Goal: Task Accomplishment & Management: Complete application form

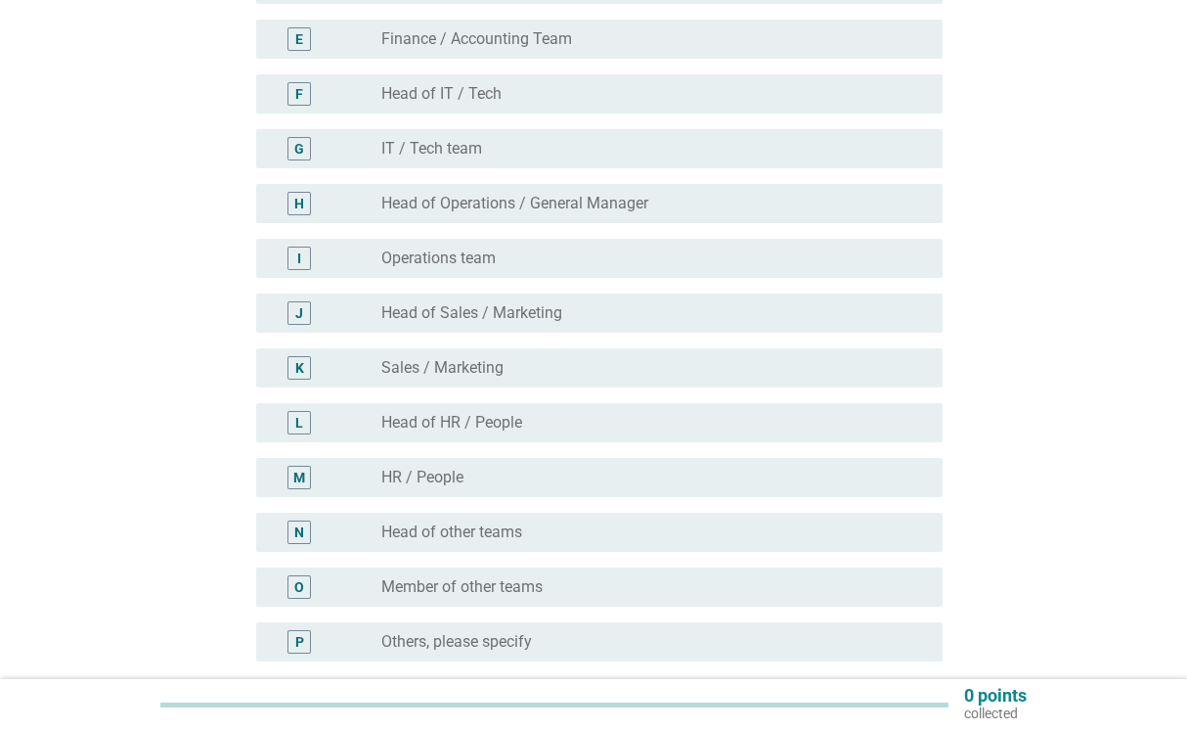
scroll to position [521, 0]
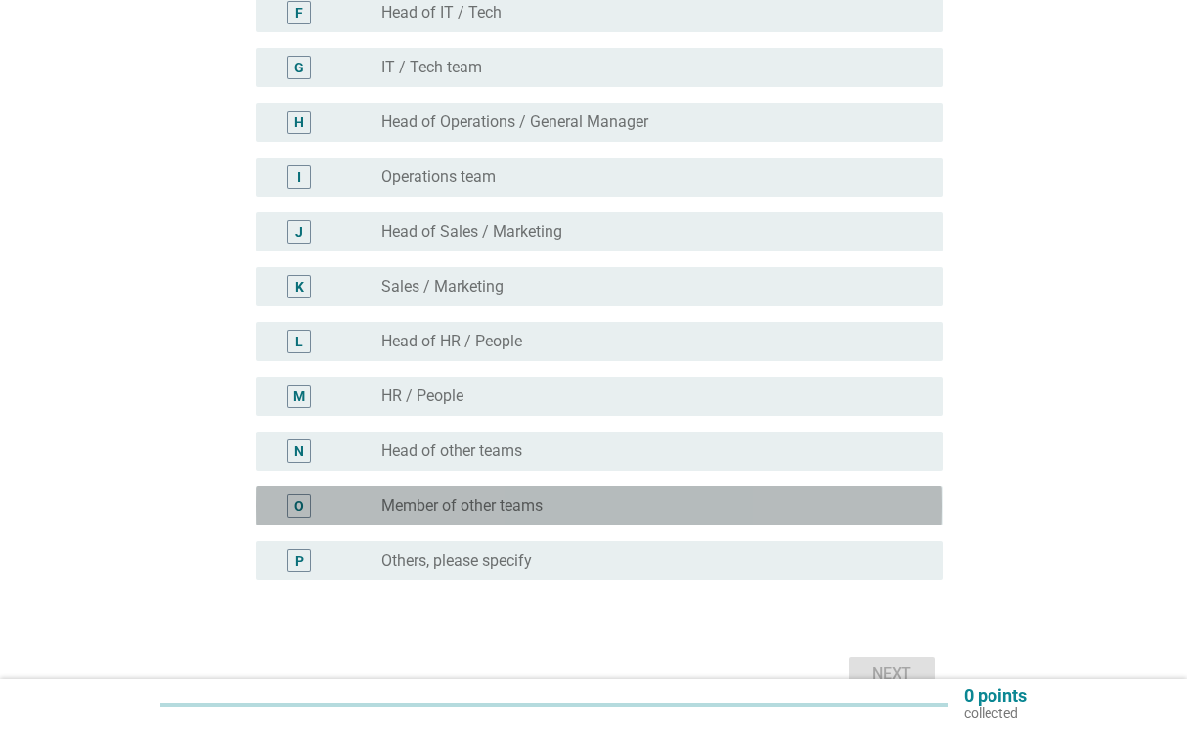
click at [488, 518] on div "O radio_button_unchecked Member of other teams" at bounding box center [599, 505] width 686 height 39
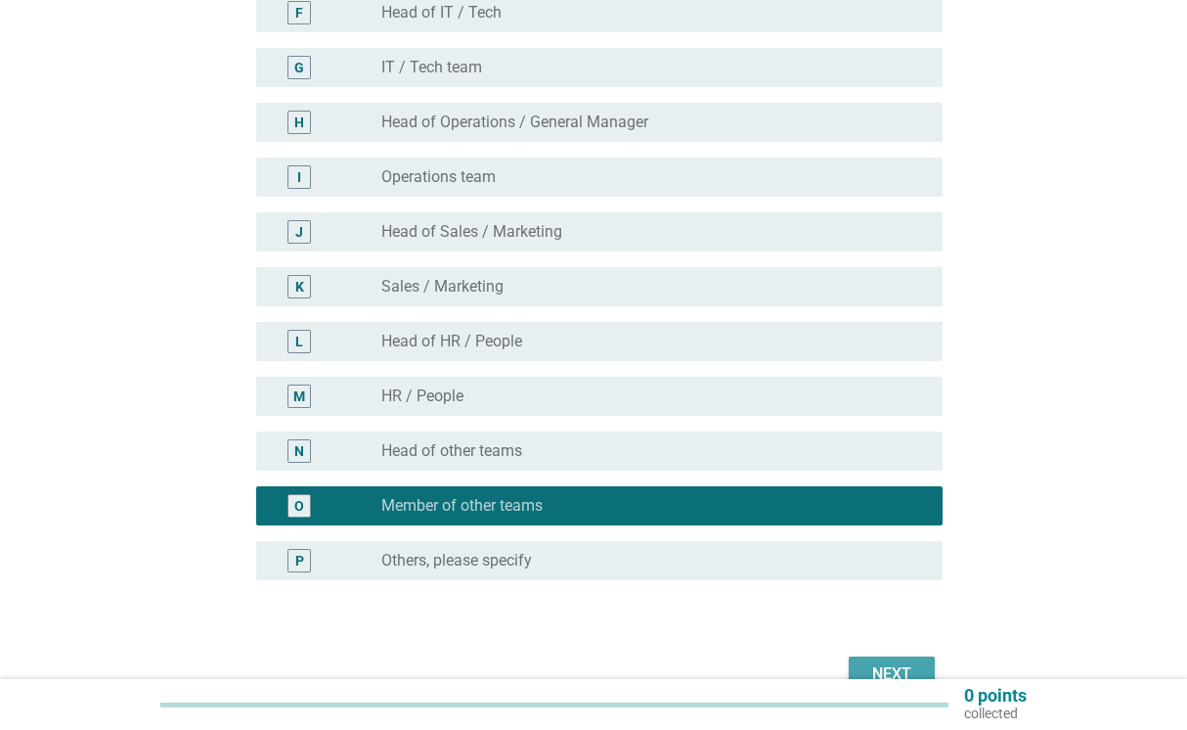
click at [920, 659] on button "Next" at bounding box center [892, 673] width 86 height 35
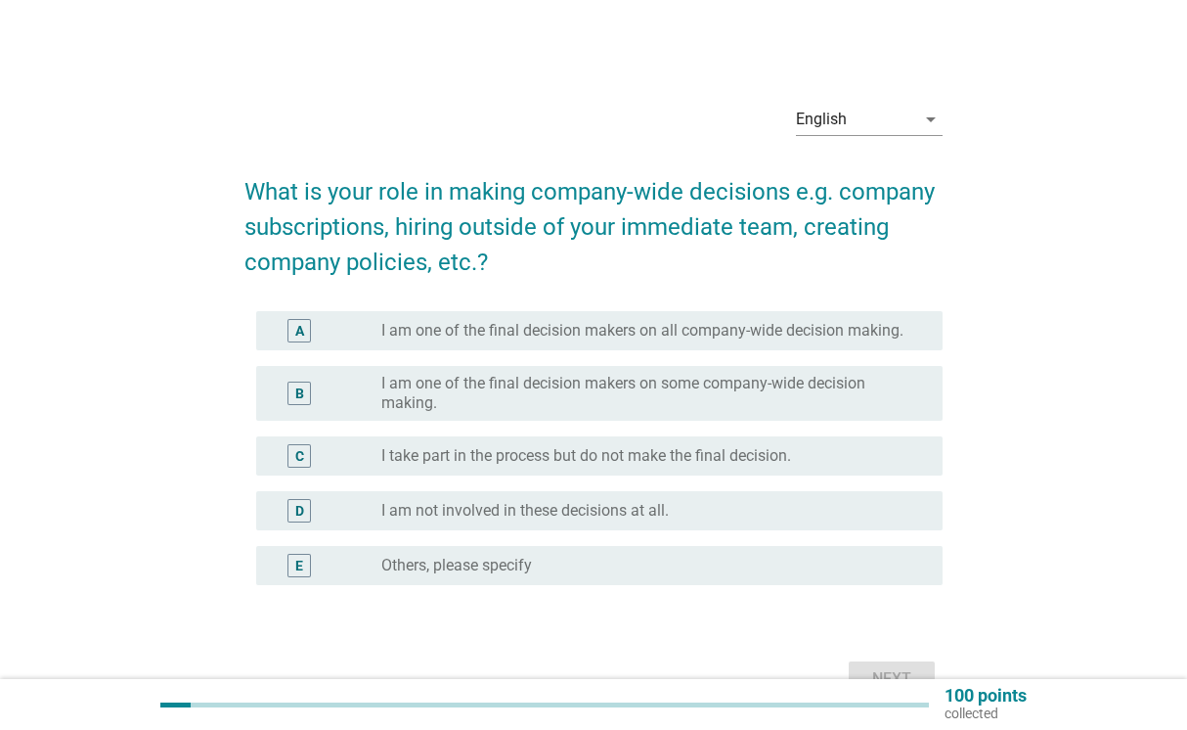
click at [502, 372] on div "B radio_button_unchecked I am one of the final decision makers on some company-…" at bounding box center [599, 393] width 686 height 55
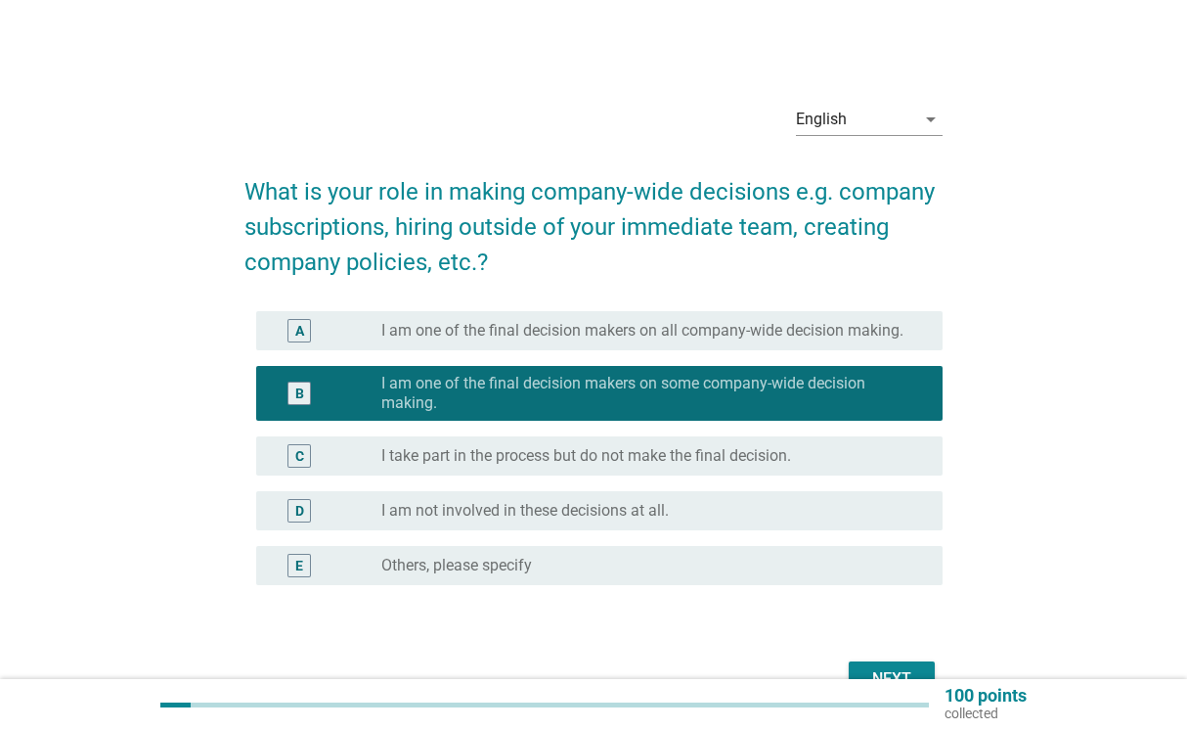
click at [892, 669] on div "Next" at bounding box center [892, 678] width 55 height 23
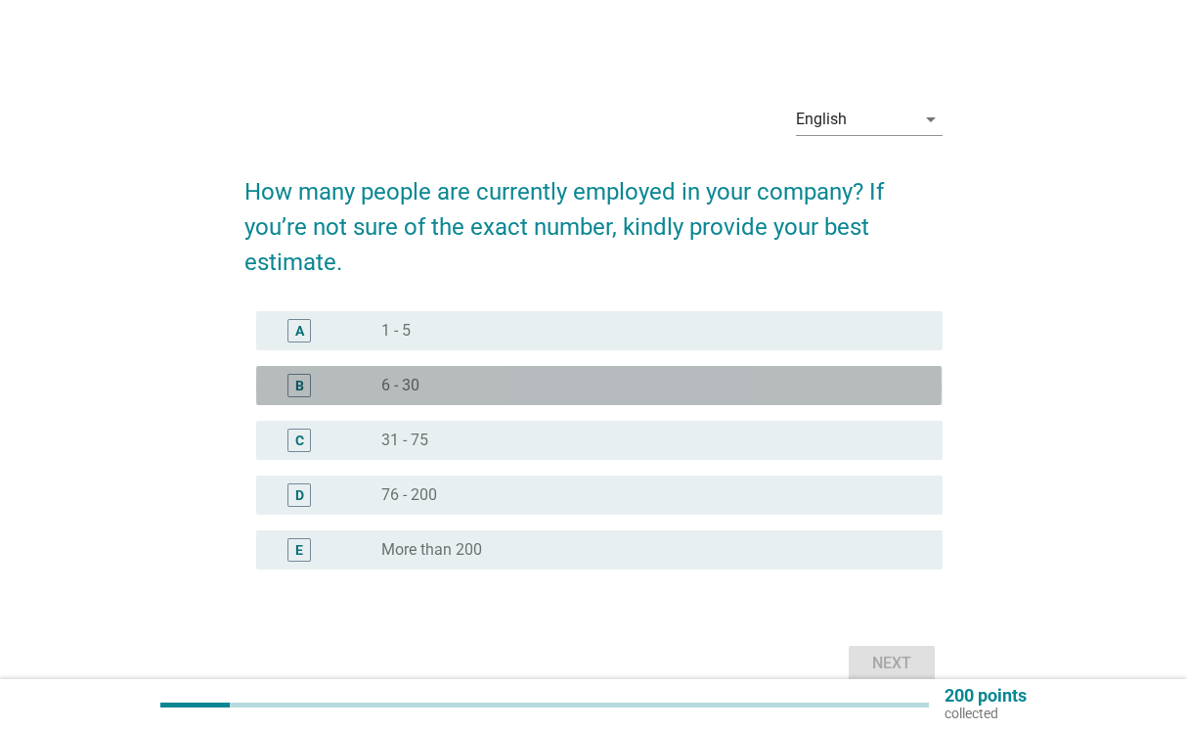
click at [538, 383] on div "radio_button_unchecked 6 - 30" at bounding box center [646, 386] width 530 height 20
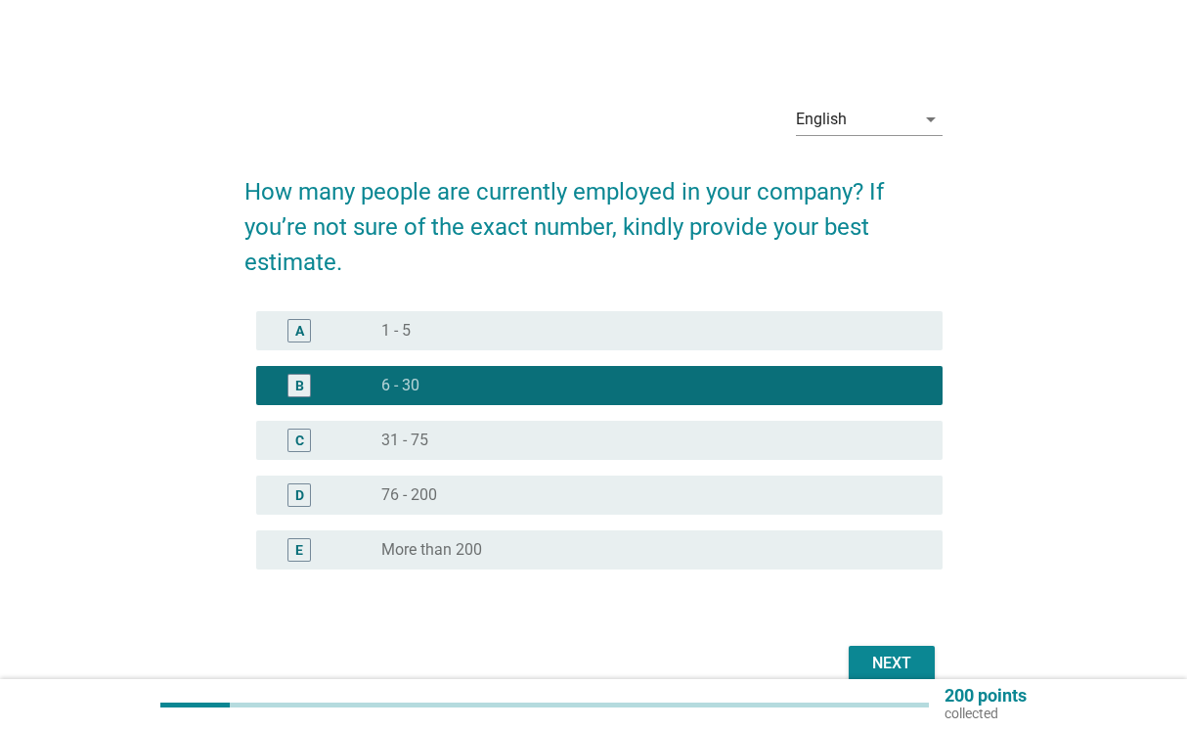
click at [896, 652] on div "Next" at bounding box center [892, 662] width 55 height 23
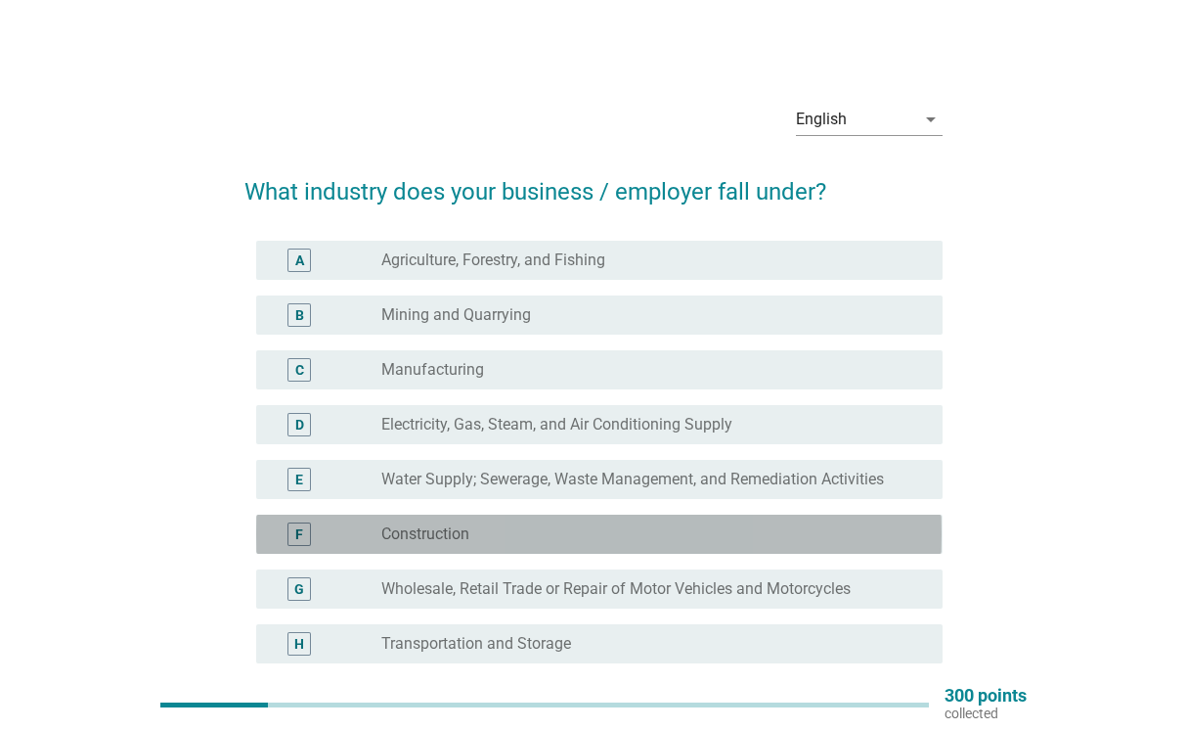
click at [585, 545] on div "radio_button_unchecked Construction" at bounding box center [654, 533] width 546 height 23
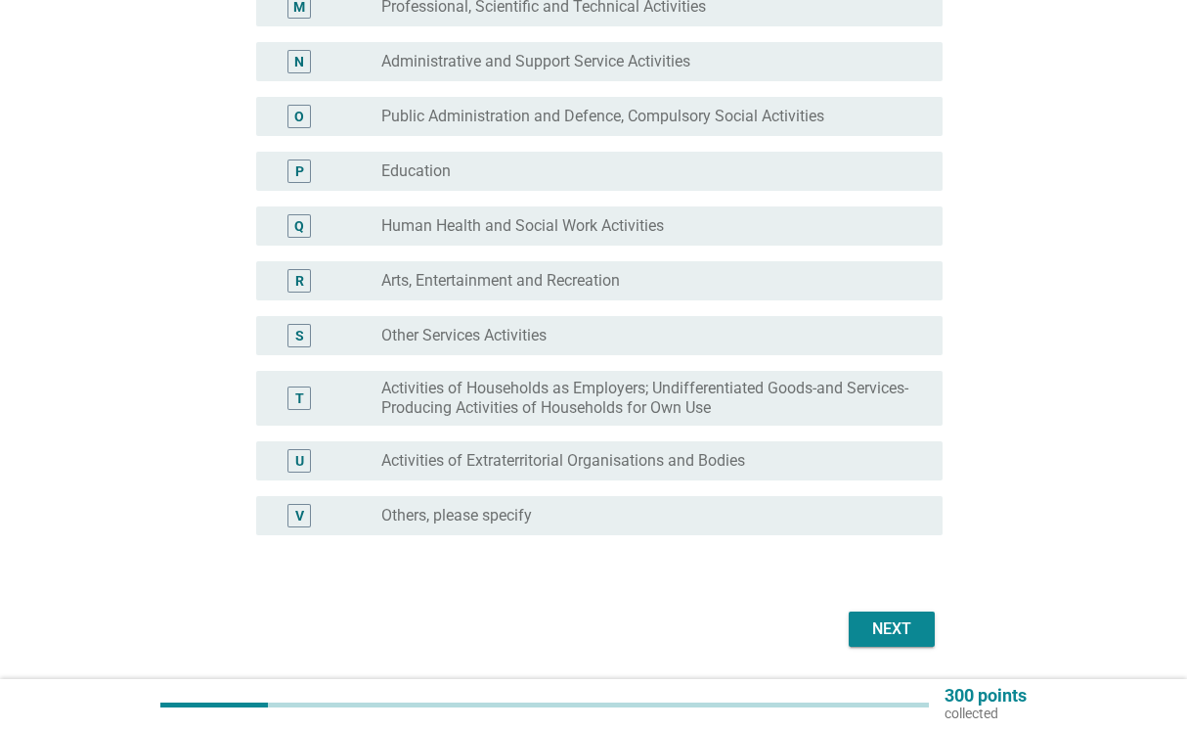
scroll to position [913, 0]
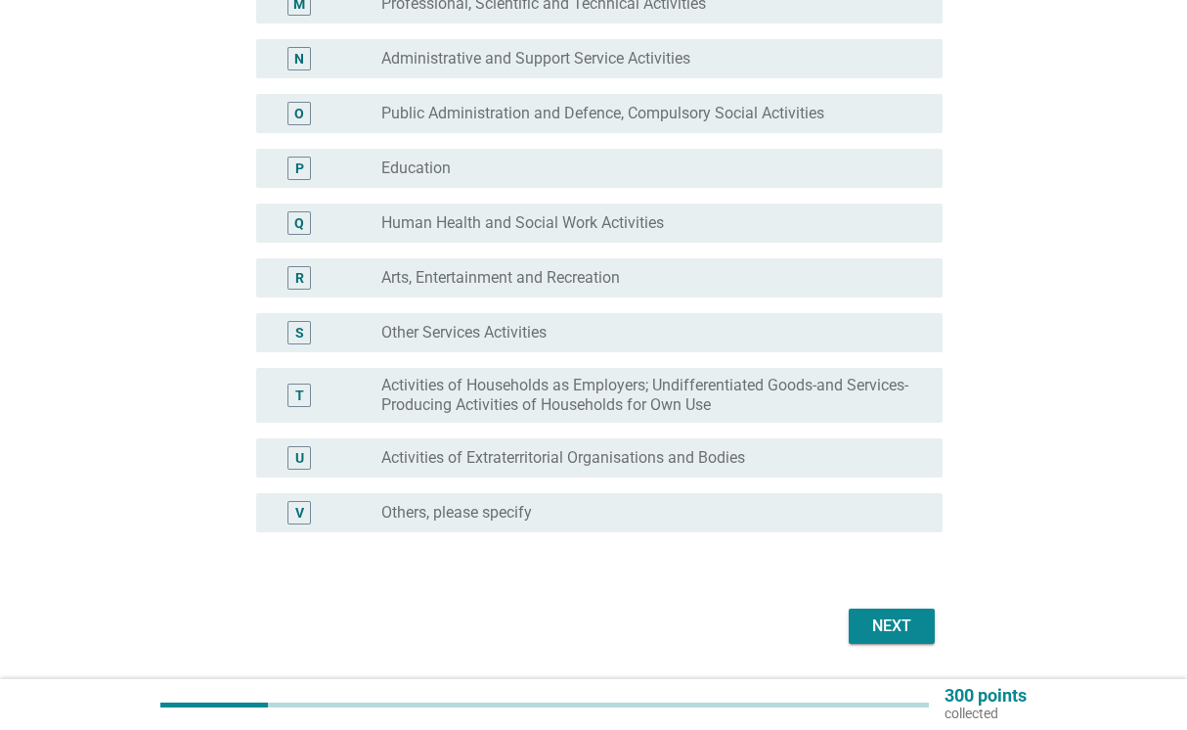
click at [921, 622] on button "Next" at bounding box center [892, 625] width 86 height 35
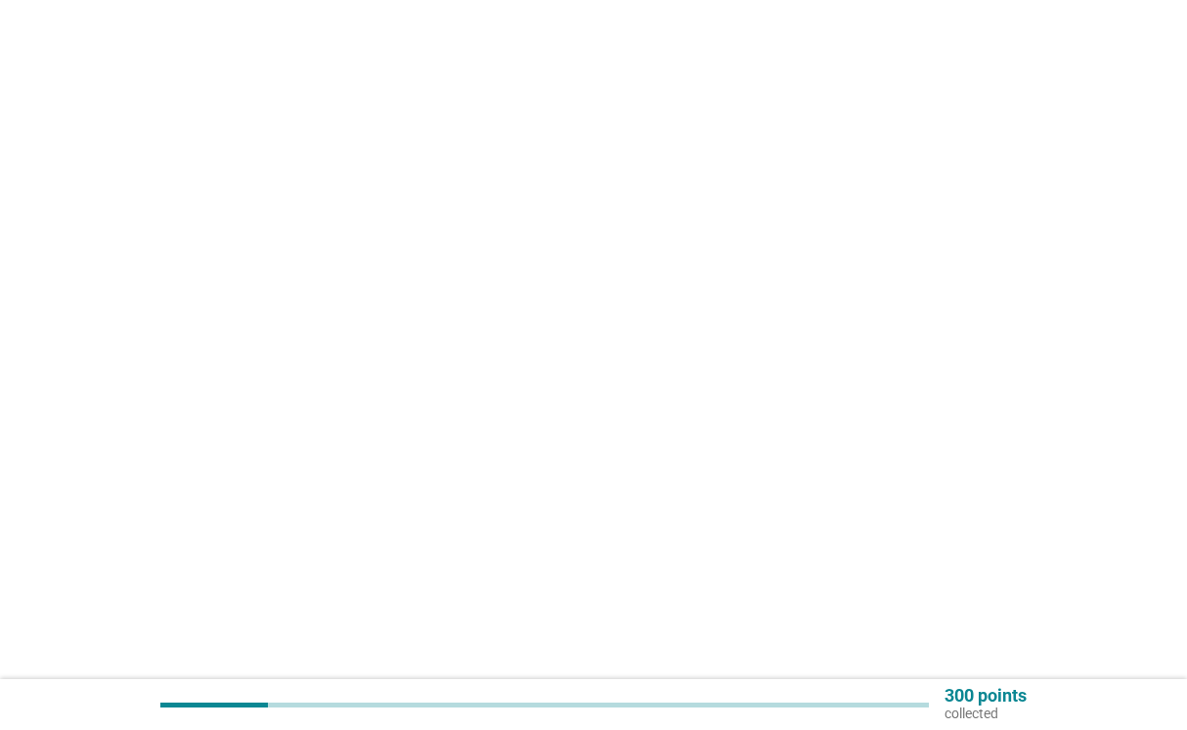
scroll to position [0, 0]
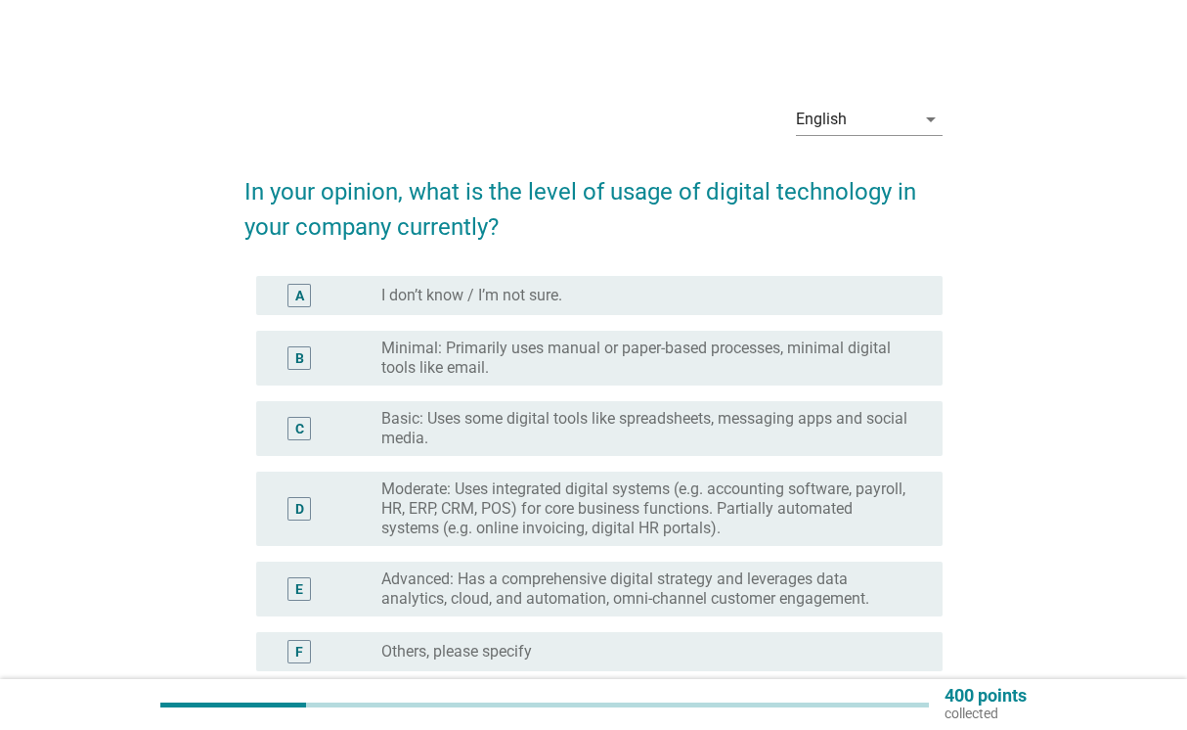
click at [574, 419] on label "Basic: Uses some digital tools like spreadsheets, messaging apps and social med…" at bounding box center [646, 428] width 530 height 39
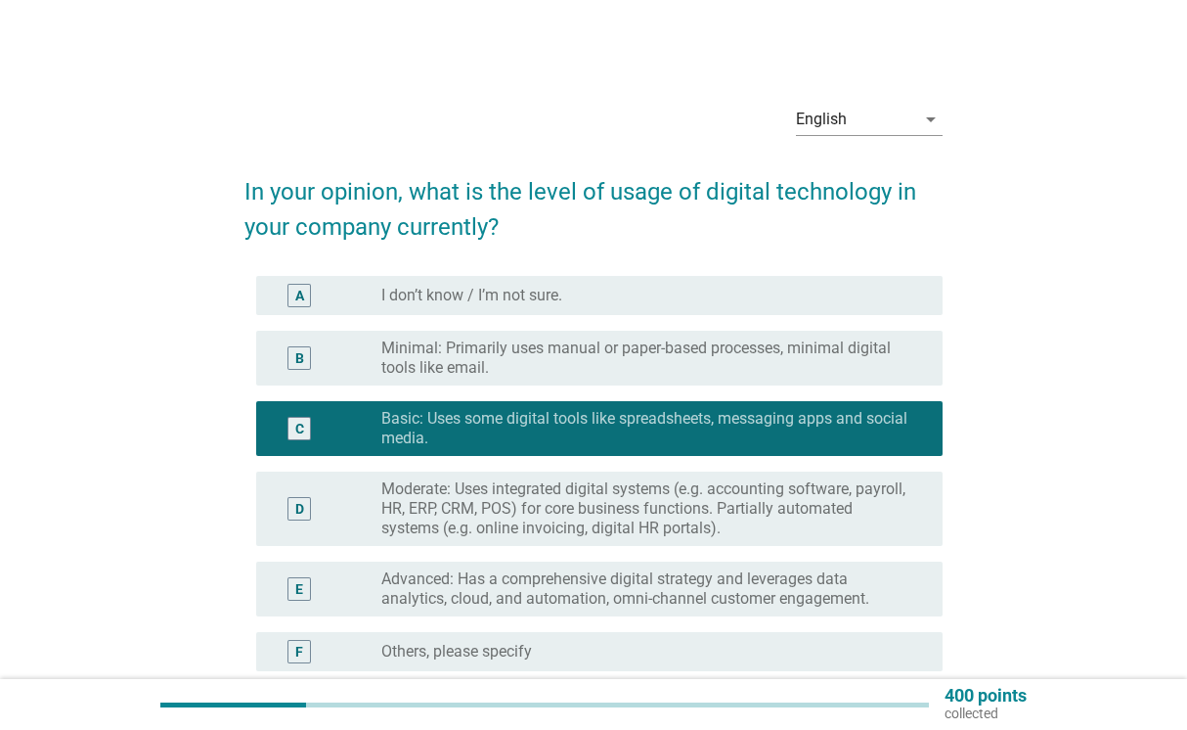
scroll to position [198, 0]
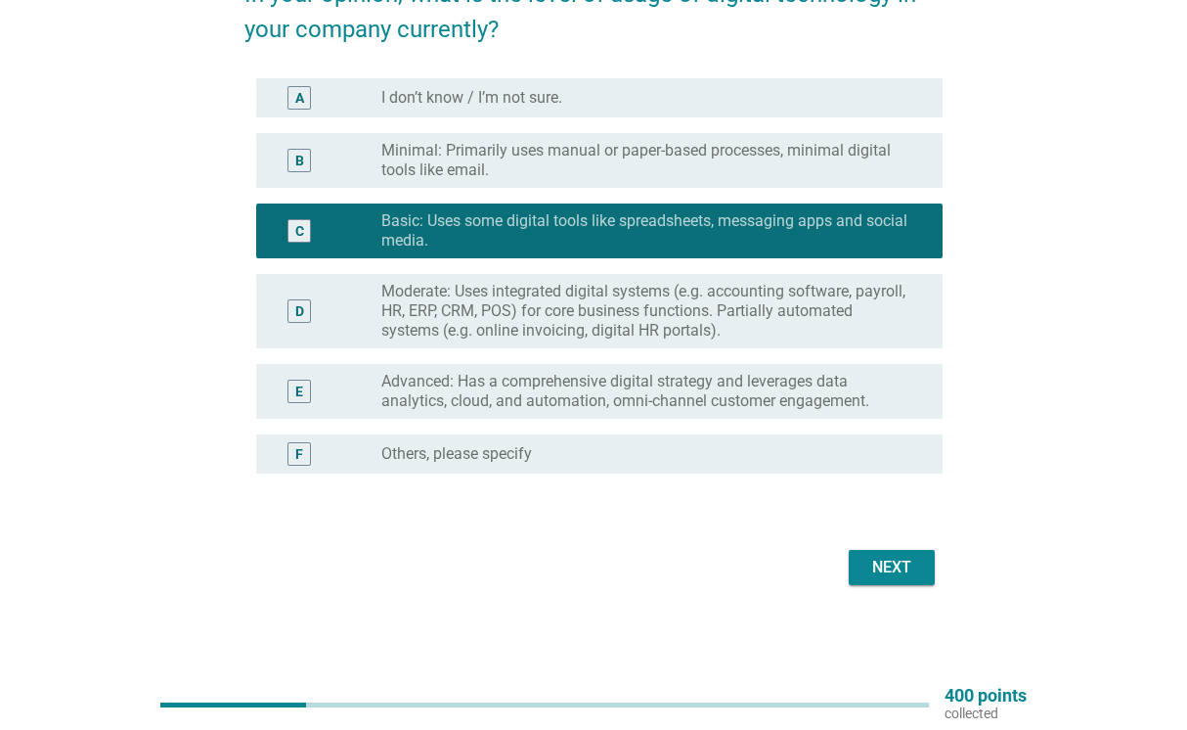
click at [878, 558] on div "Next" at bounding box center [892, 567] width 55 height 23
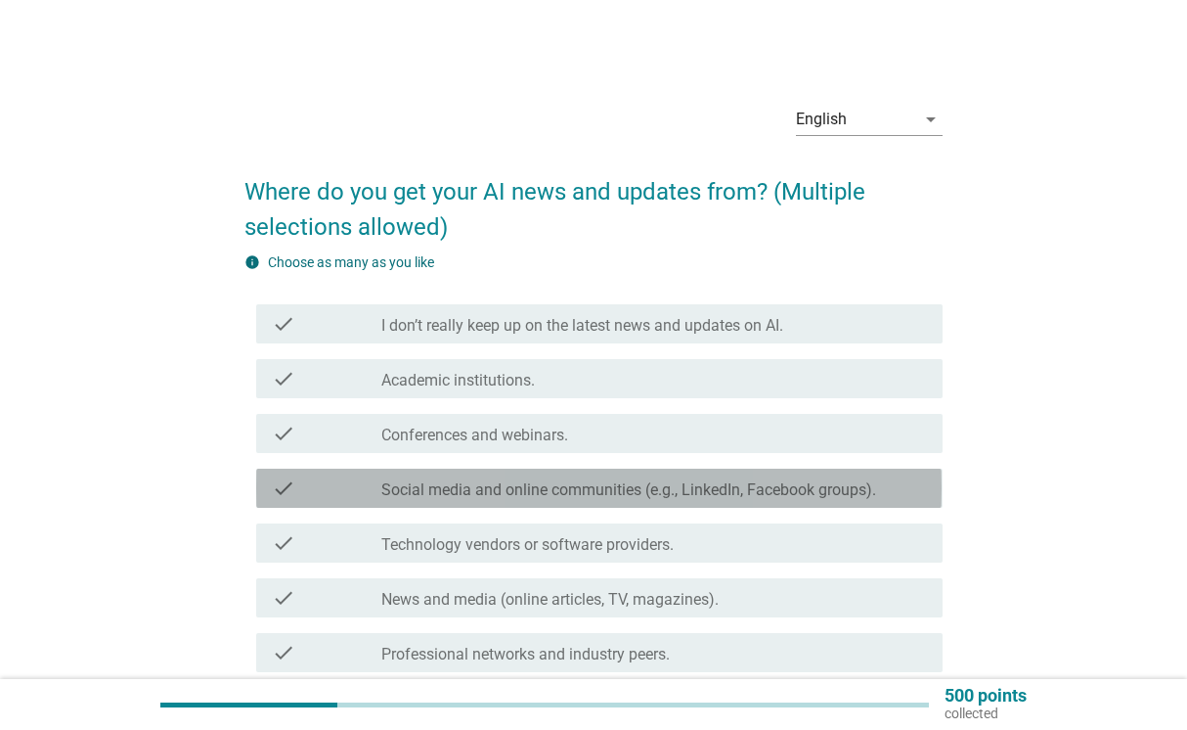
click at [639, 475] on div "check check_box_outline_blank Social media and online communities (e.g., Linked…" at bounding box center [599, 487] width 686 height 39
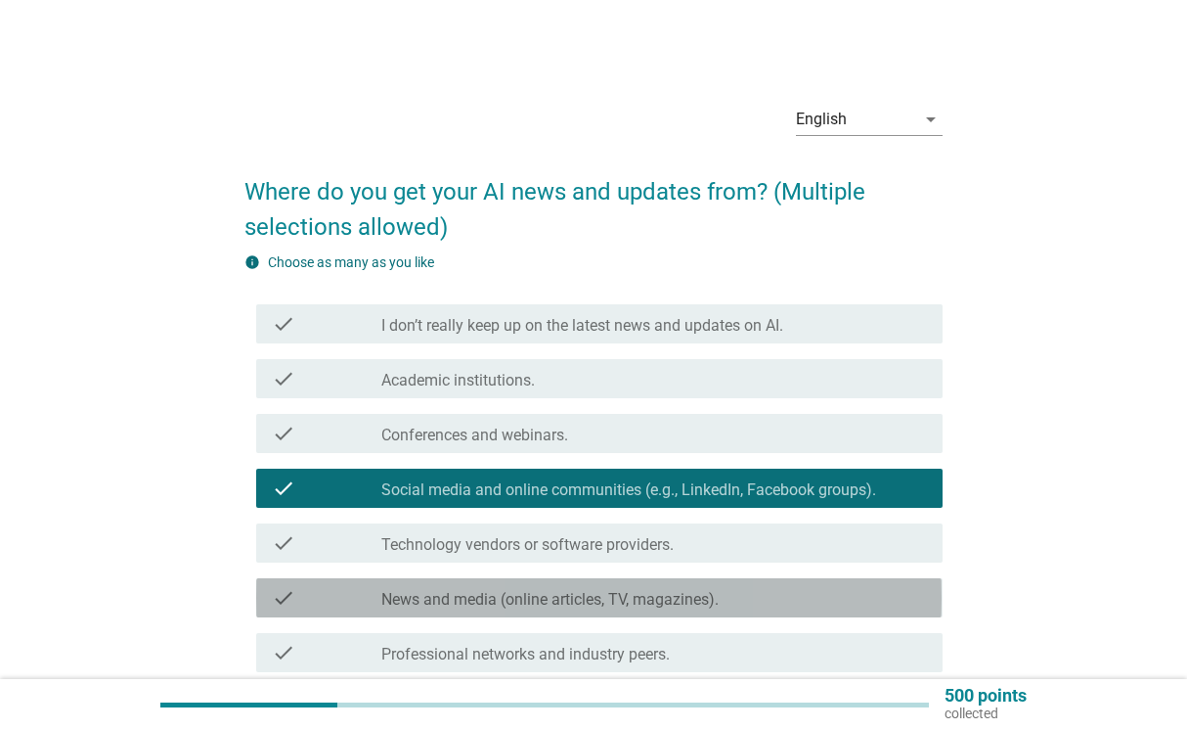
click at [624, 609] on div "check check_box_outline_blank News and media (online articles, TV, magazines)." at bounding box center [599, 597] width 686 height 39
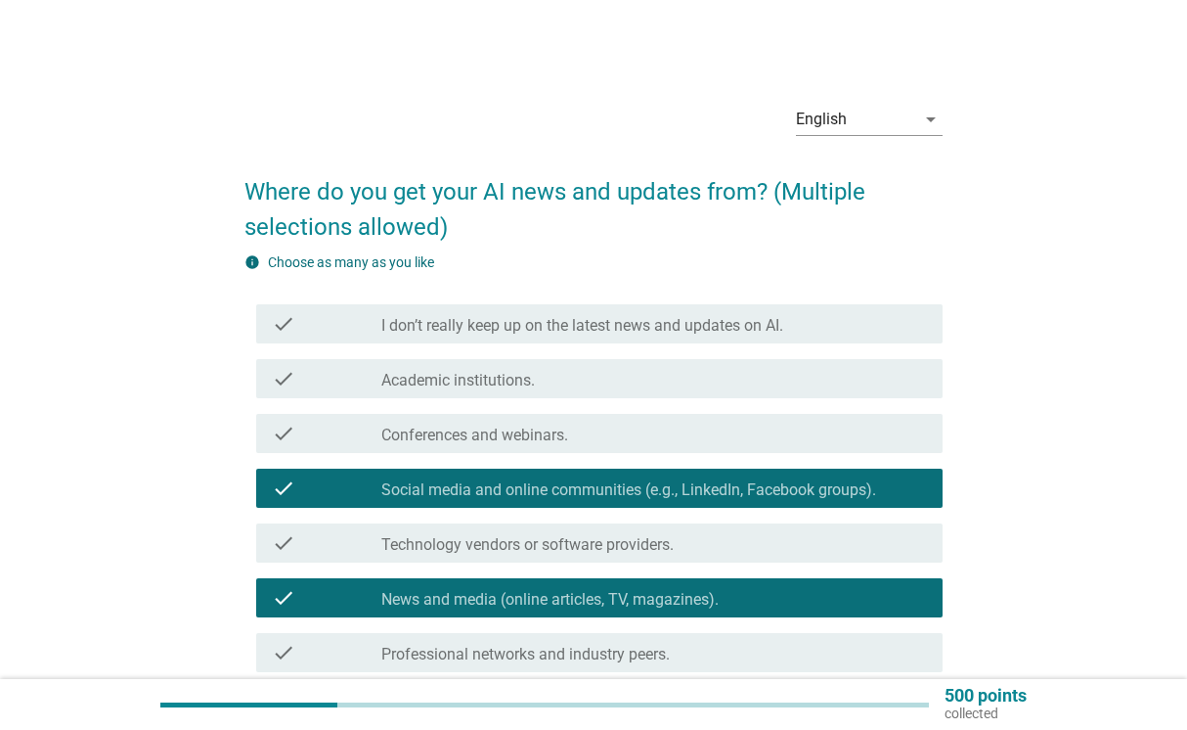
click at [637, 648] on label "Professional networks and industry peers." at bounding box center [525, 655] width 289 height 20
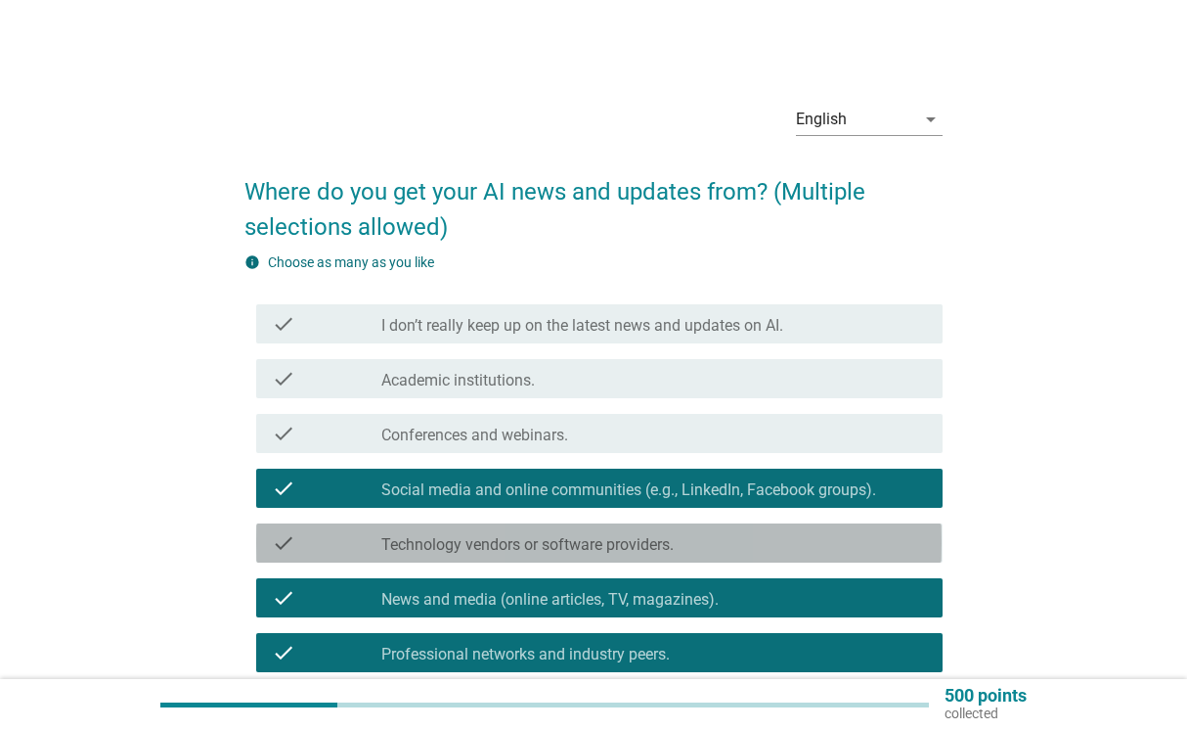
click at [619, 537] on label "Technology vendors or software providers." at bounding box center [527, 545] width 292 height 20
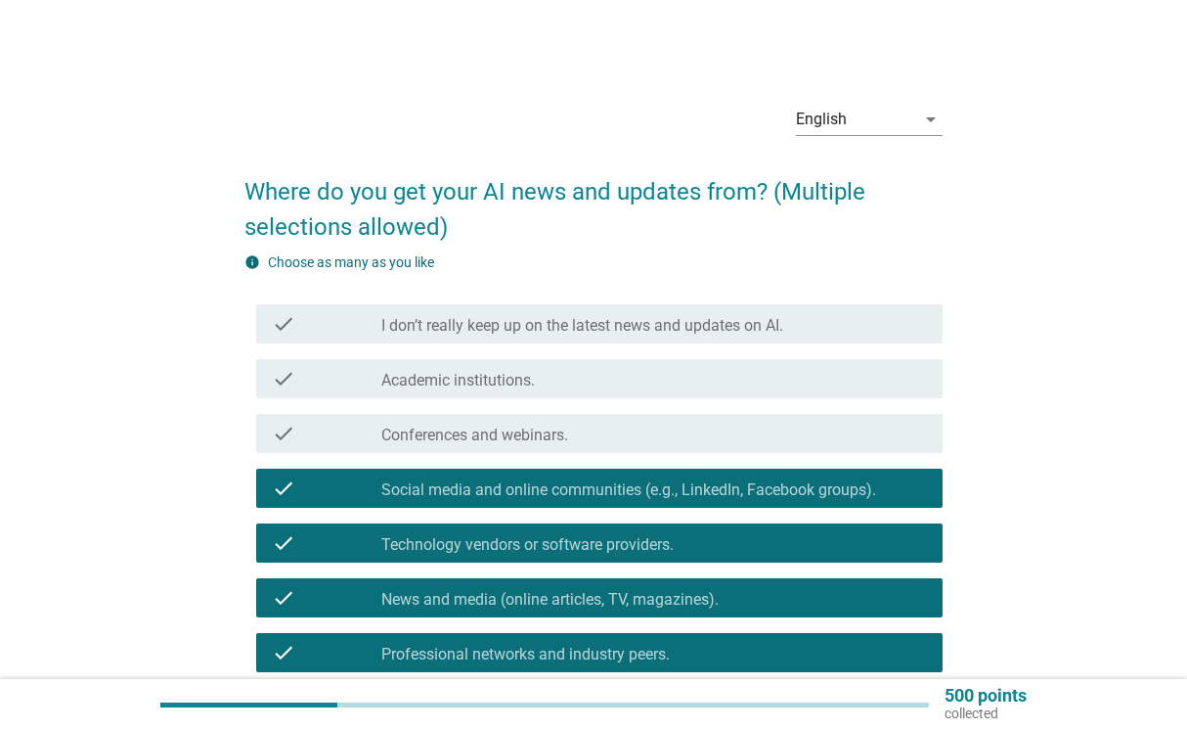
click at [604, 436] on div "check_box_outline_blank Conferences and webinars." at bounding box center [654, 433] width 546 height 23
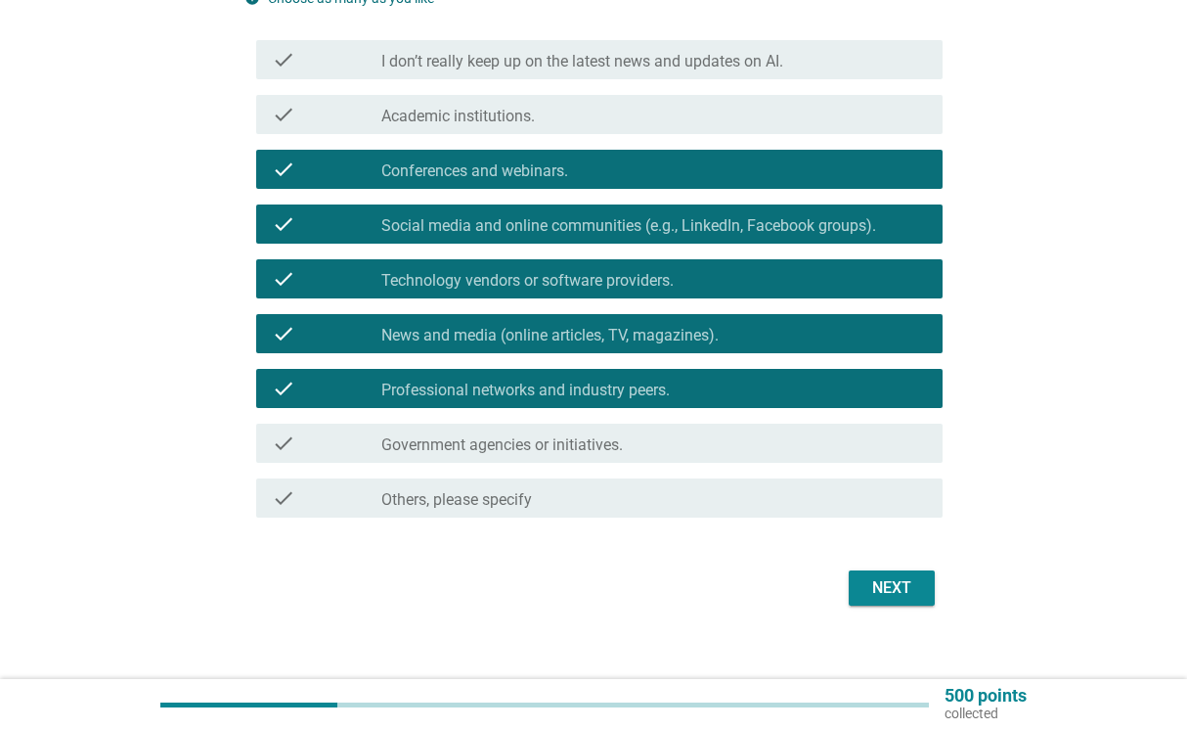
scroll to position [285, 0]
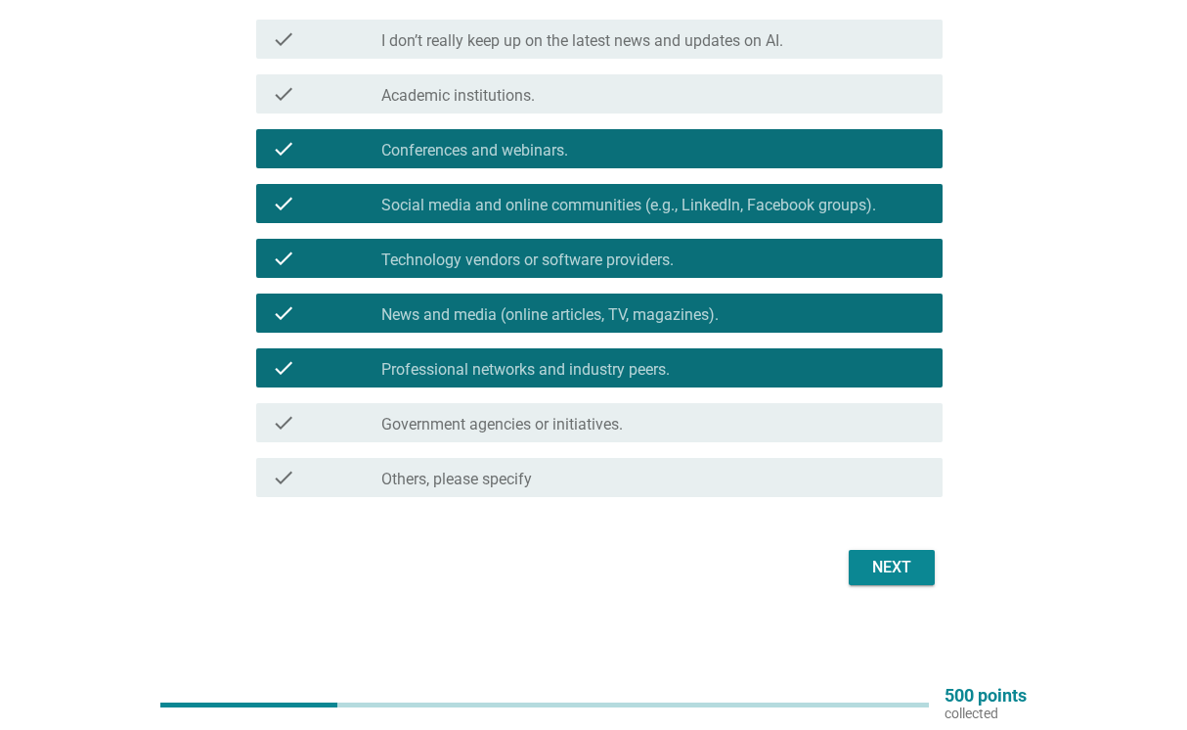
click at [852, 549] on div "Next" at bounding box center [593, 567] width 697 height 47
click at [933, 558] on button "Next" at bounding box center [892, 567] width 86 height 35
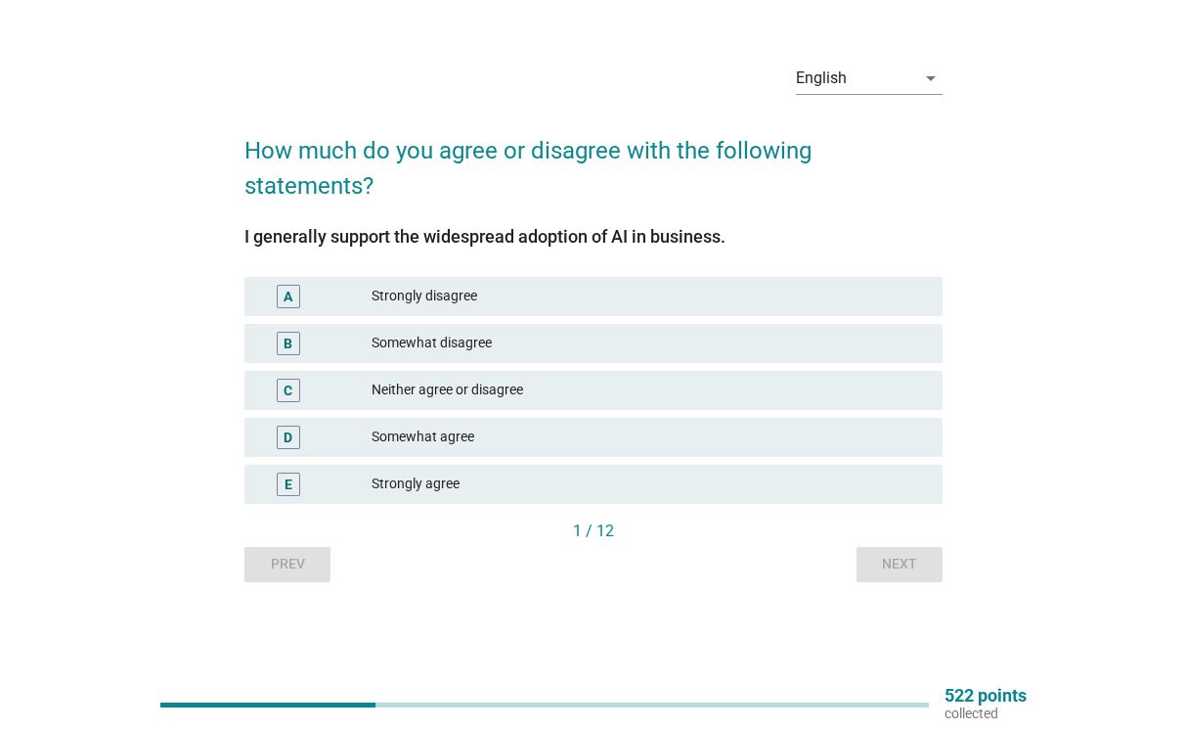
scroll to position [0, 0]
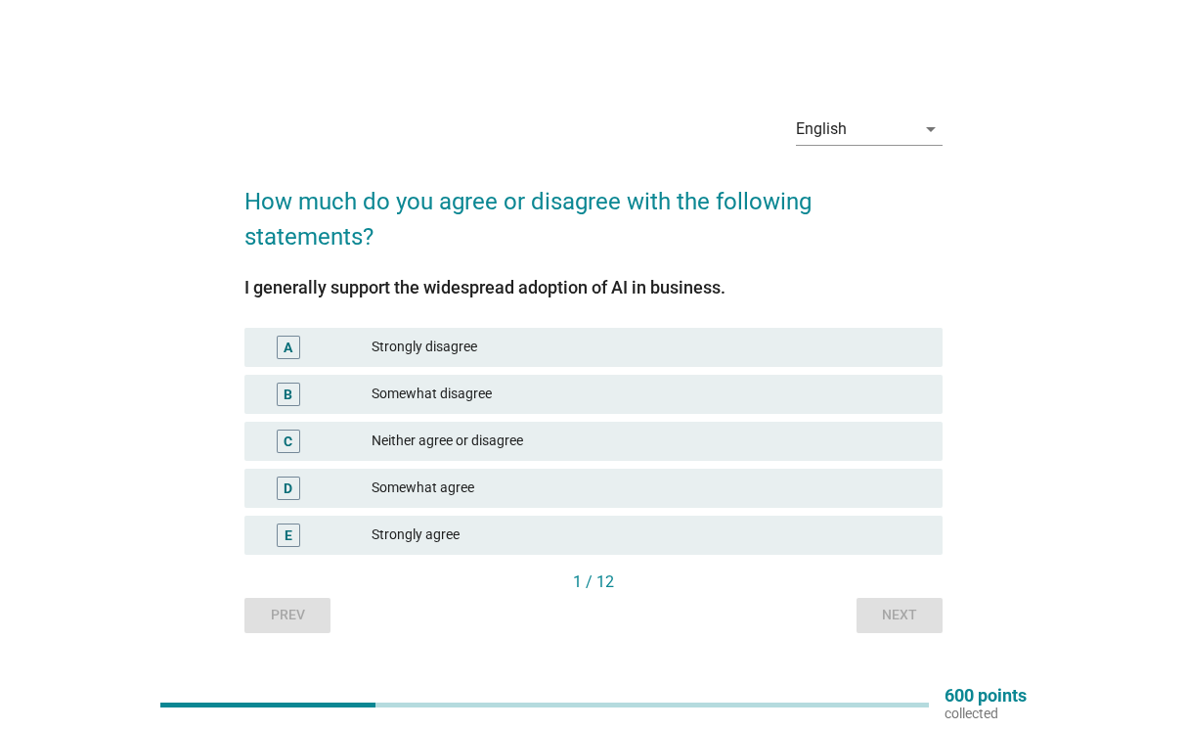
click at [560, 489] on div "Somewhat agree" at bounding box center [650, 487] width 556 height 23
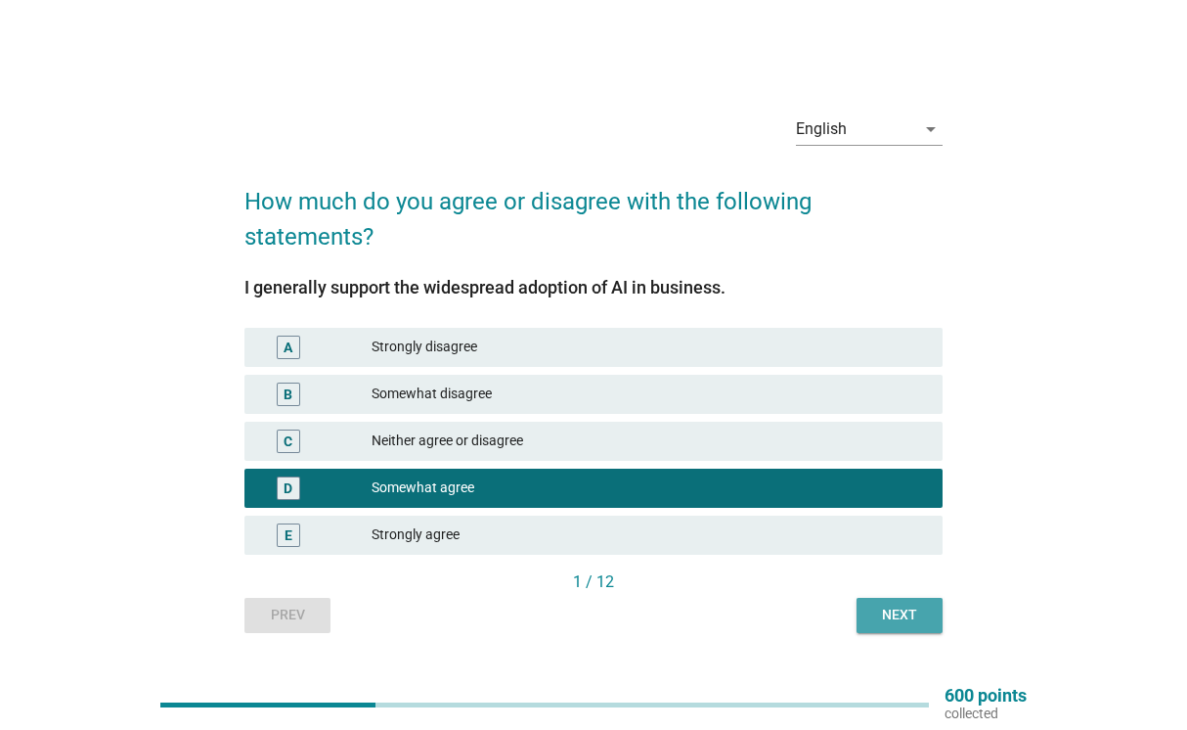
click at [905, 605] on div "Next" at bounding box center [899, 614] width 55 height 21
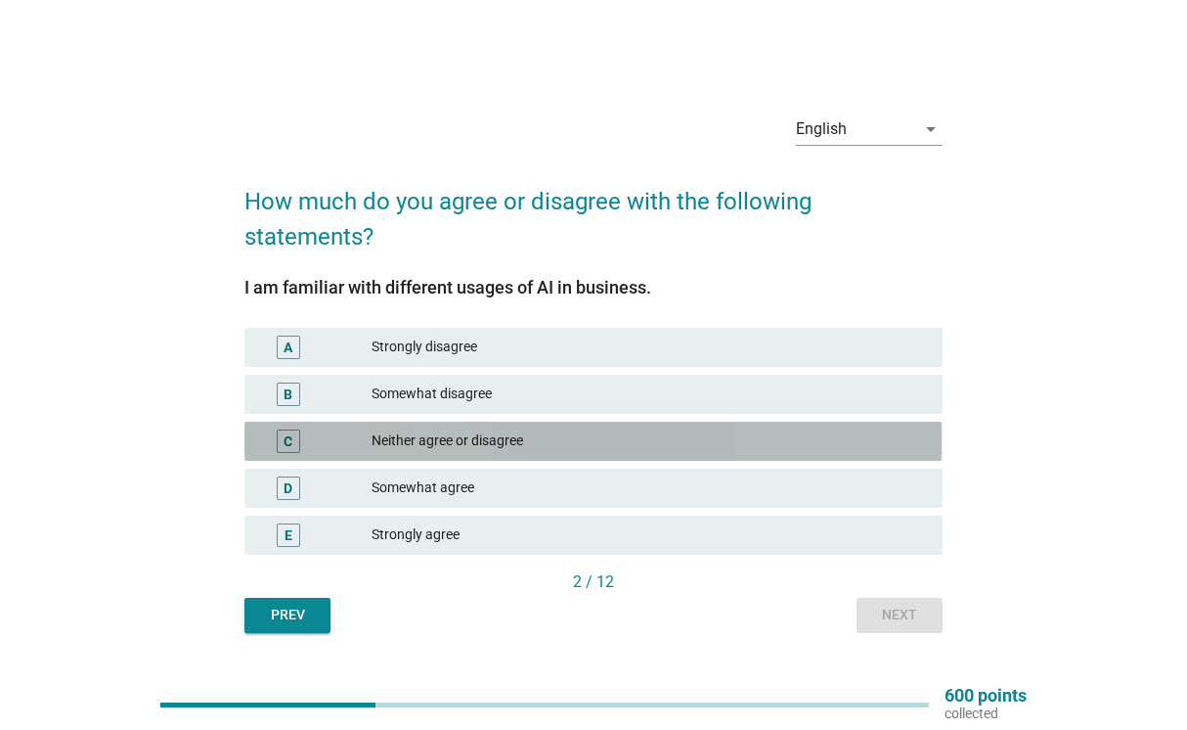
click at [879, 440] on div "Neither agree or disagree" at bounding box center [650, 440] width 556 height 23
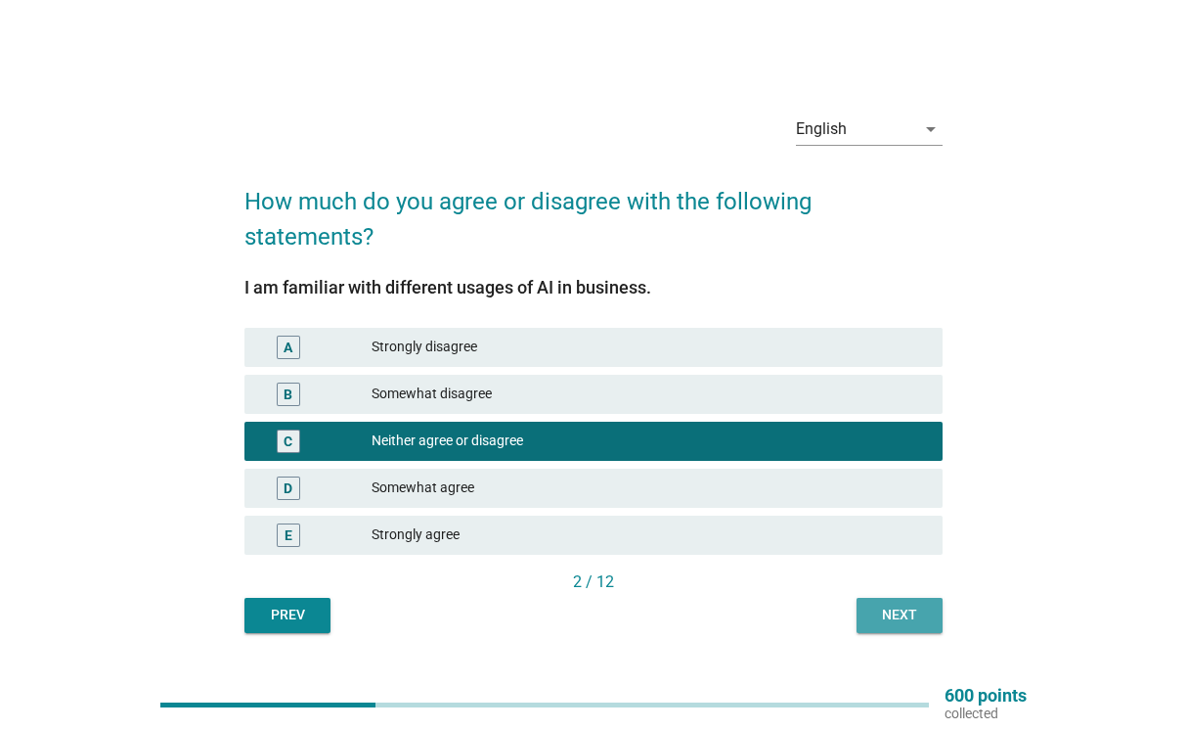
click at [904, 625] on button "Next" at bounding box center [900, 615] width 86 height 35
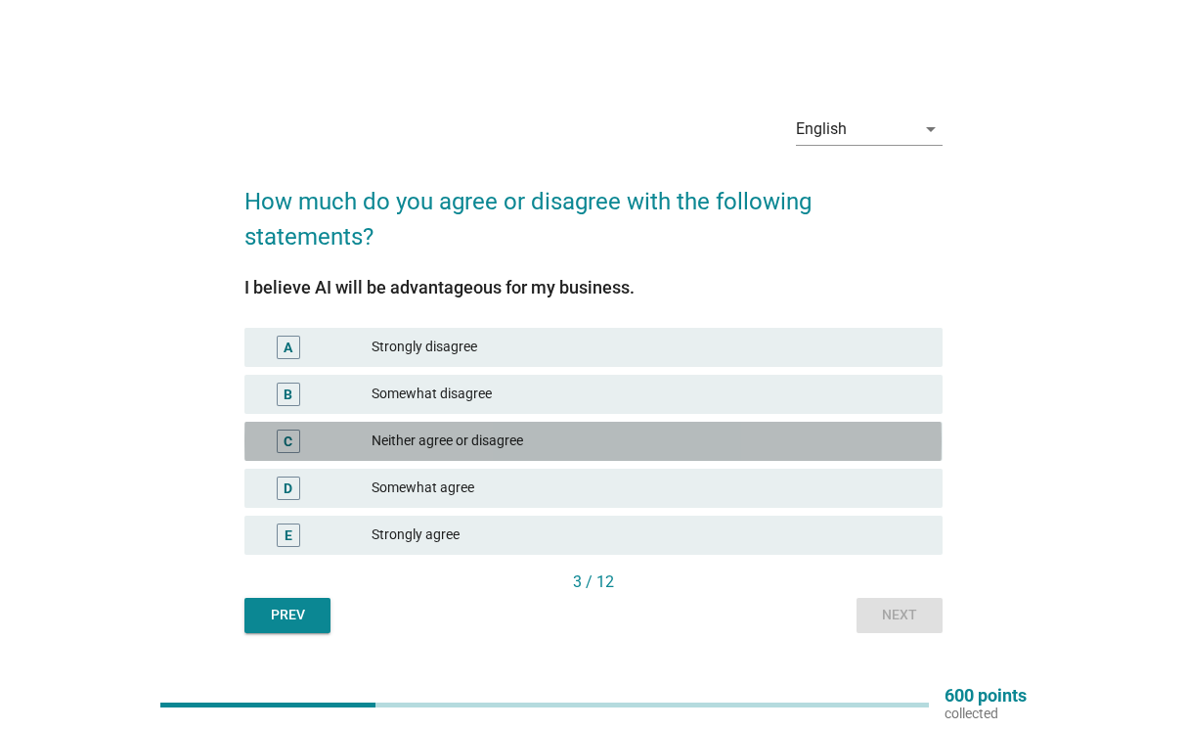
click at [539, 438] on div "Neither agree or disagree" at bounding box center [650, 440] width 556 height 23
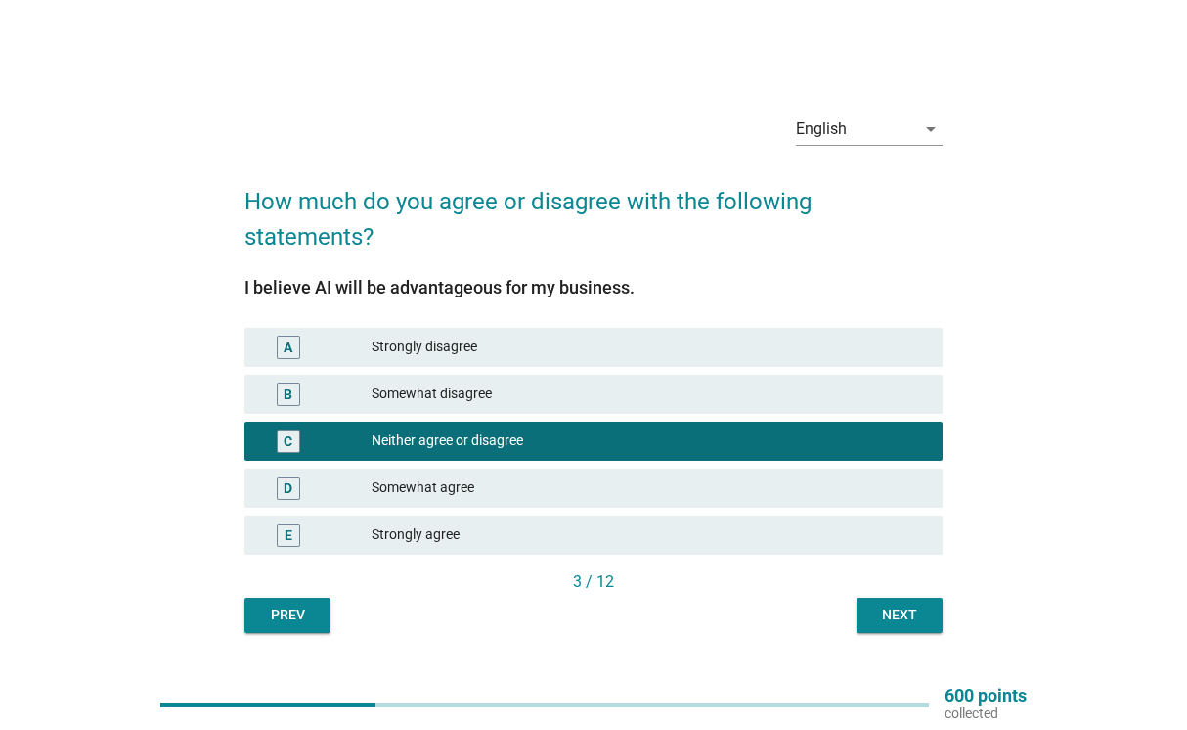
click at [719, 476] on div "Somewhat agree" at bounding box center [650, 487] width 556 height 23
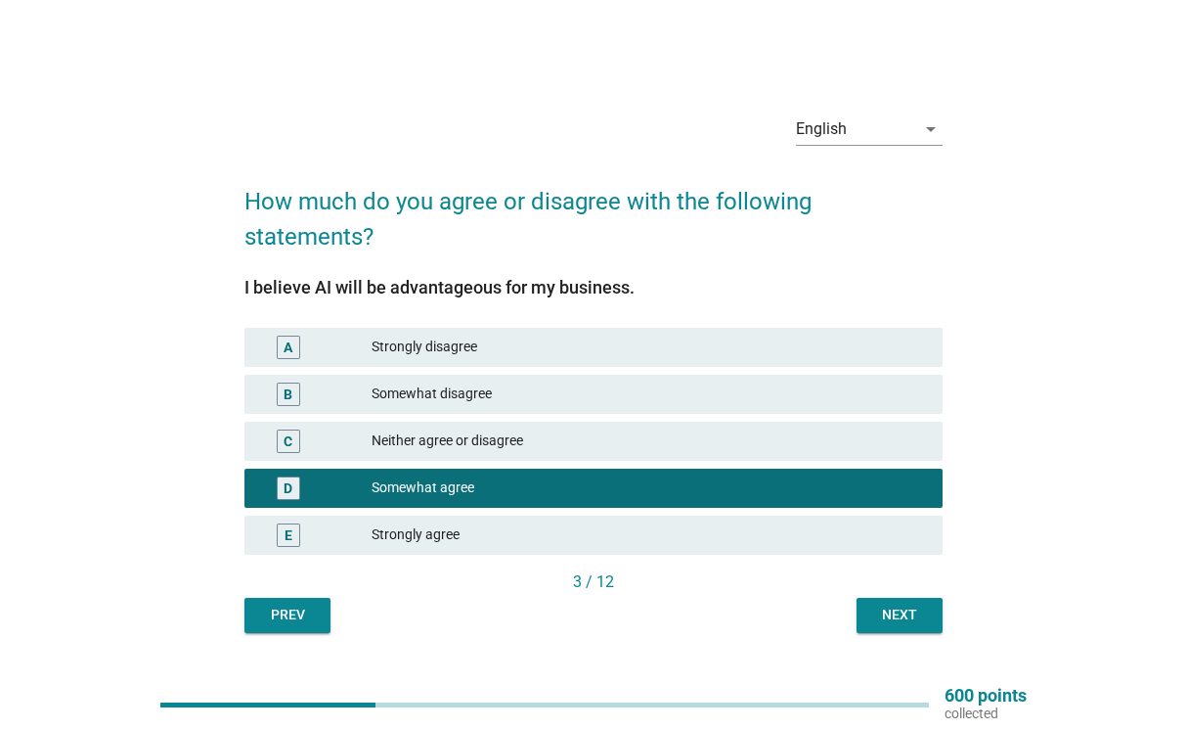
click at [889, 615] on div "Next" at bounding box center [899, 614] width 55 height 21
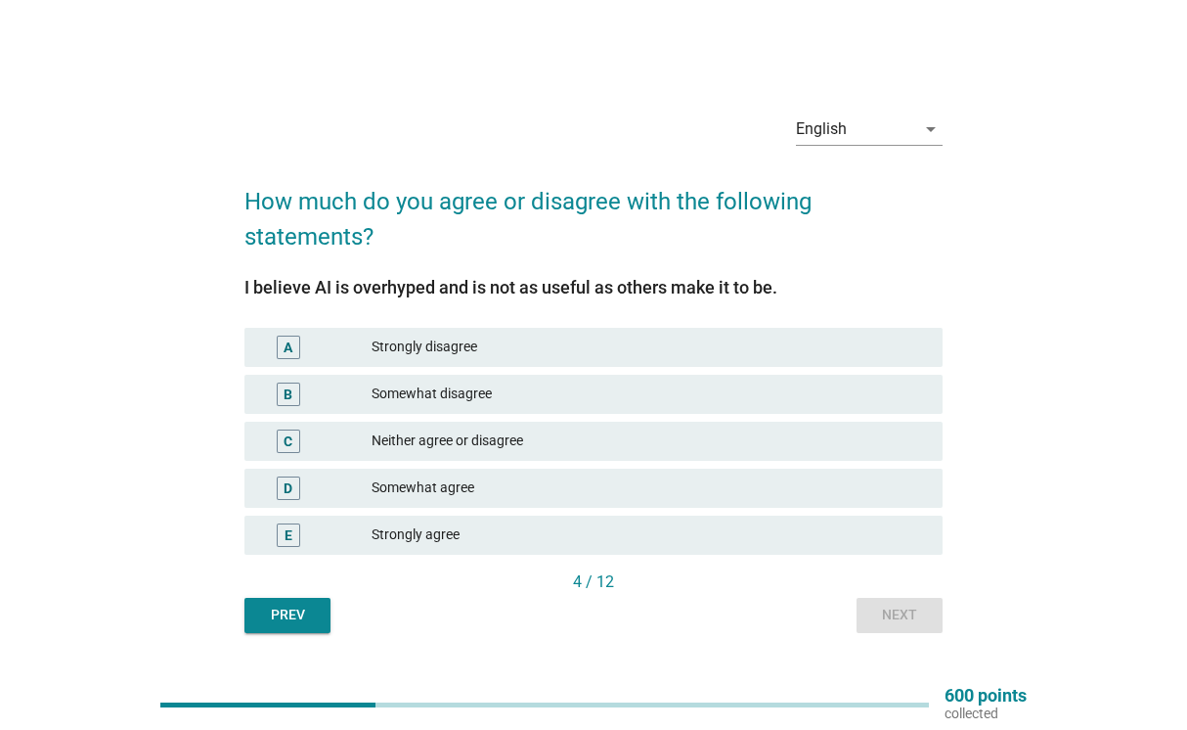
click at [549, 438] on div "Neither agree or disagree" at bounding box center [650, 440] width 556 height 23
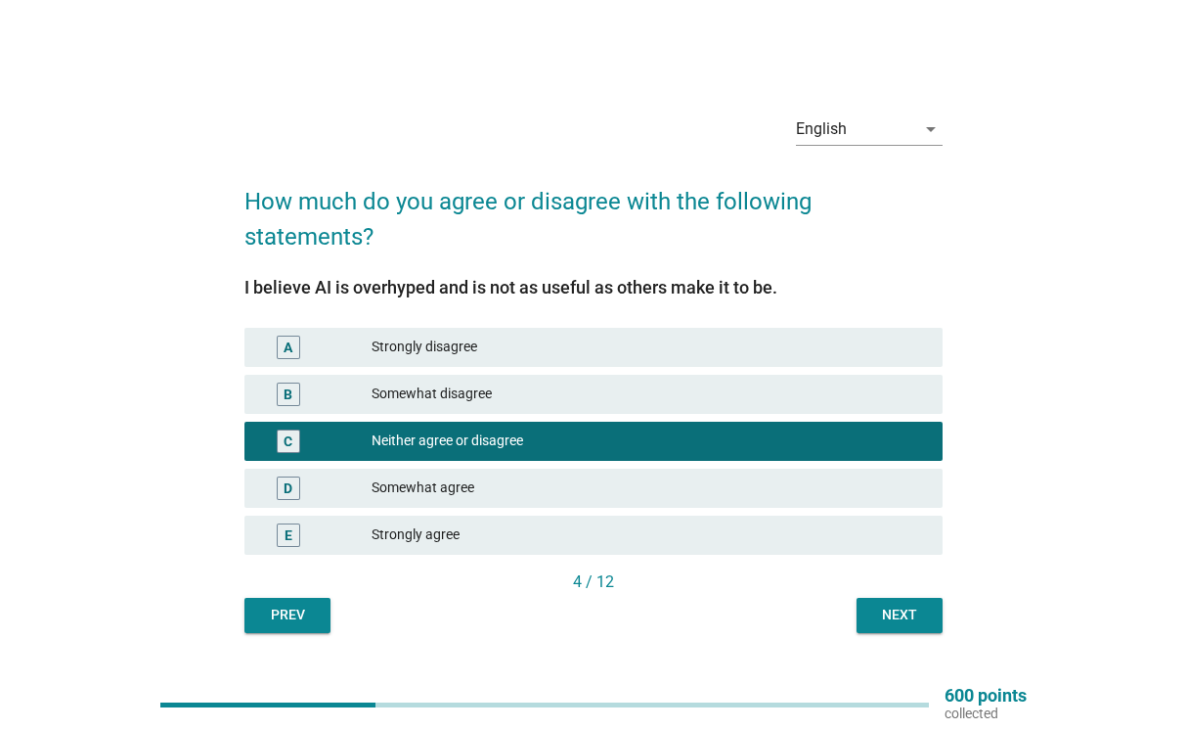
click at [883, 604] on div "Next" at bounding box center [899, 614] width 55 height 21
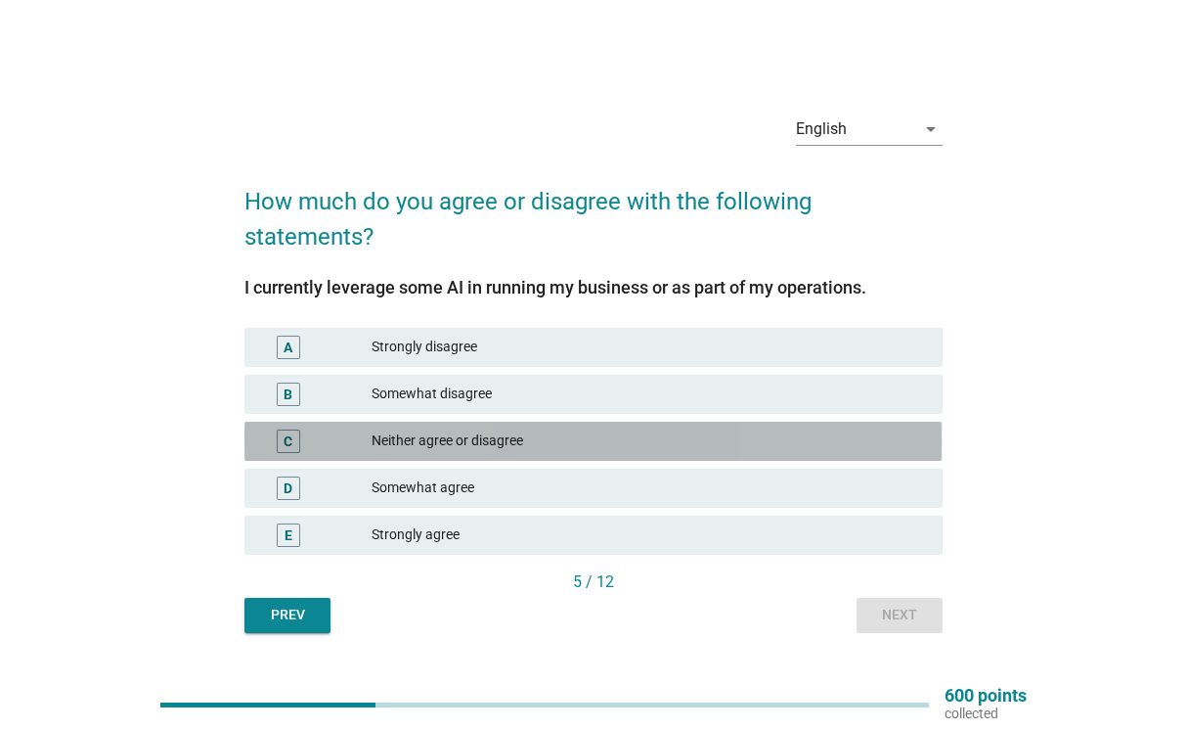
click at [554, 440] on div "Neither agree or disagree" at bounding box center [650, 440] width 556 height 23
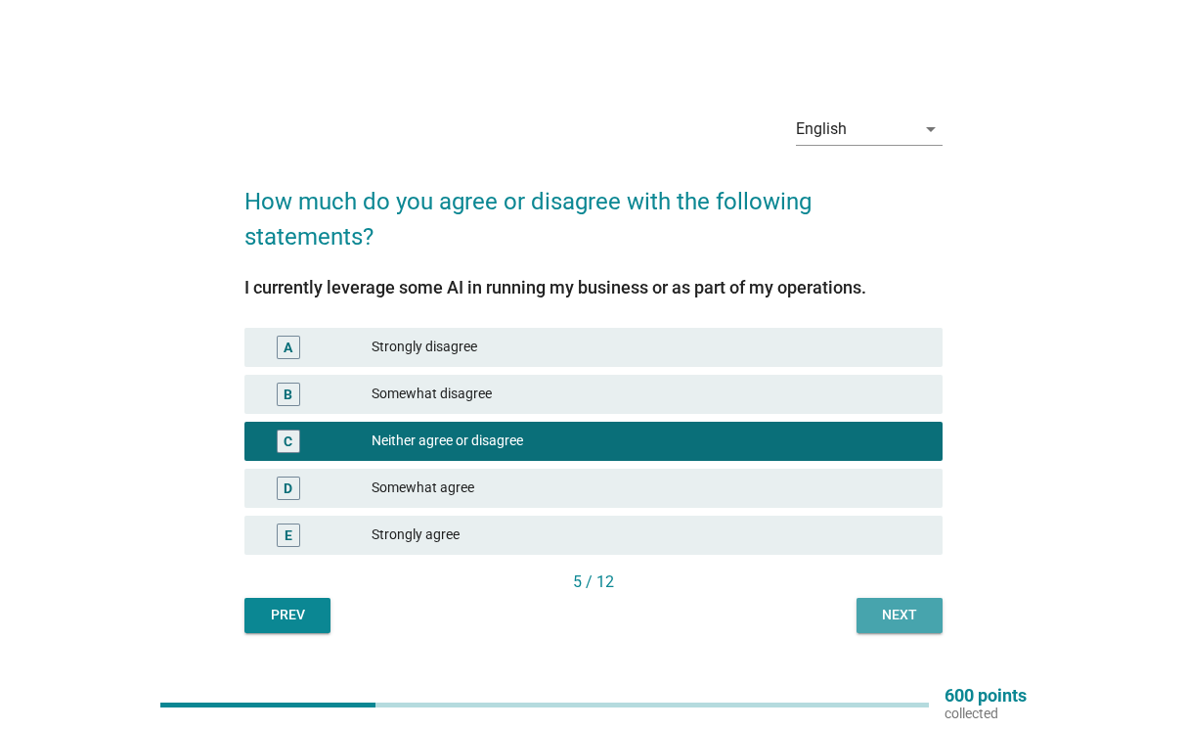
click at [872, 614] on div "Next" at bounding box center [899, 614] width 55 height 21
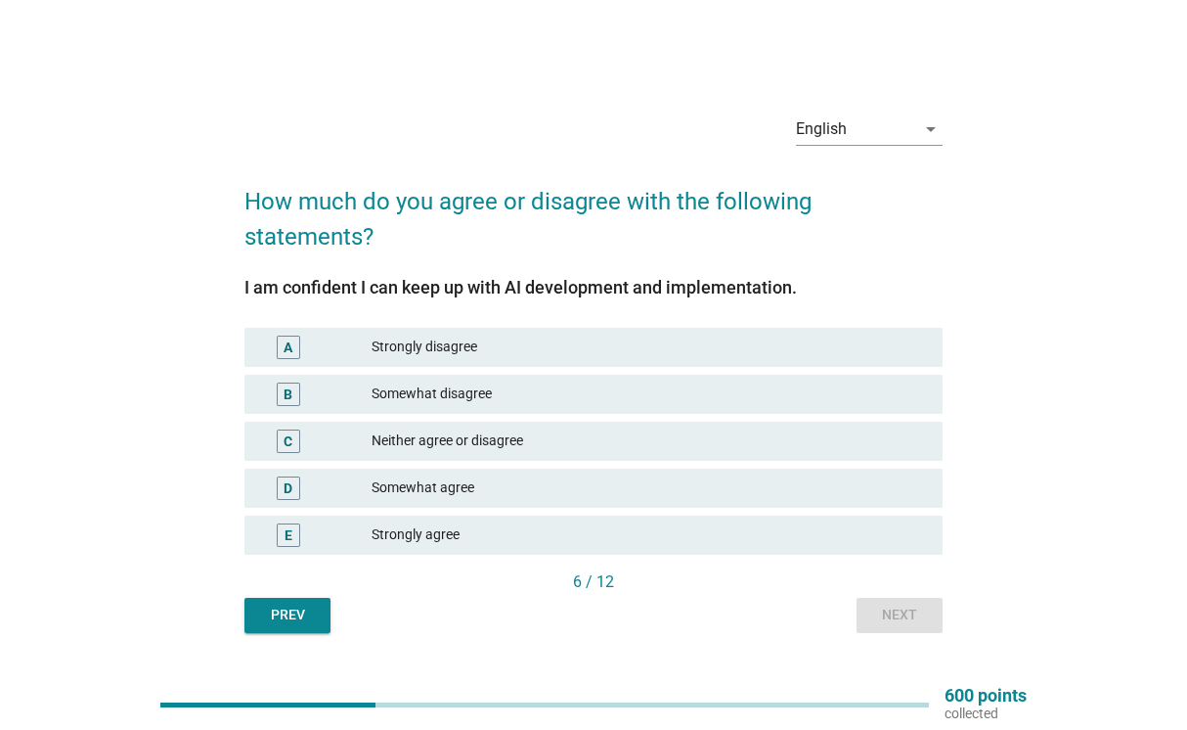
click at [561, 439] on div "Neither agree or disagree" at bounding box center [650, 440] width 556 height 23
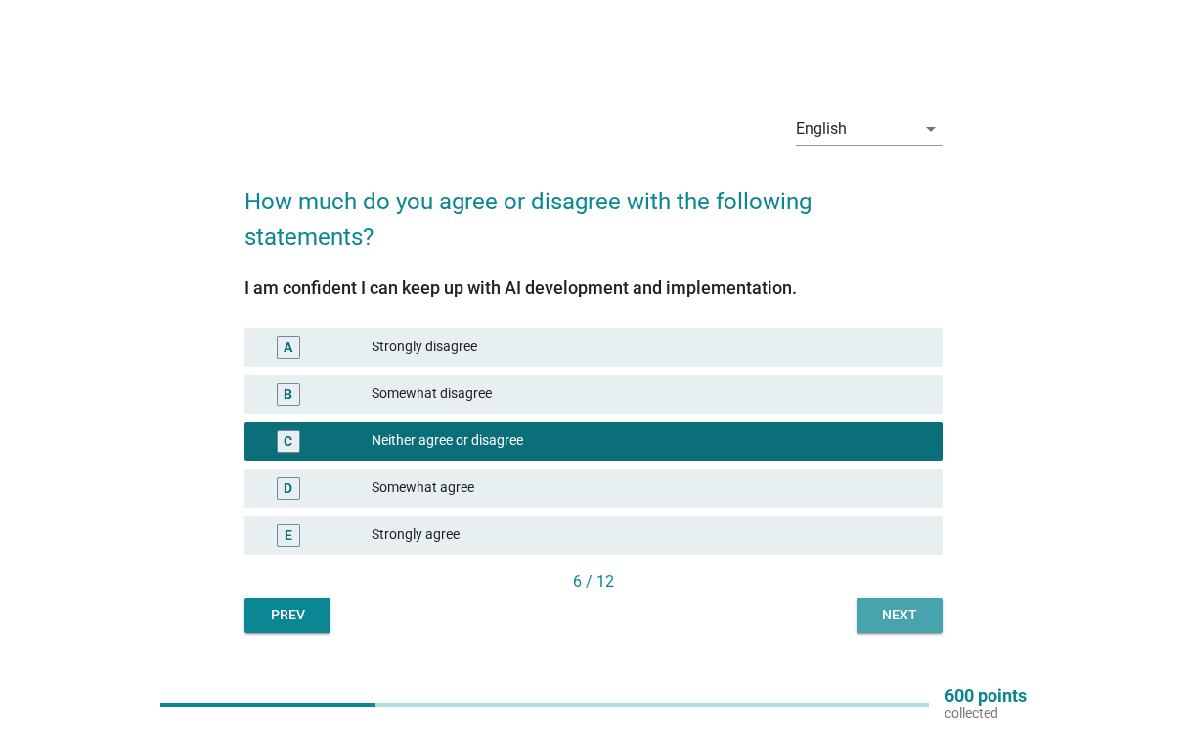
click at [912, 611] on div "Next" at bounding box center [899, 614] width 55 height 21
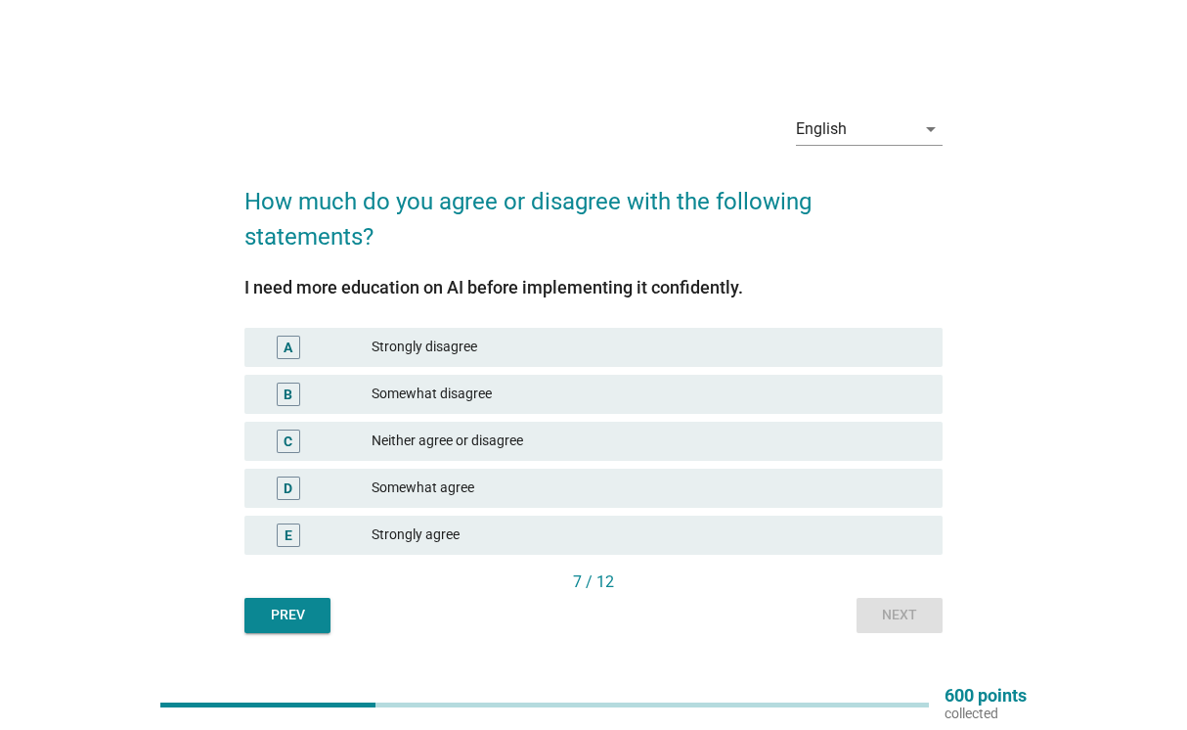
click at [499, 487] on div "Somewhat agree" at bounding box center [650, 487] width 556 height 23
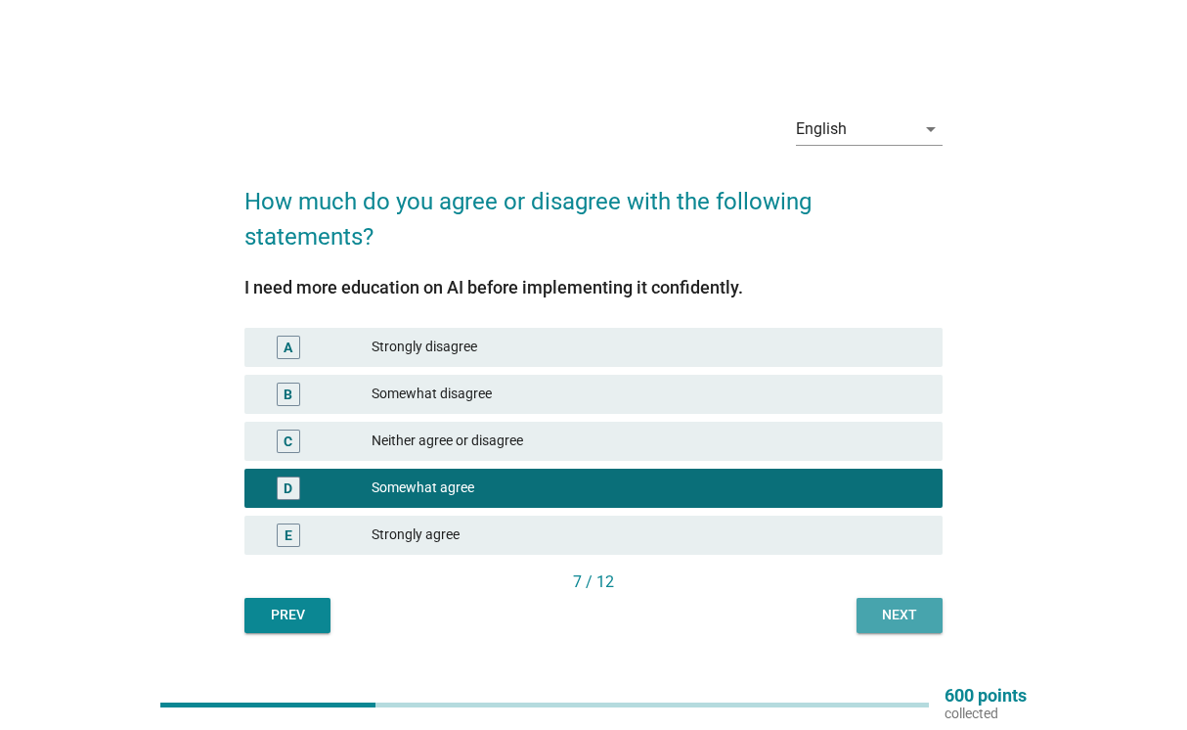
click at [865, 612] on button "Next" at bounding box center [900, 615] width 86 height 35
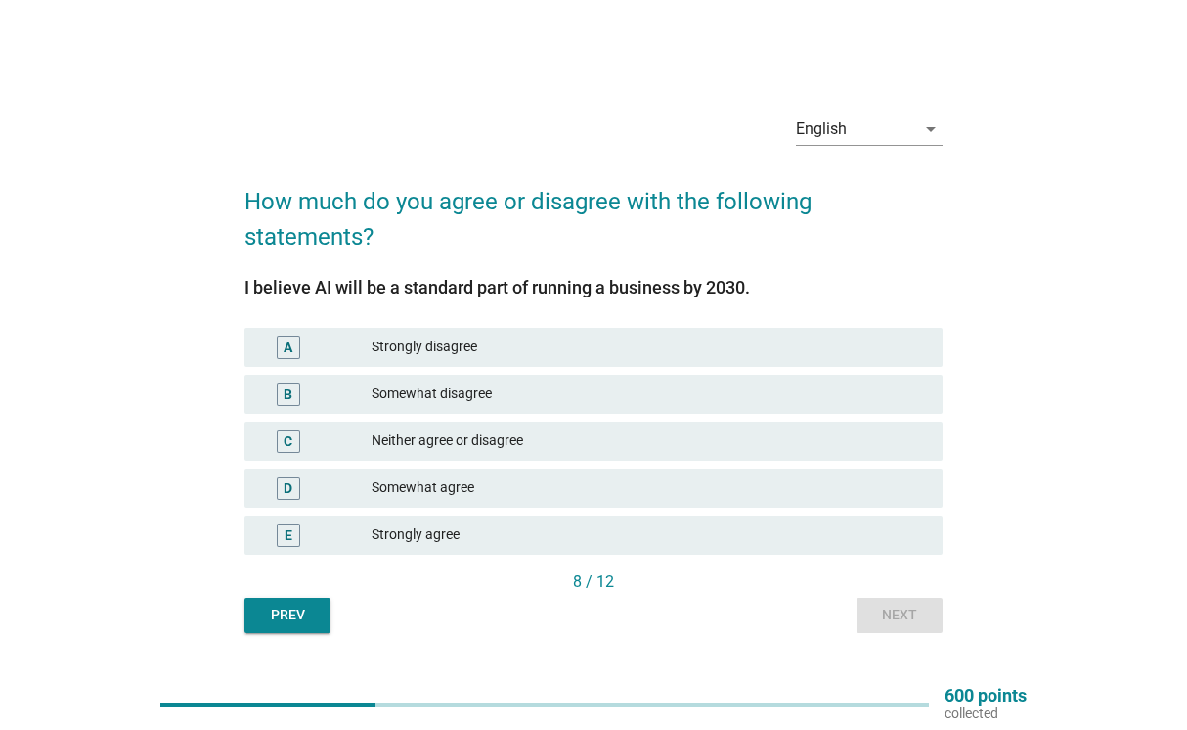
click at [602, 480] on div "Somewhat agree" at bounding box center [650, 487] width 556 height 23
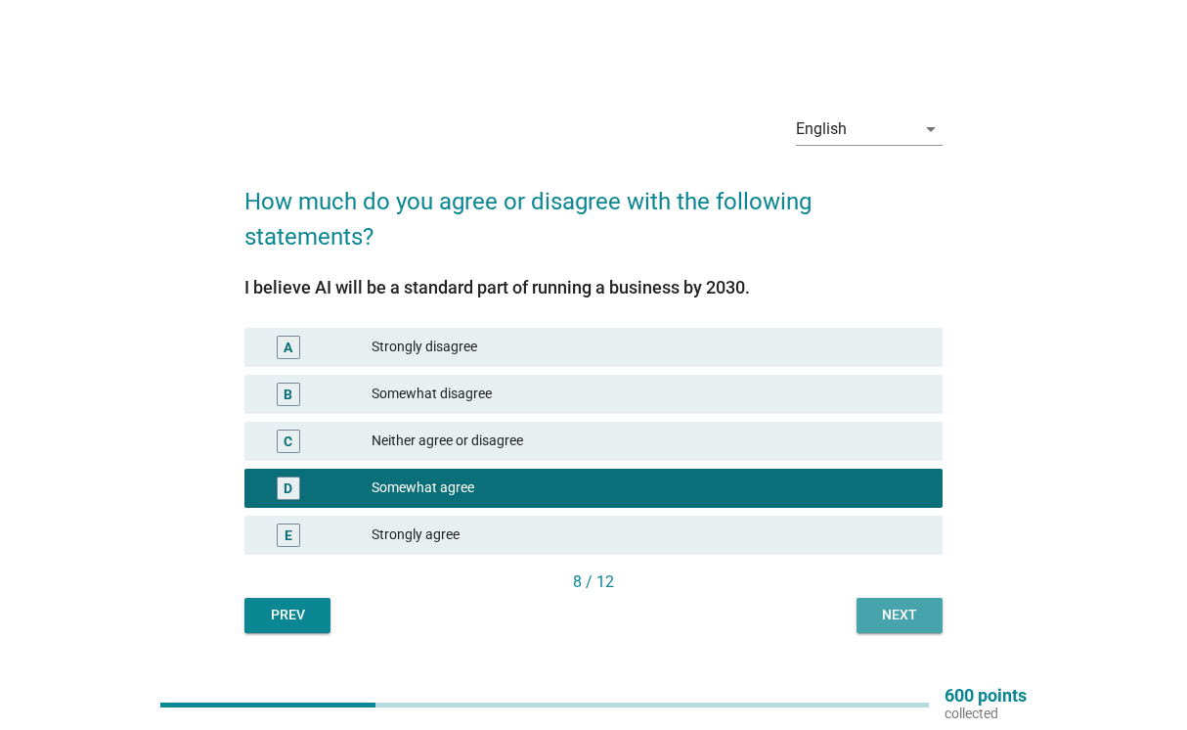
click at [903, 614] on div "Next" at bounding box center [899, 614] width 55 height 21
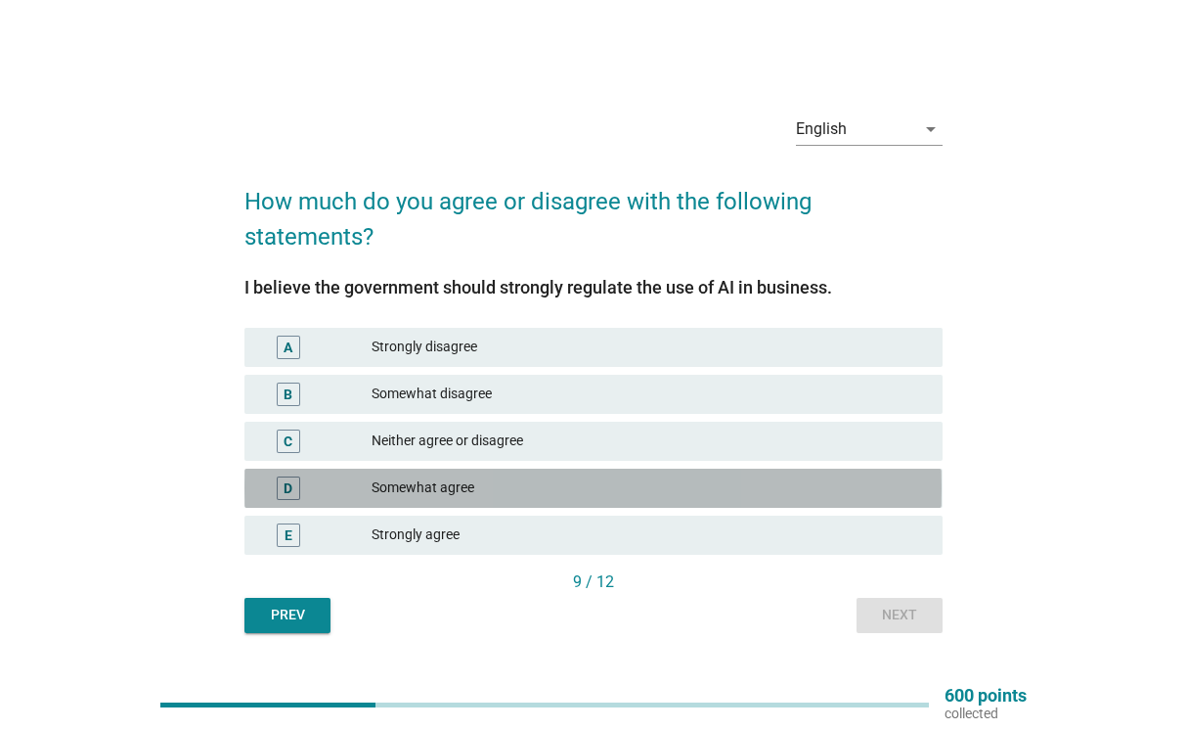
click at [677, 492] on div "Somewhat agree" at bounding box center [650, 487] width 556 height 23
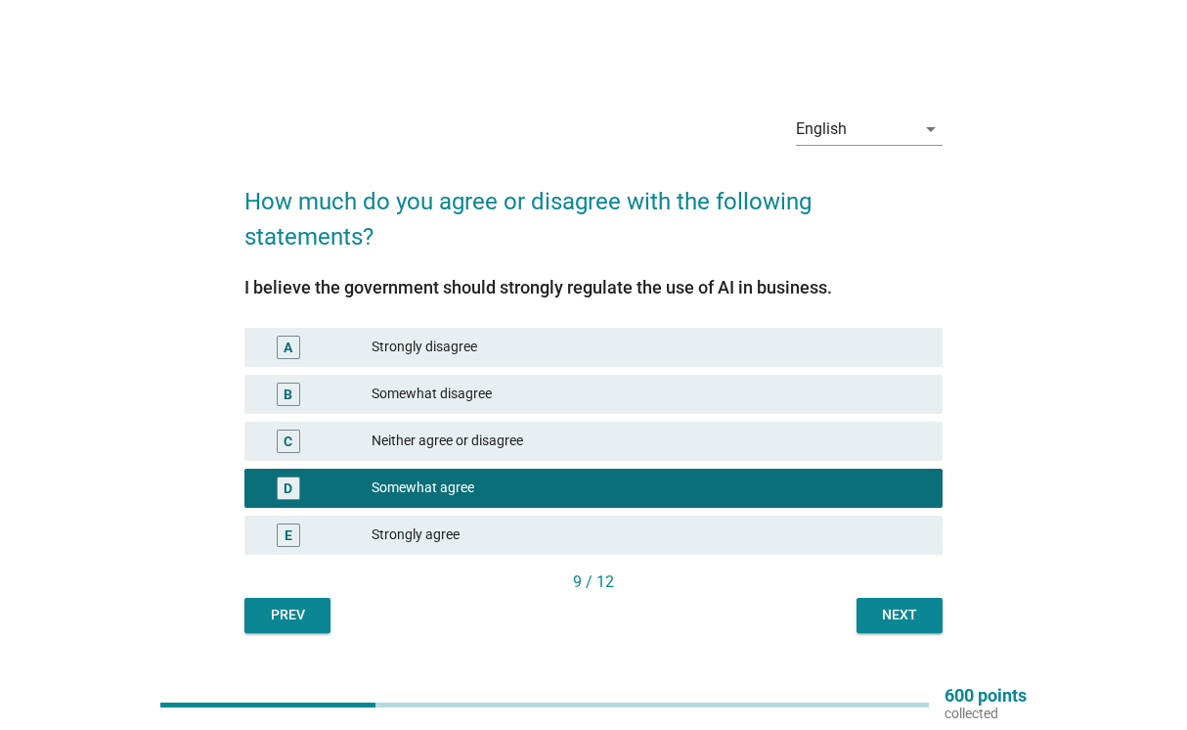
click at [925, 629] on button "Next" at bounding box center [900, 615] width 86 height 35
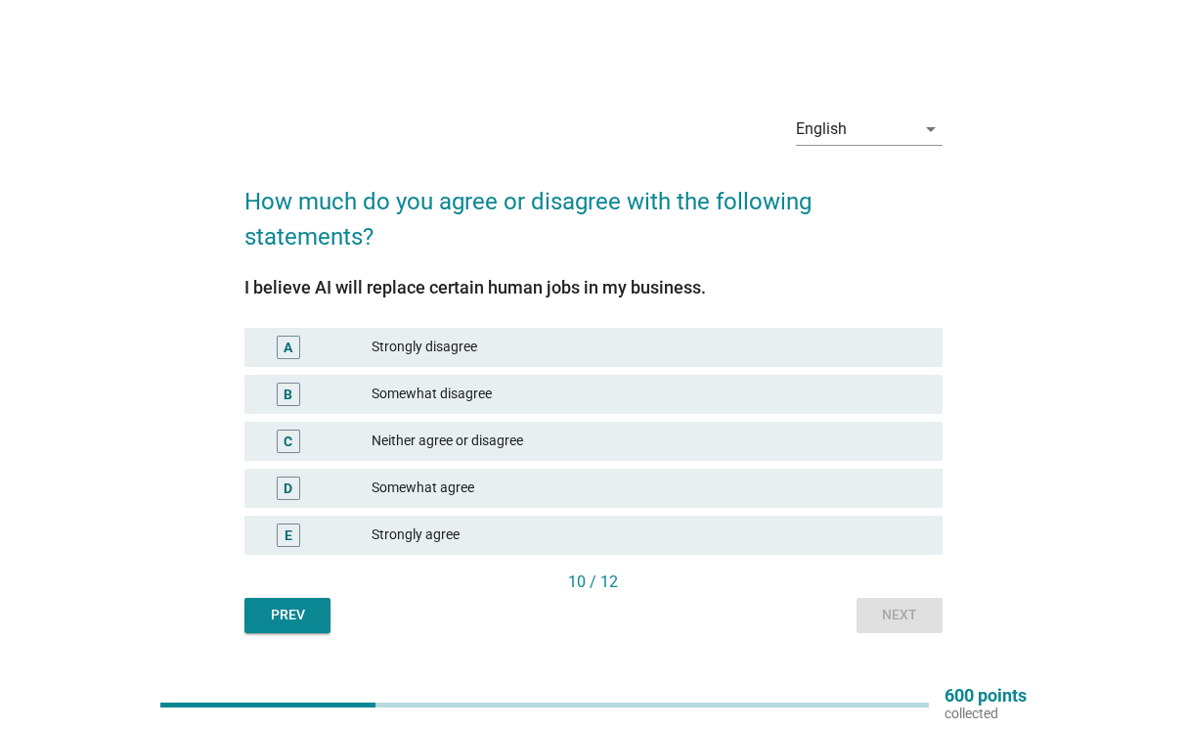
click at [661, 501] on div "D Somewhat agree" at bounding box center [593, 487] width 697 height 39
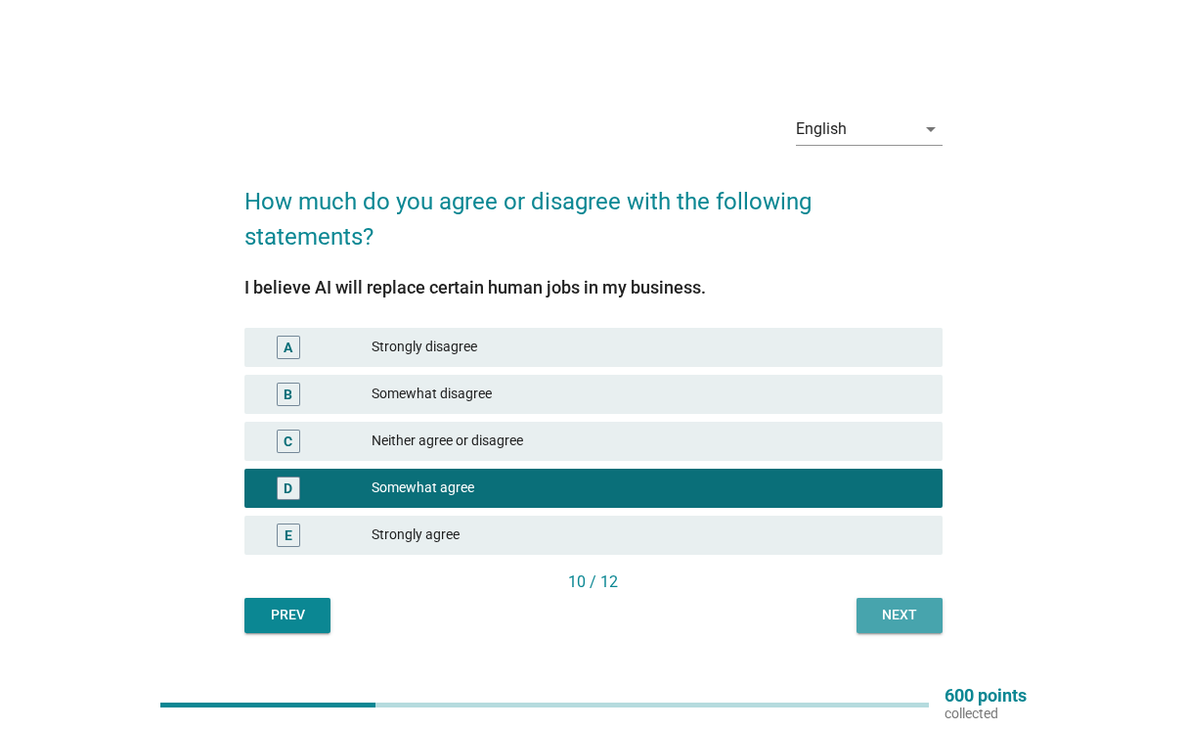
click at [938, 620] on button "Next" at bounding box center [900, 615] width 86 height 35
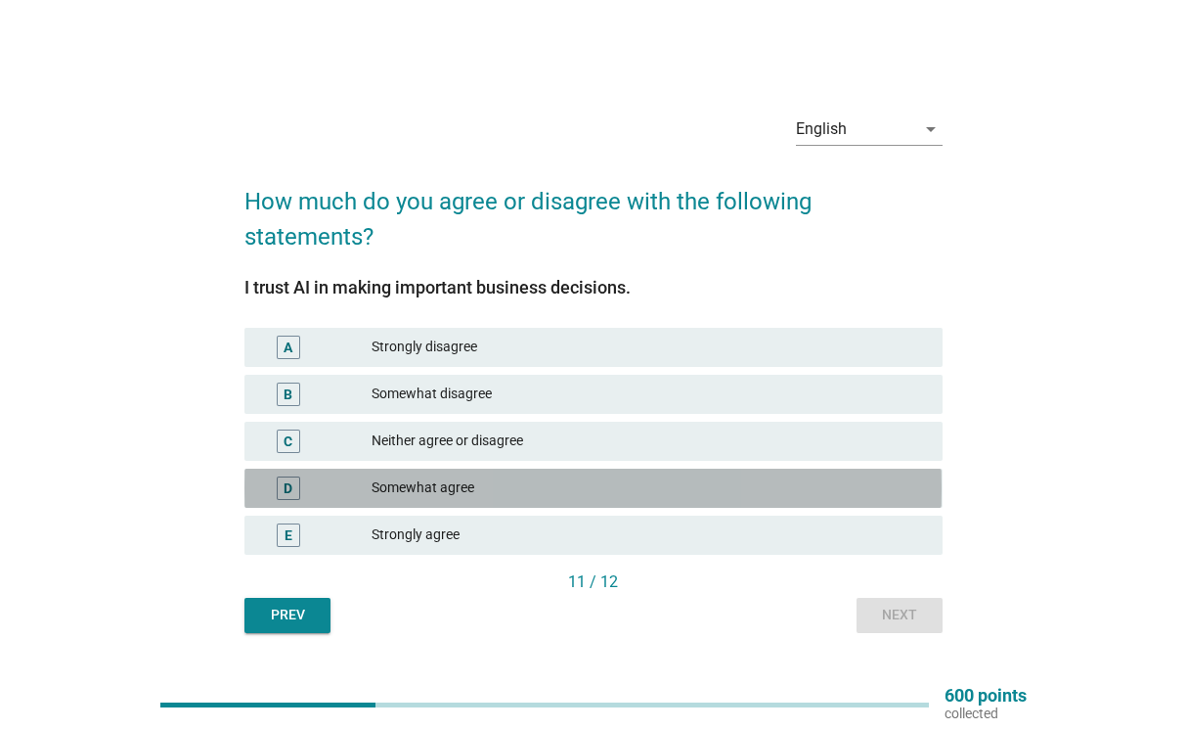
click at [698, 499] on div "Somewhat agree" at bounding box center [650, 487] width 556 height 23
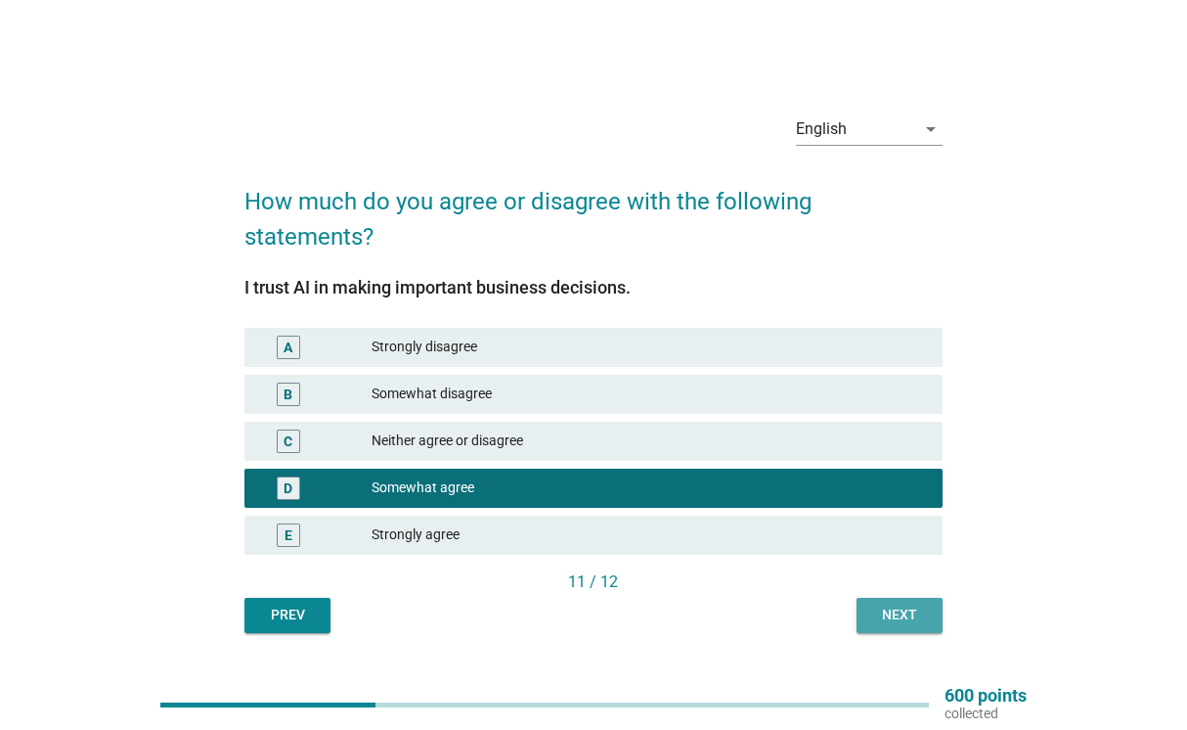
click at [897, 606] on div "Next" at bounding box center [899, 614] width 55 height 21
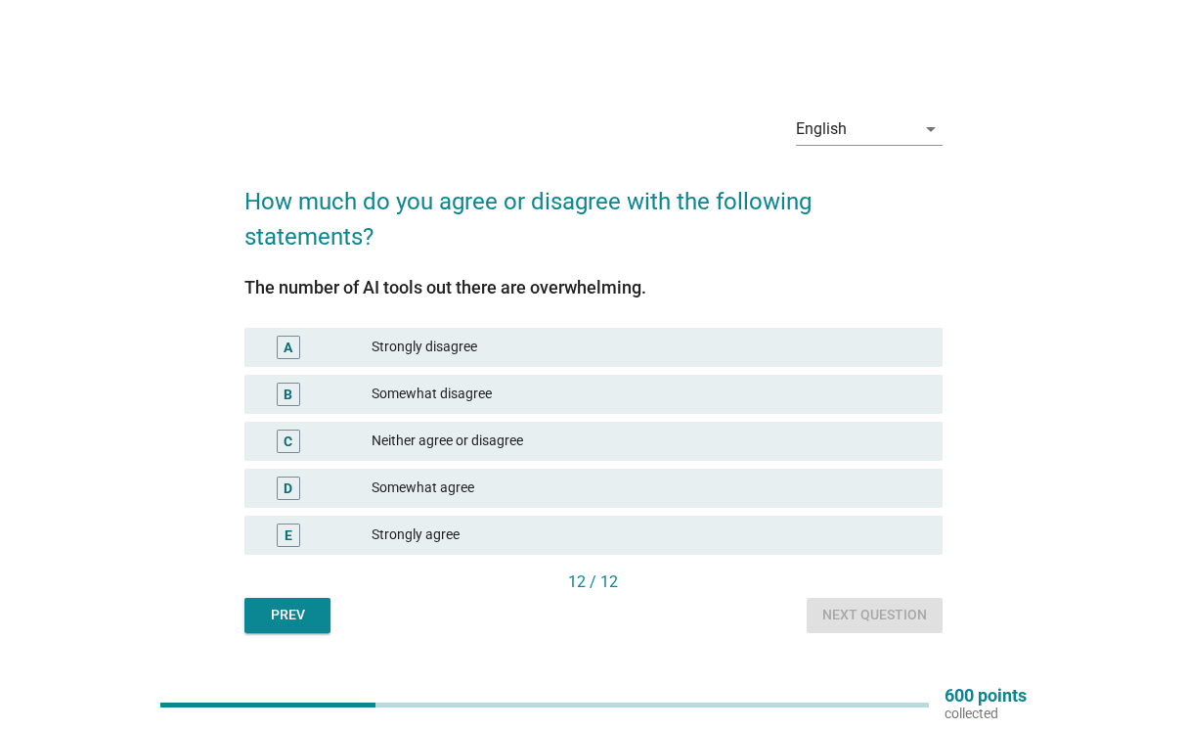
click at [702, 466] on div "D Somewhat agree" at bounding box center [593, 488] width 705 height 47
click at [712, 495] on div "Somewhat agree" at bounding box center [650, 487] width 556 height 23
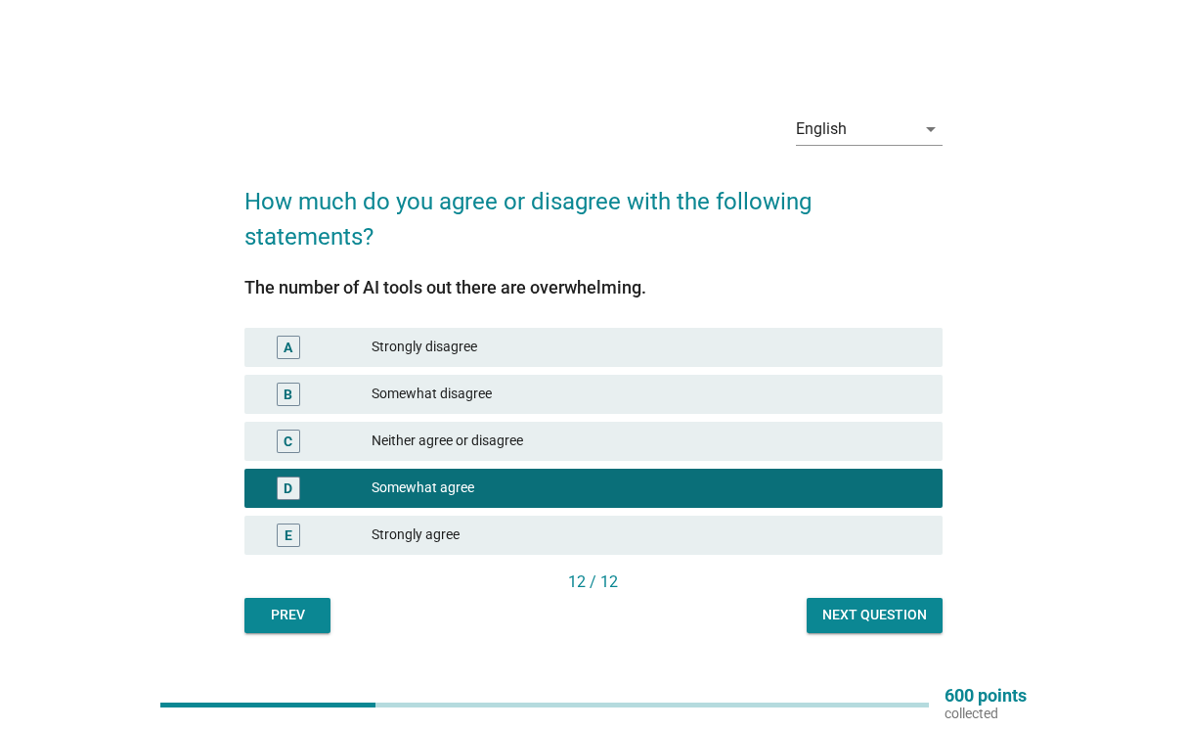
click at [910, 617] on div "Next question" at bounding box center [875, 614] width 105 height 21
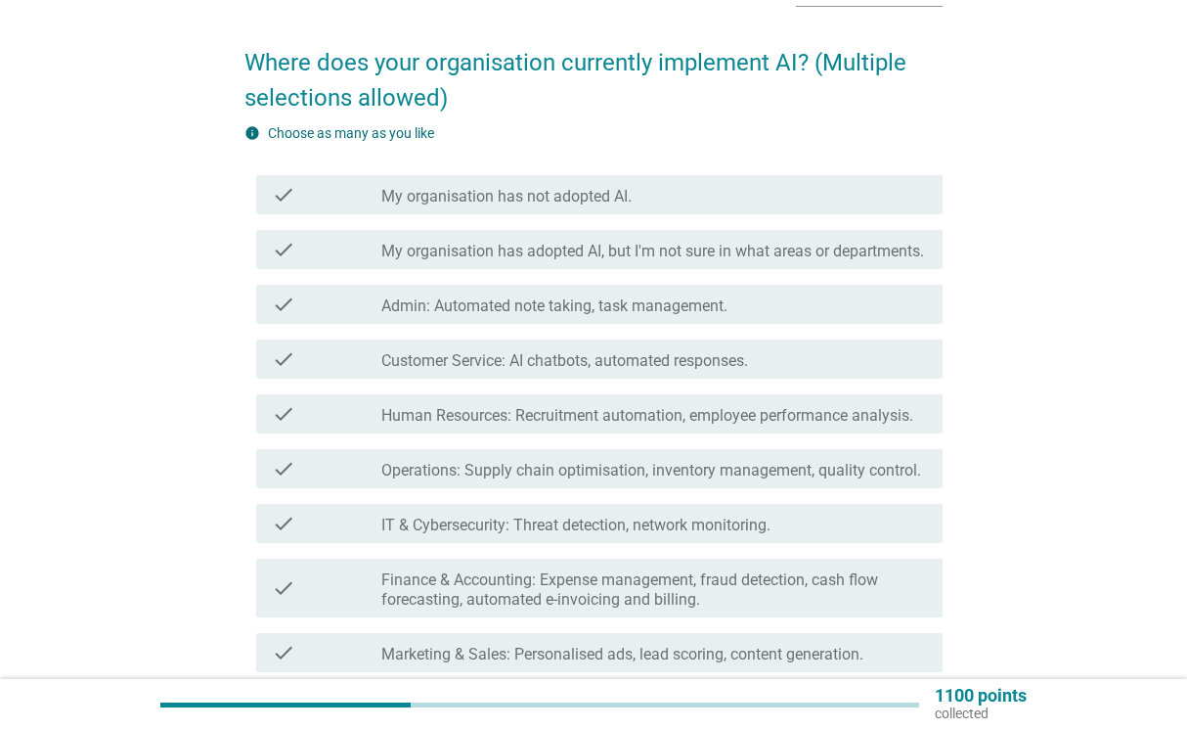
scroll to position [130, 0]
click at [674, 479] on label "Operations: Supply chain optimisation, inventory management, quality control." at bounding box center [651, 470] width 540 height 20
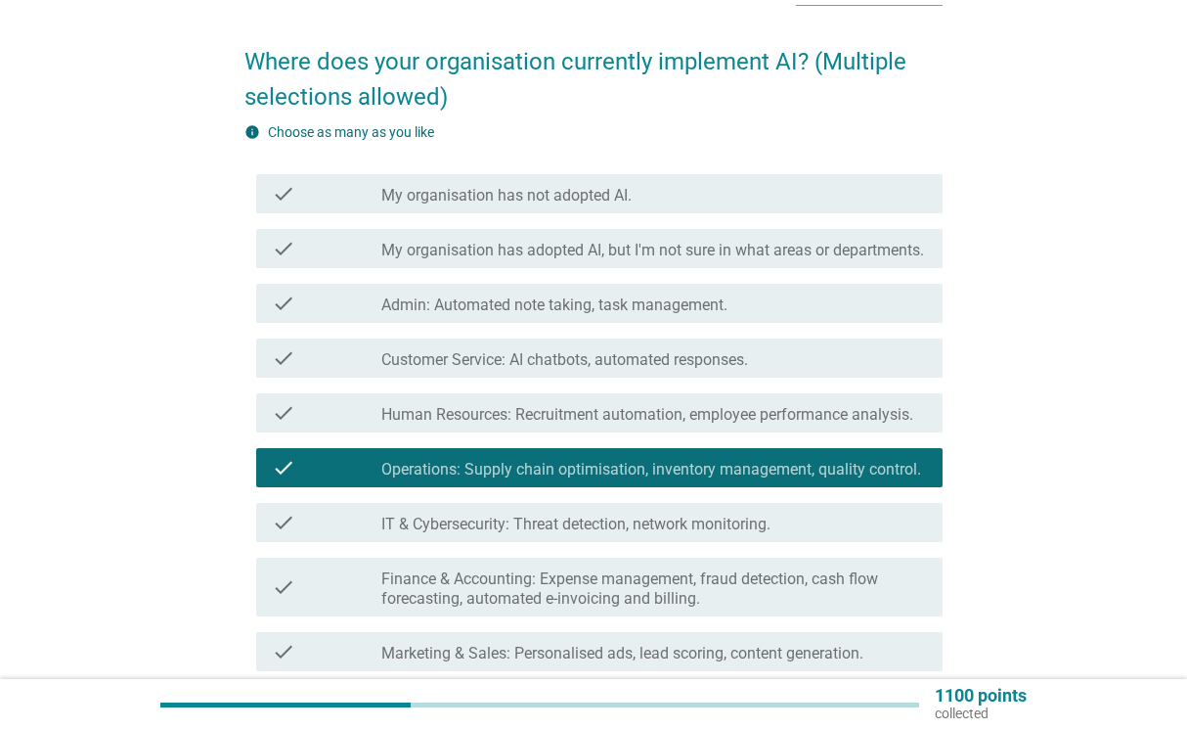
click at [666, 424] on label "Human Resources: Recruitment automation, employee performance analysis." at bounding box center [647, 415] width 532 height 20
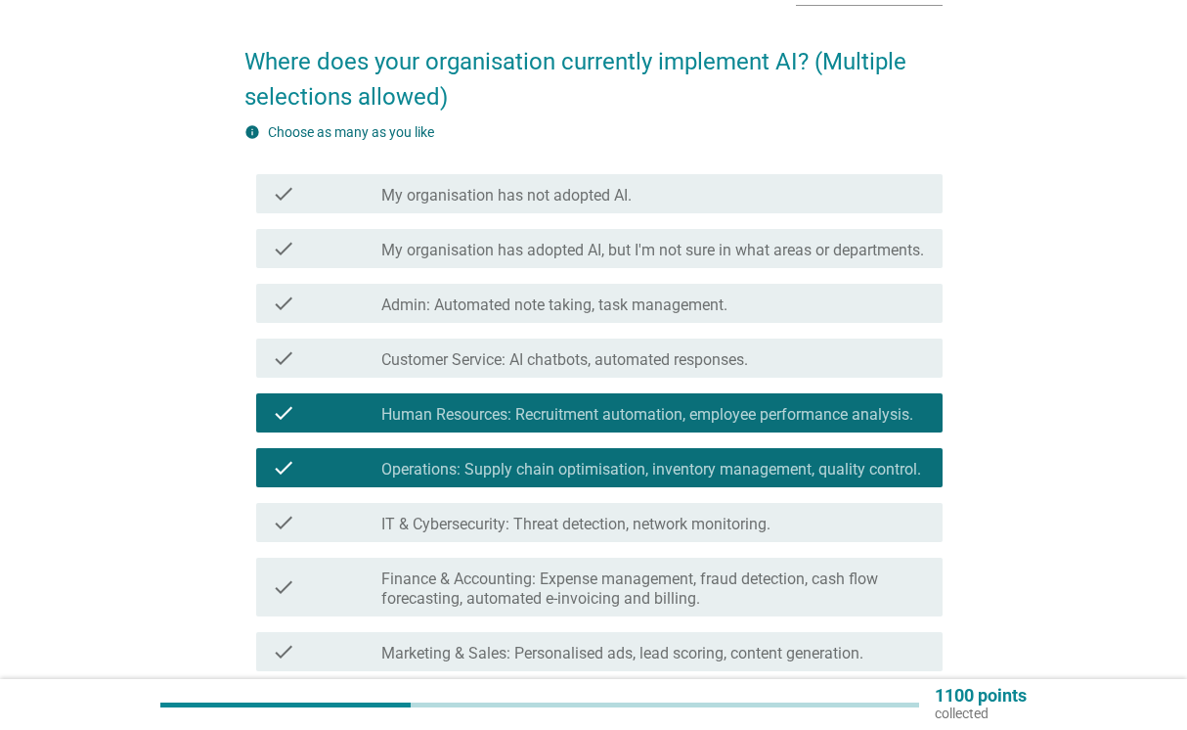
click at [662, 363] on div "check check_box_outline_blank Customer Service: AI chatbots, automated response…" at bounding box center [599, 357] width 686 height 39
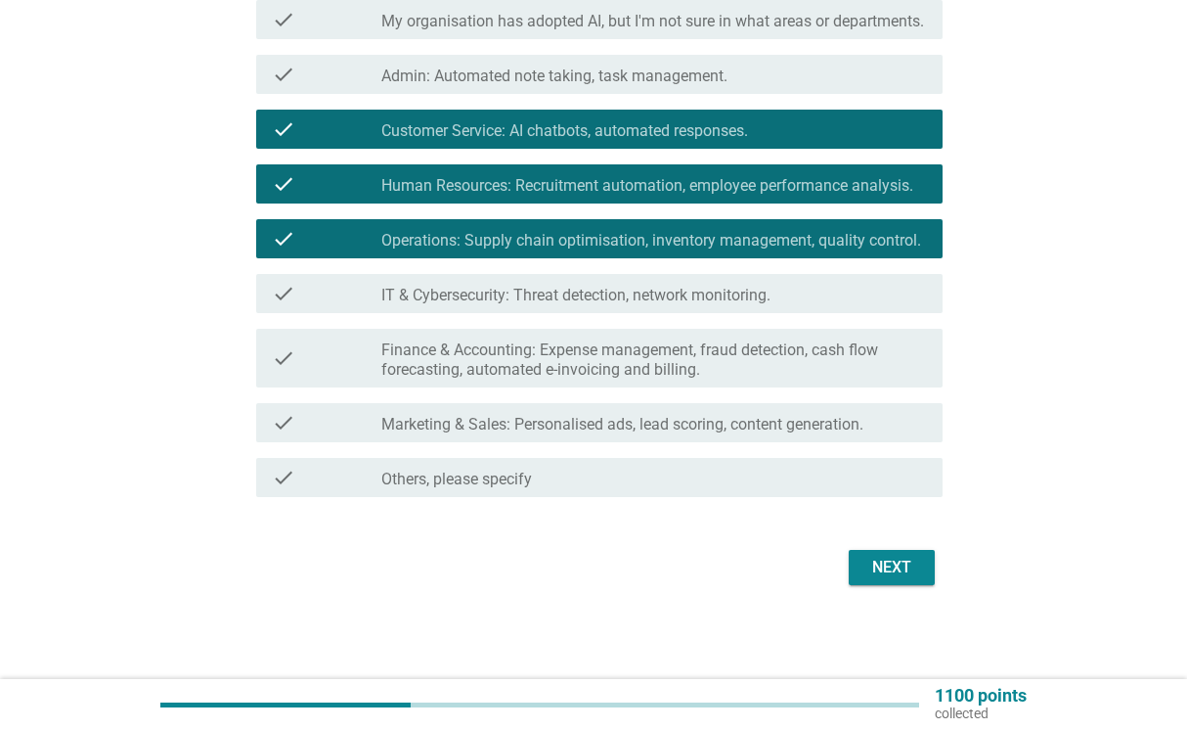
scroll to position [378, 0]
click at [903, 580] on button "Next" at bounding box center [892, 567] width 86 height 35
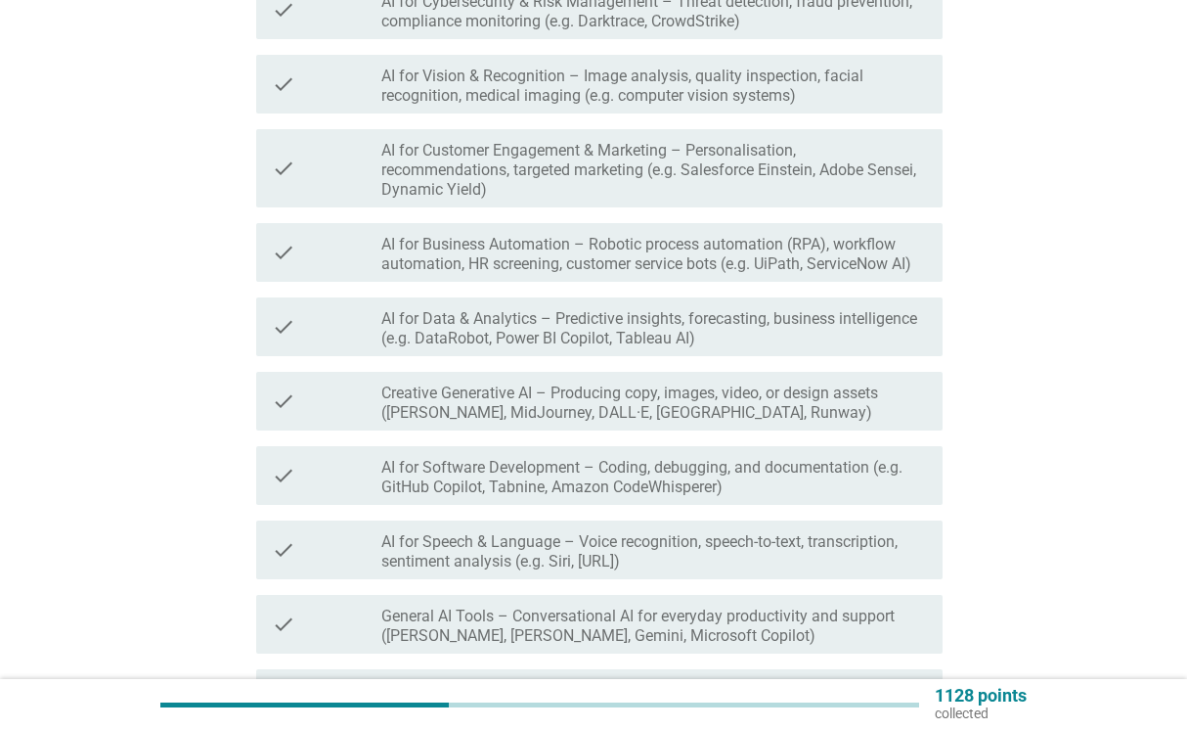
scroll to position [0, 0]
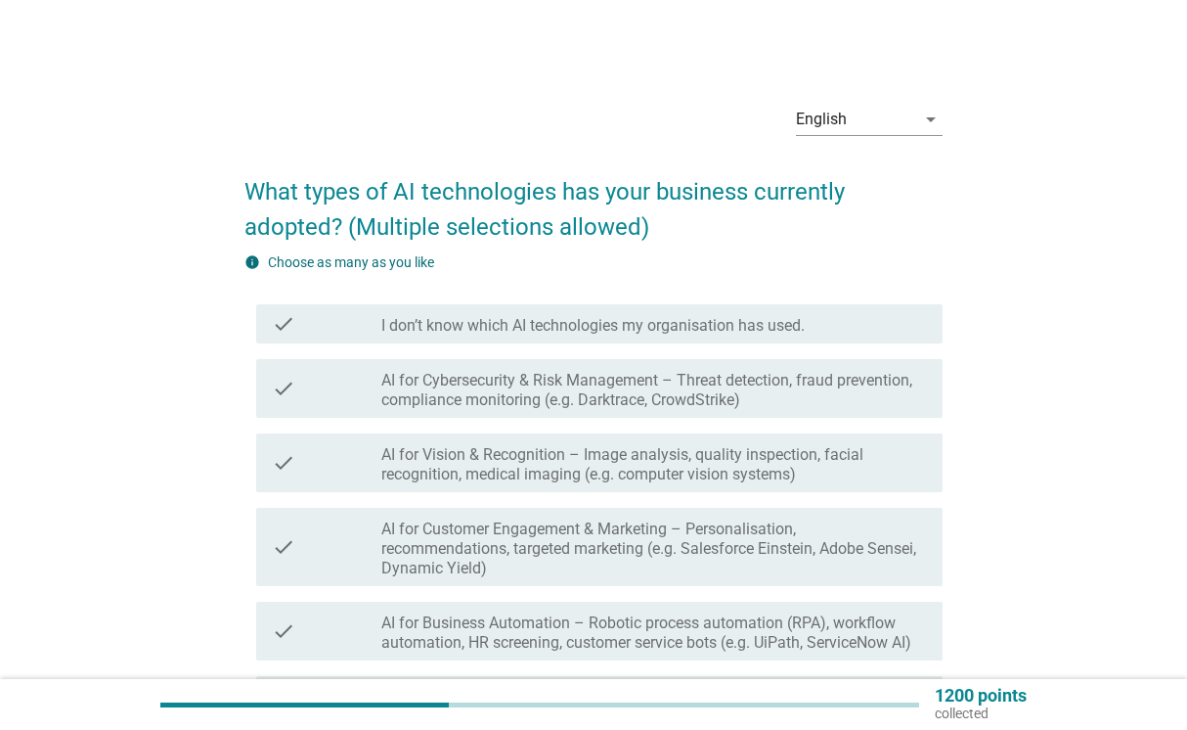
click at [532, 483] on label "AI for Vision & Recognition – Image analysis, quality inspection, facial recogn…" at bounding box center [654, 464] width 546 height 39
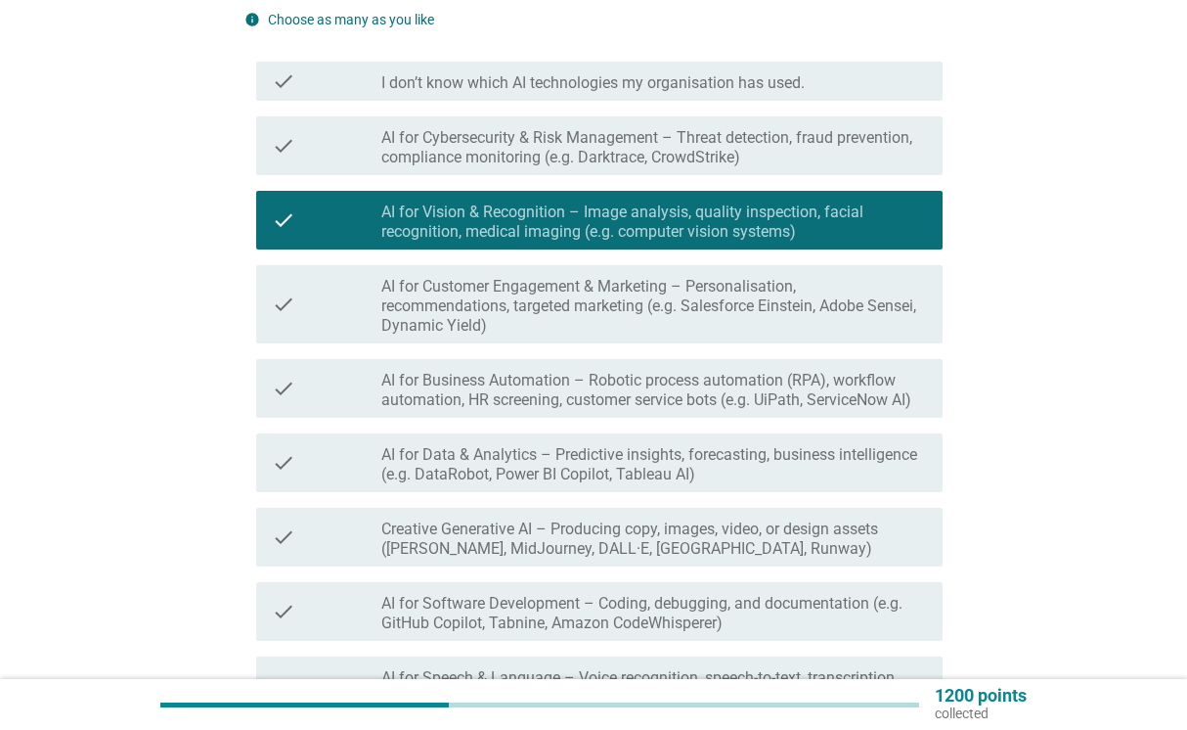
scroll to position [521, 0]
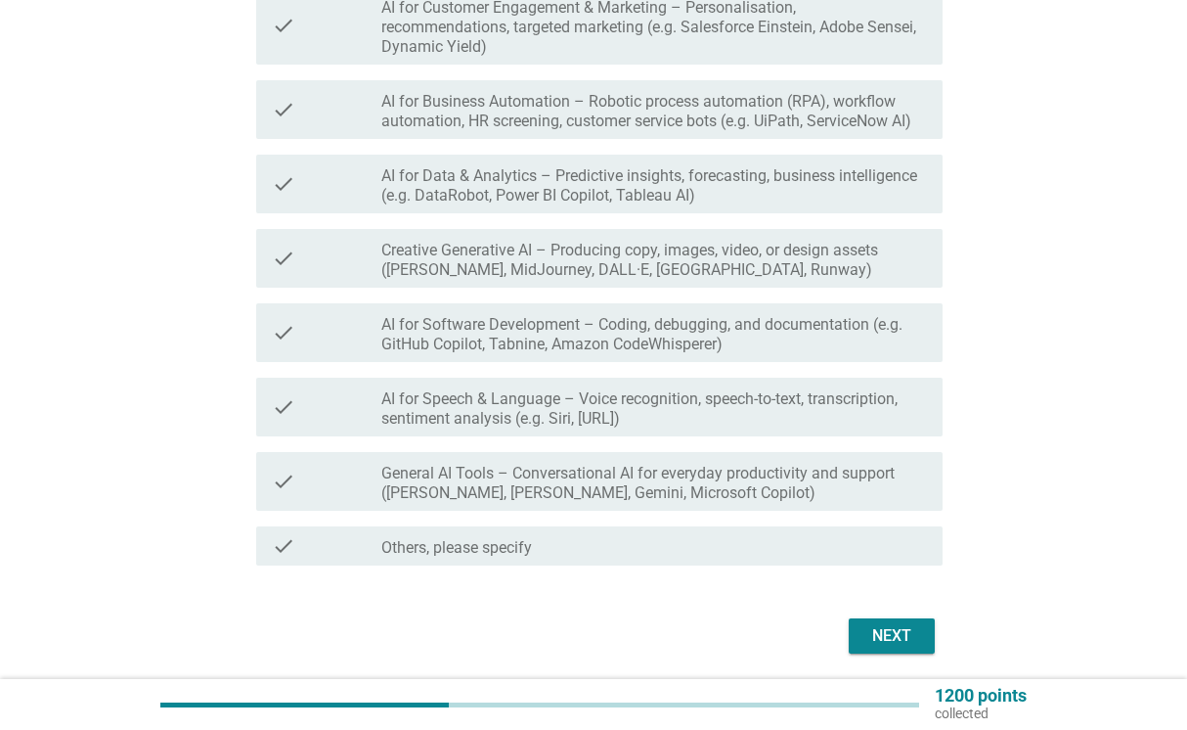
click at [892, 622] on button "Next" at bounding box center [892, 635] width 86 height 35
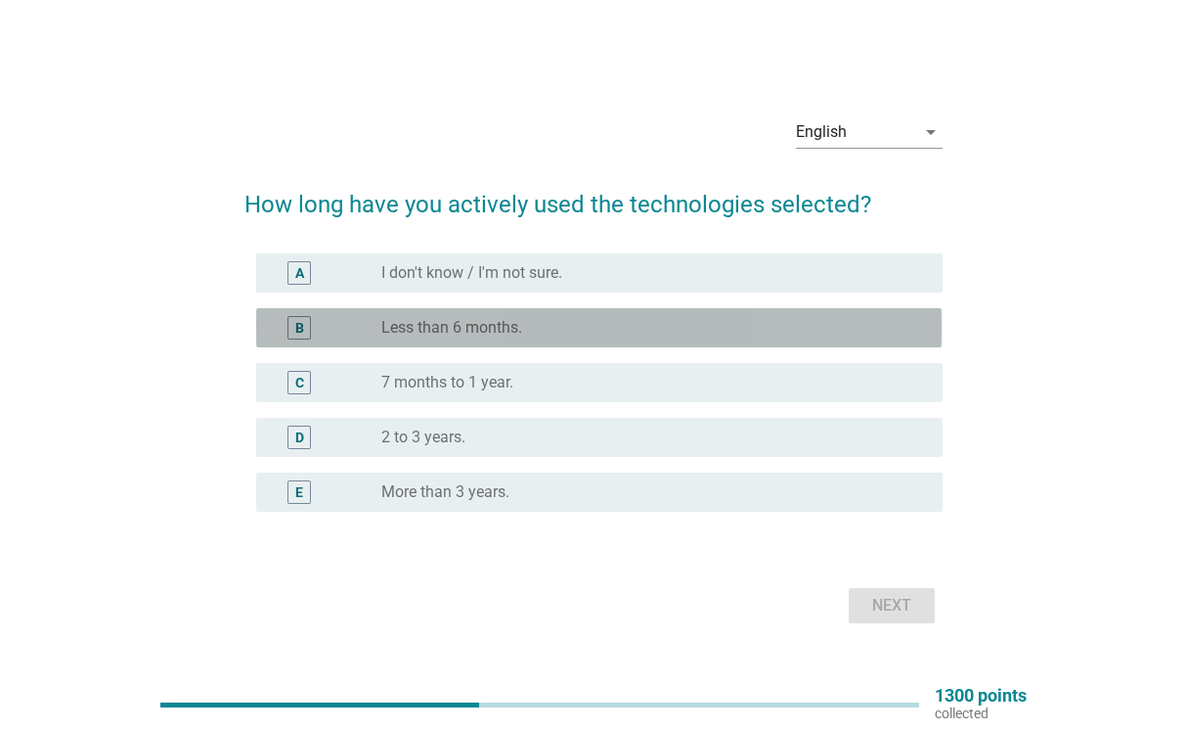
click at [656, 326] on div "radio_button_unchecked Less than 6 months." at bounding box center [646, 328] width 530 height 20
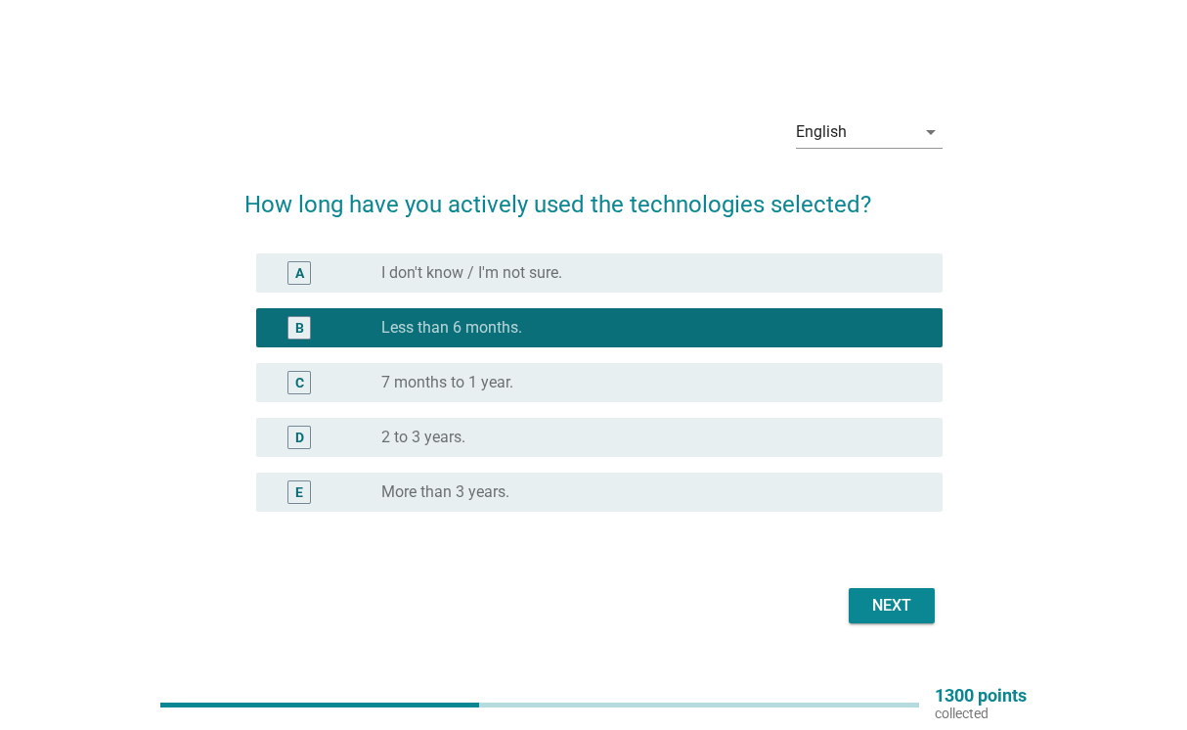
click at [886, 587] on div "Next" at bounding box center [593, 605] width 697 height 47
click at [916, 637] on div "English arrow_drop_down How long have you actively used the technologies select…" at bounding box center [593, 364] width 729 height 559
click at [916, 611] on div "Next" at bounding box center [892, 605] width 55 height 23
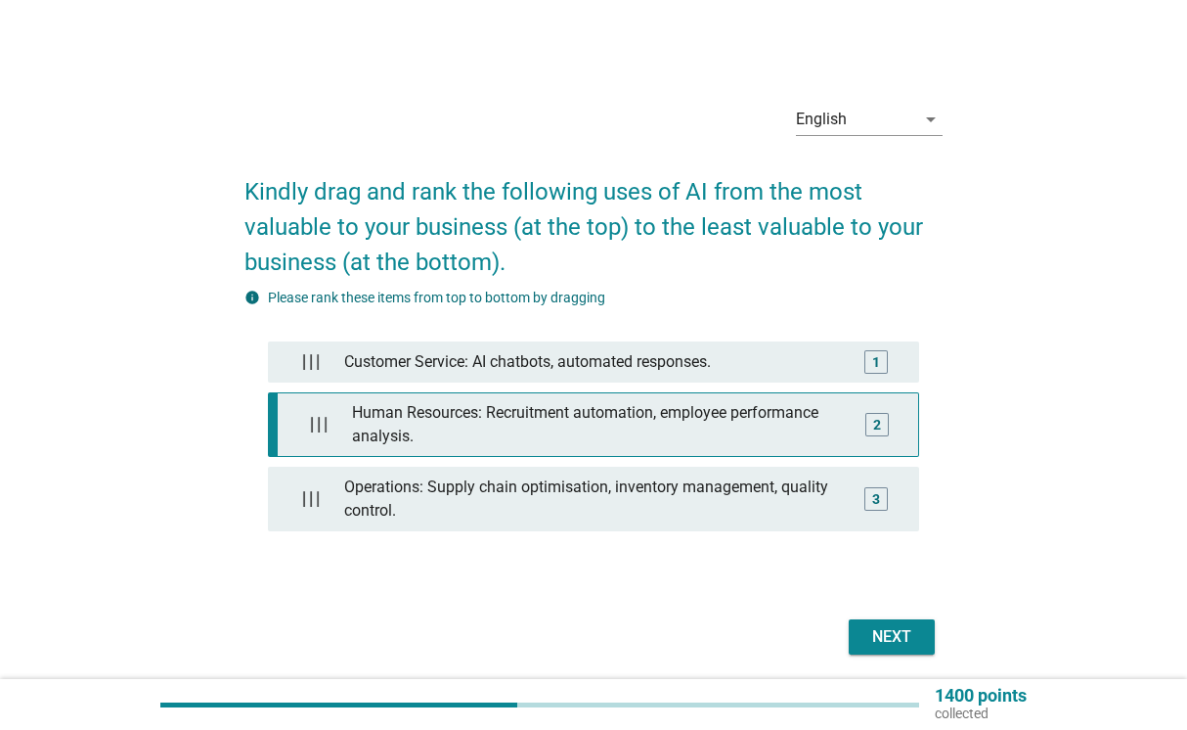
click at [586, 414] on div "Human Resources: Recruitment automation, employee performance analysis." at bounding box center [598, 424] width 508 height 63
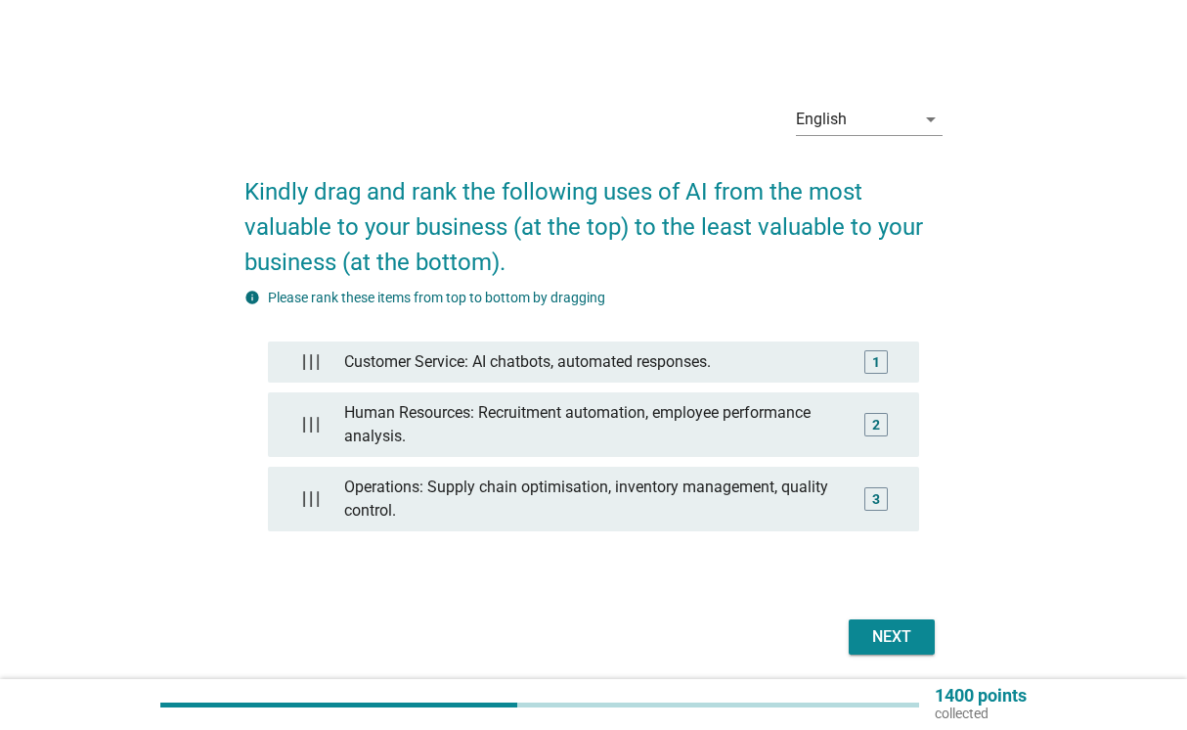
click at [587, 466] on div "Customer Service: AI chatbots, automated responses. 1 Human Resources: Recruitm…" at bounding box center [593, 445] width 650 height 209
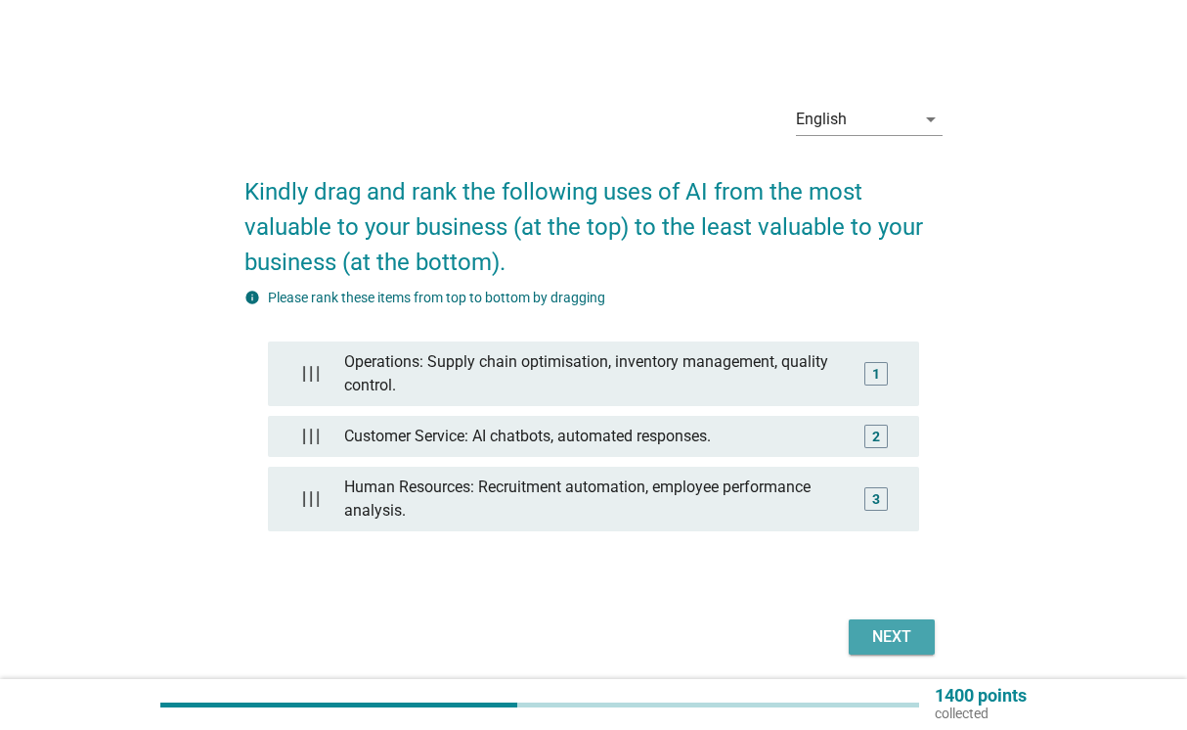
click at [907, 640] on div "Next" at bounding box center [892, 636] width 55 height 23
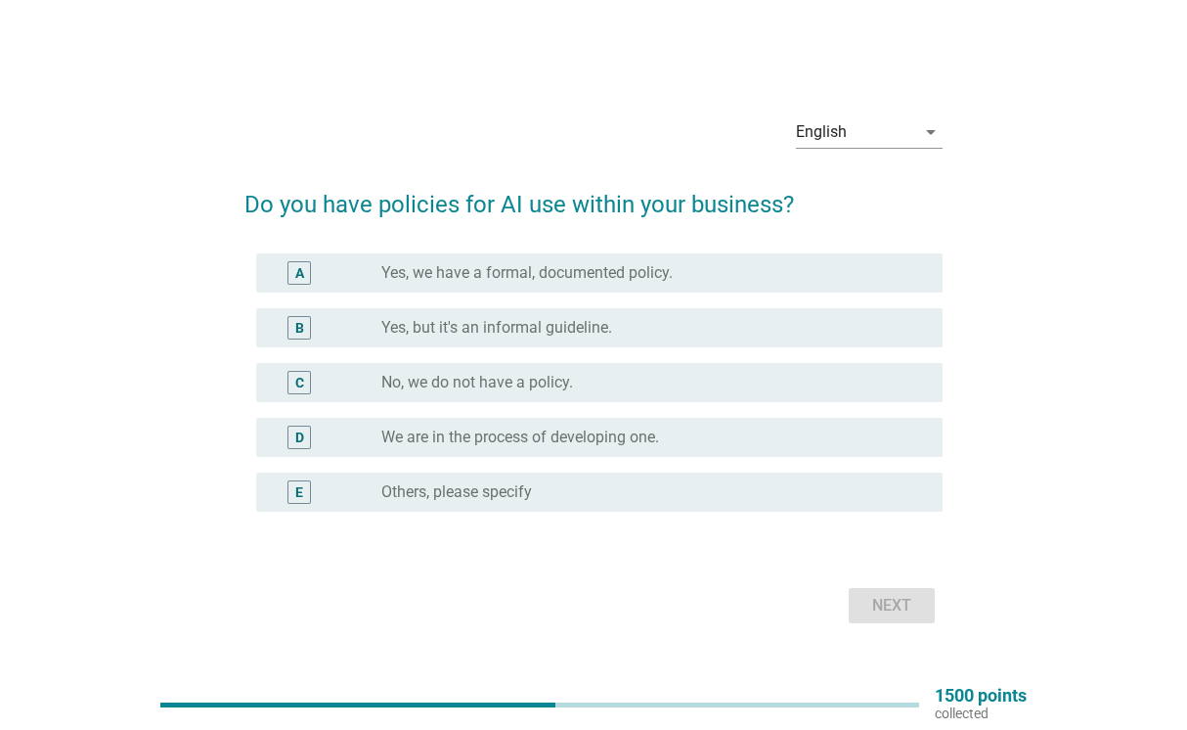
click at [709, 378] on div "radio_button_unchecked No, we do not have a policy." at bounding box center [646, 383] width 530 height 20
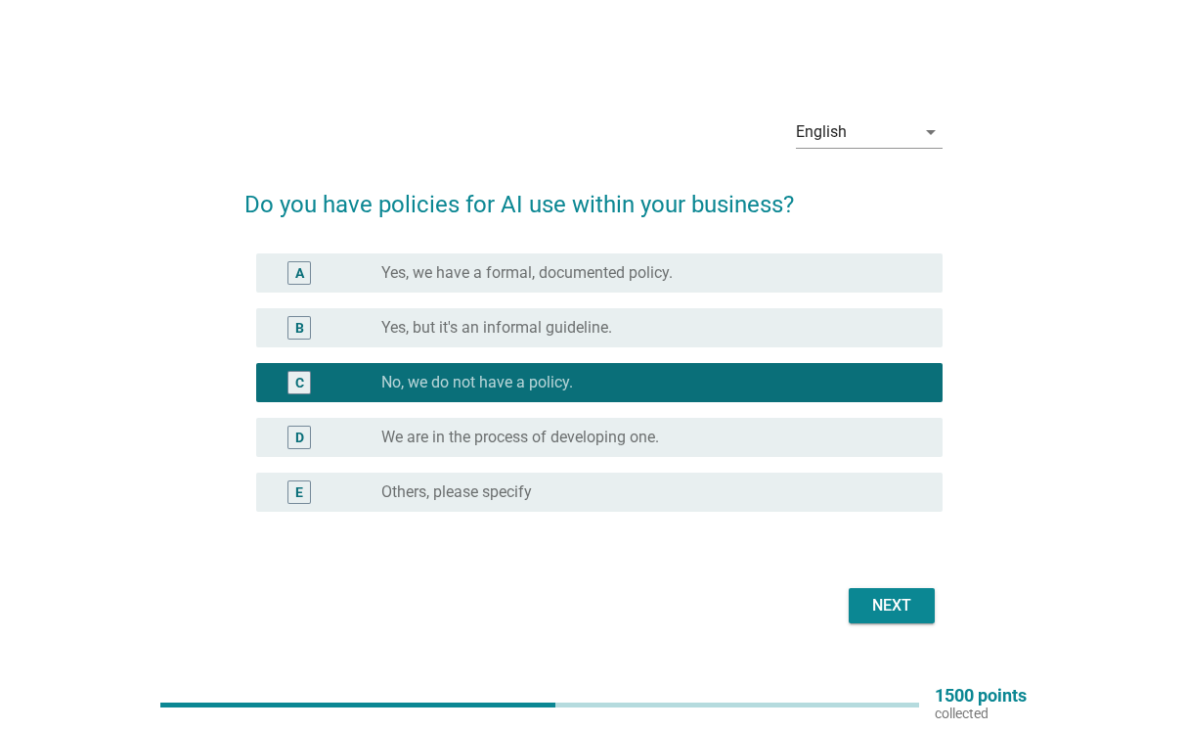
click at [906, 605] on div "Next" at bounding box center [892, 605] width 55 height 23
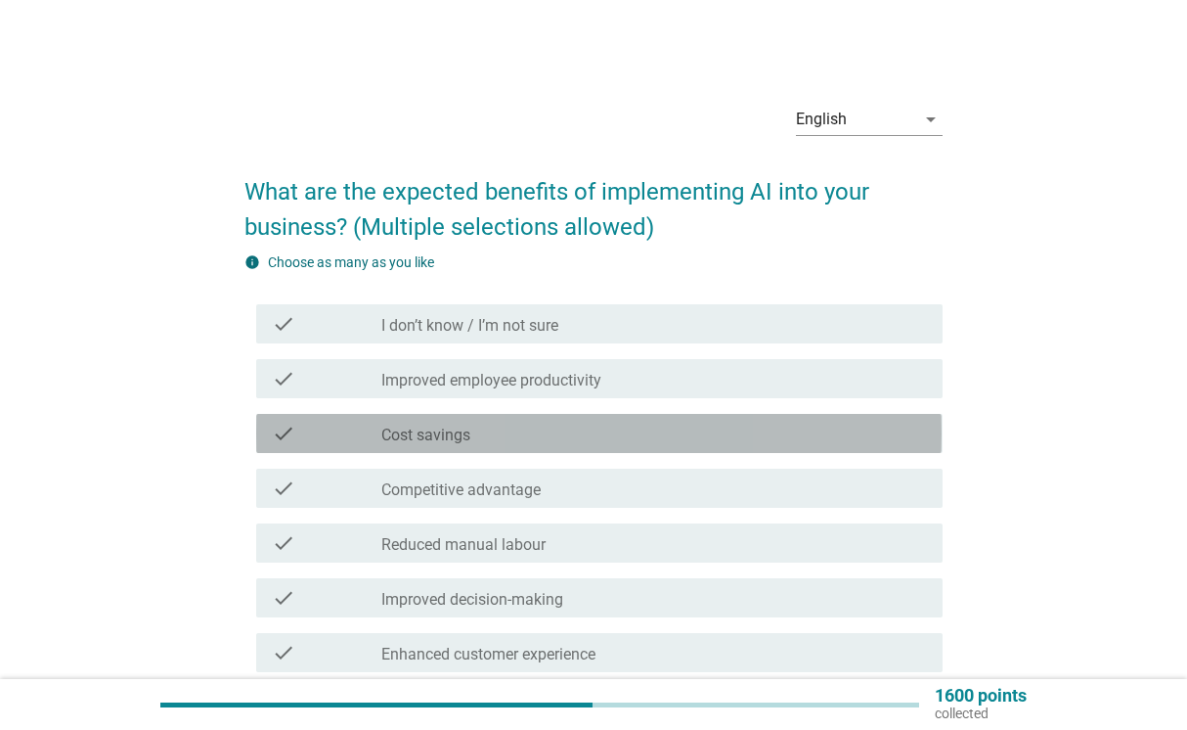
click at [498, 439] on div "check_box_outline_blank Cost savings" at bounding box center [654, 433] width 546 height 23
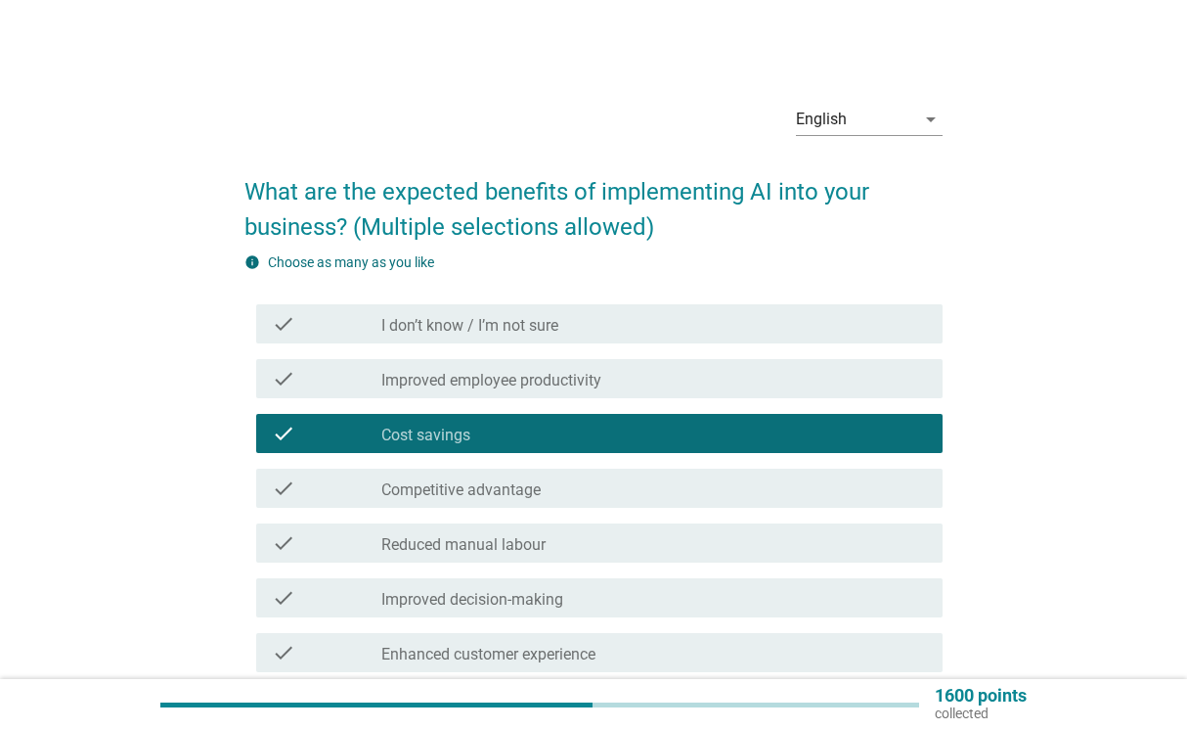
click at [519, 547] on label "Reduced manual labour" at bounding box center [463, 545] width 164 height 20
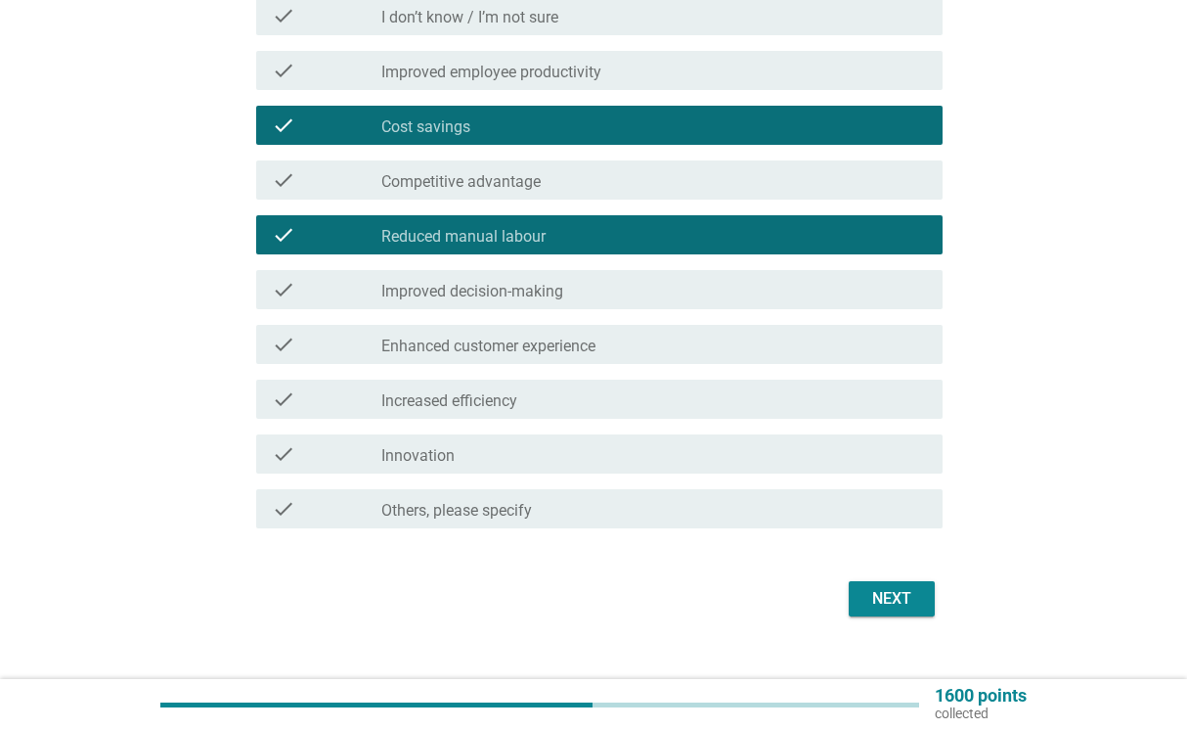
scroll to position [339, 0]
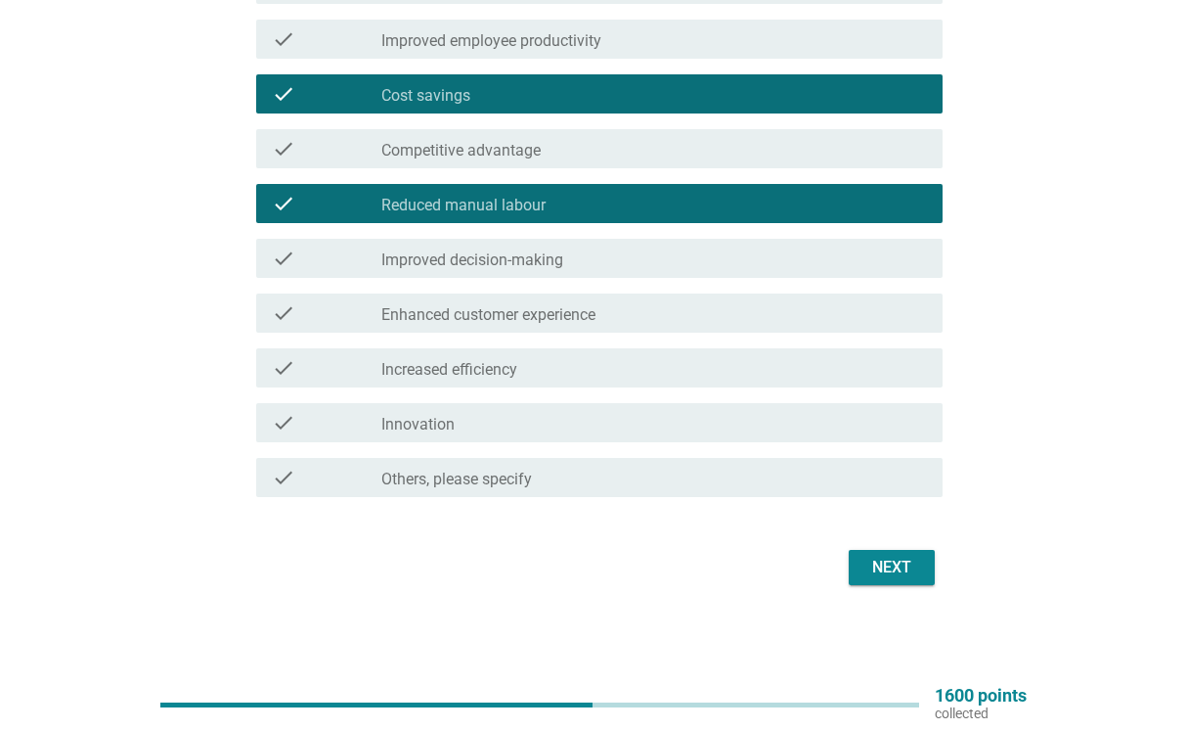
click at [580, 384] on div "check check_box_outline_blank Increased efficiency" at bounding box center [599, 367] width 686 height 39
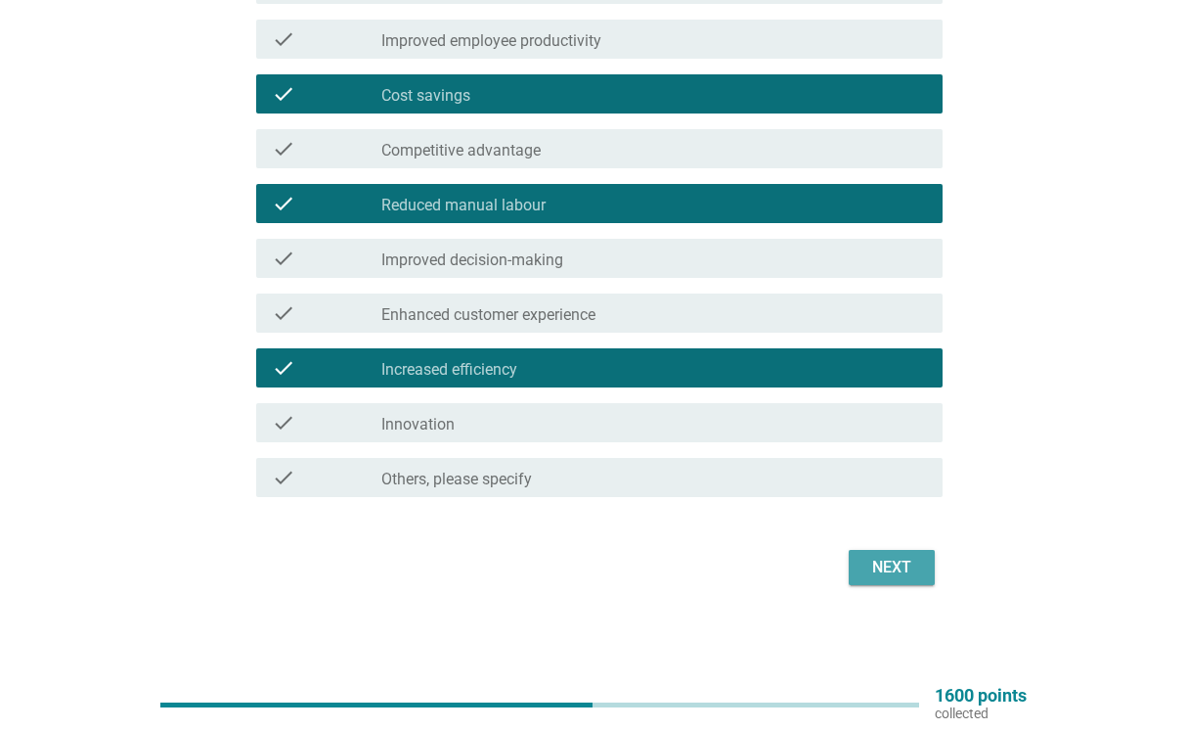
click at [909, 555] on button "Next" at bounding box center [892, 567] width 86 height 35
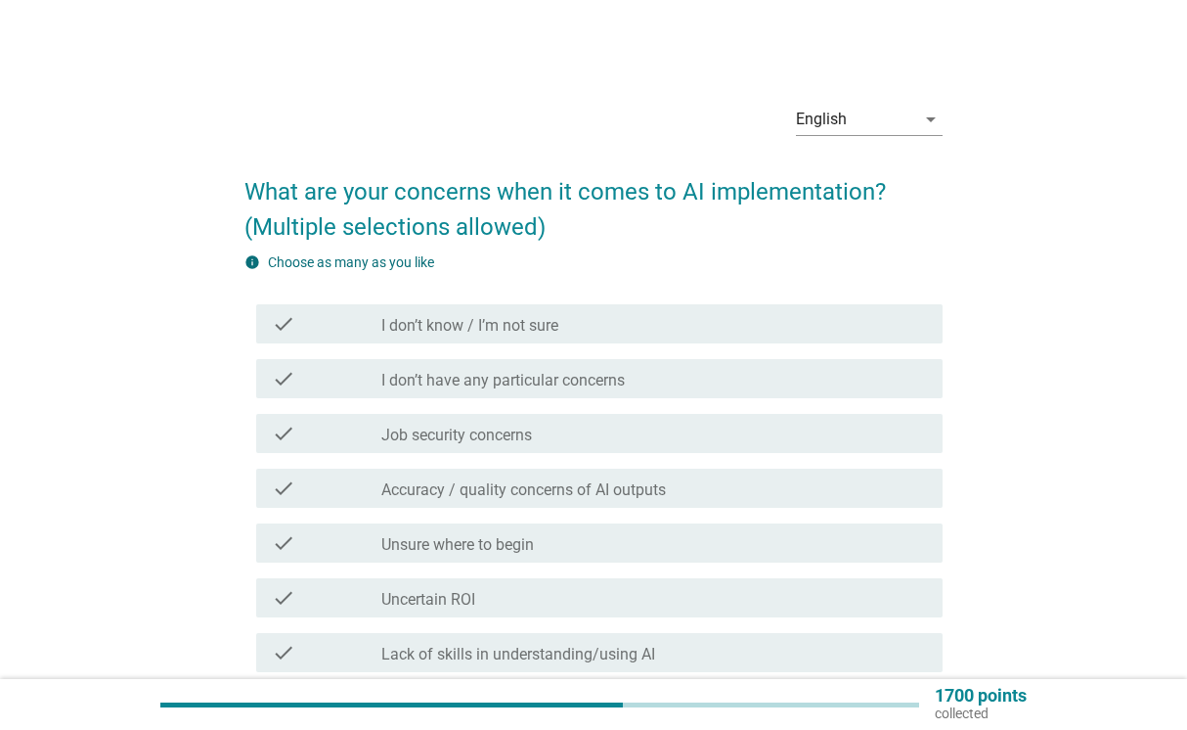
click at [648, 427] on div "check_box_outline_blank Job security concerns" at bounding box center [654, 433] width 546 height 23
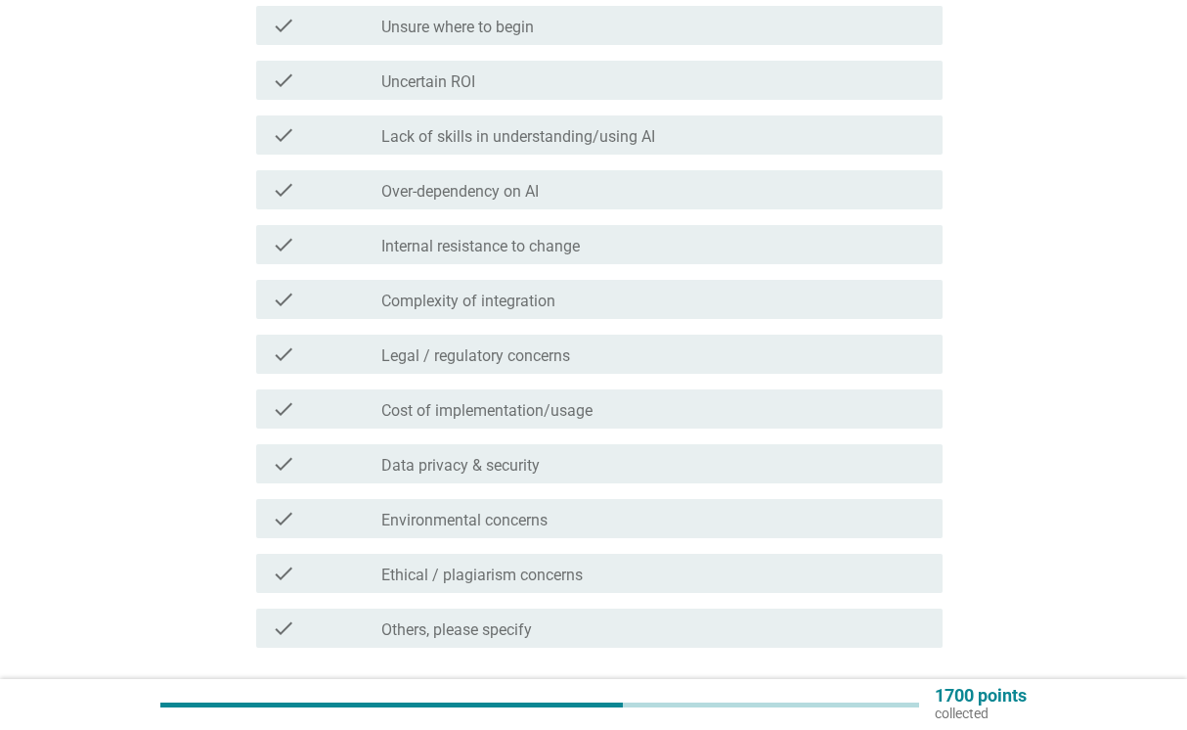
scroll to position [521, 0]
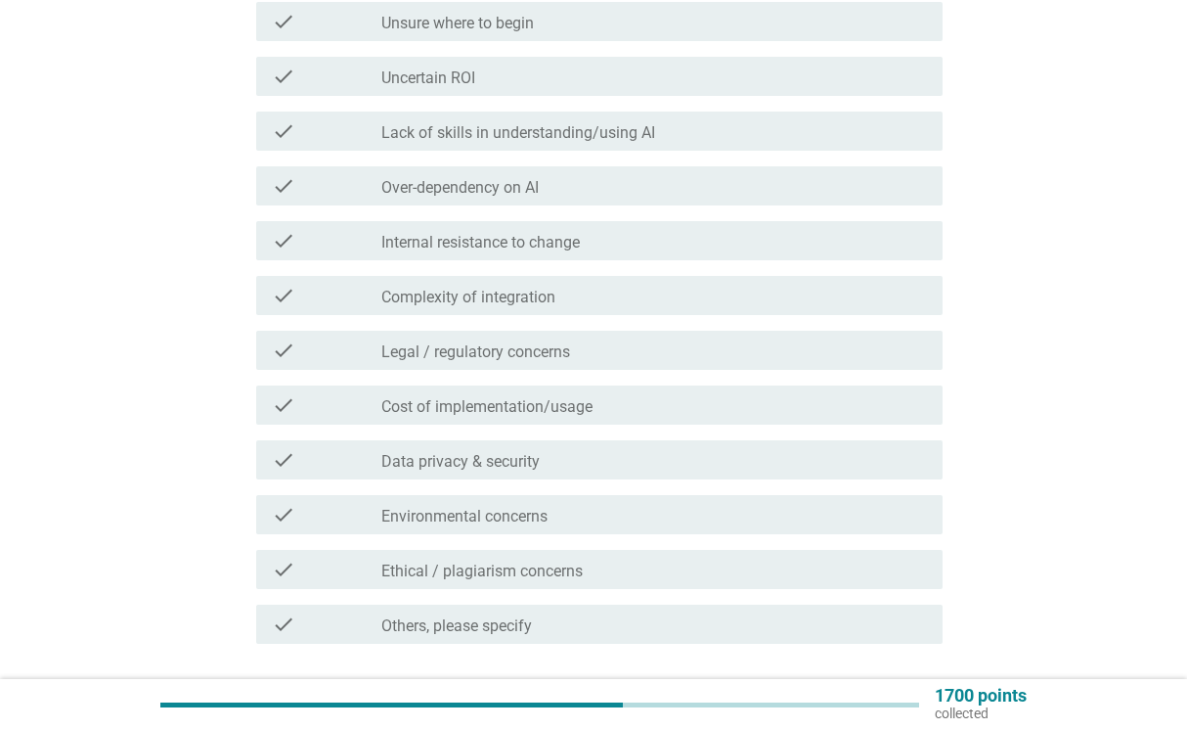
click at [705, 485] on div "check check_box_outline_blank Data privacy & security" at bounding box center [593, 459] width 697 height 55
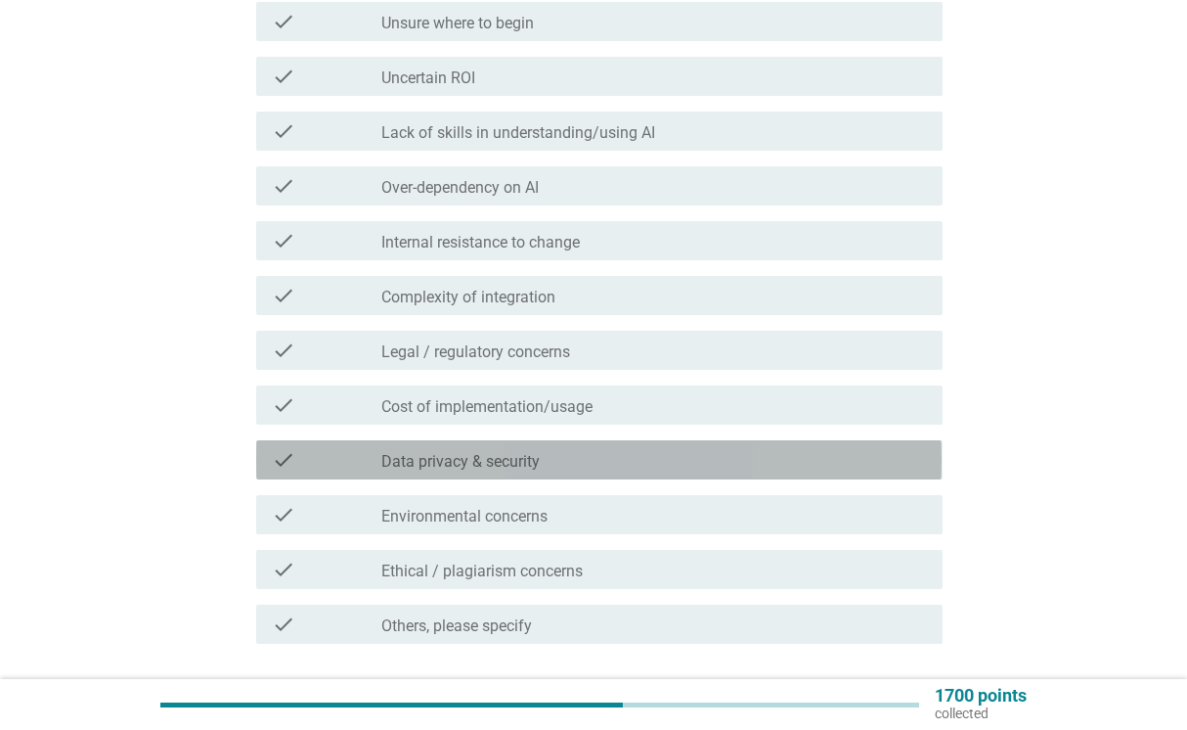
click at [692, 452] on div "check_box_outline_blank Data privacy & security" at bounding box center [654, 459] width 546 height 23
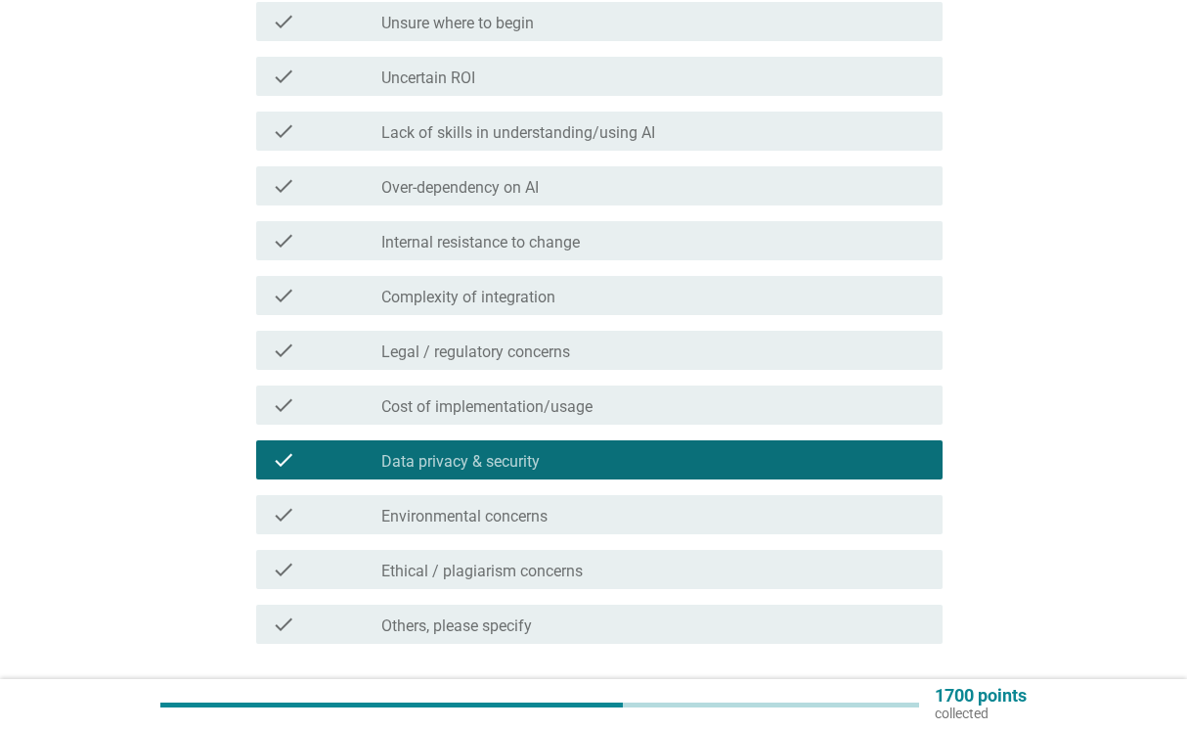
click at [639, 213] on div "check check_box_outline_blank Internal resistance to change" at bounding box center [593, 240] width 697 height 55
click at [633, 192] on div "check_box_outline_blank Over-dependency on AI" at bounding box center [654, 185] width 546 height 23
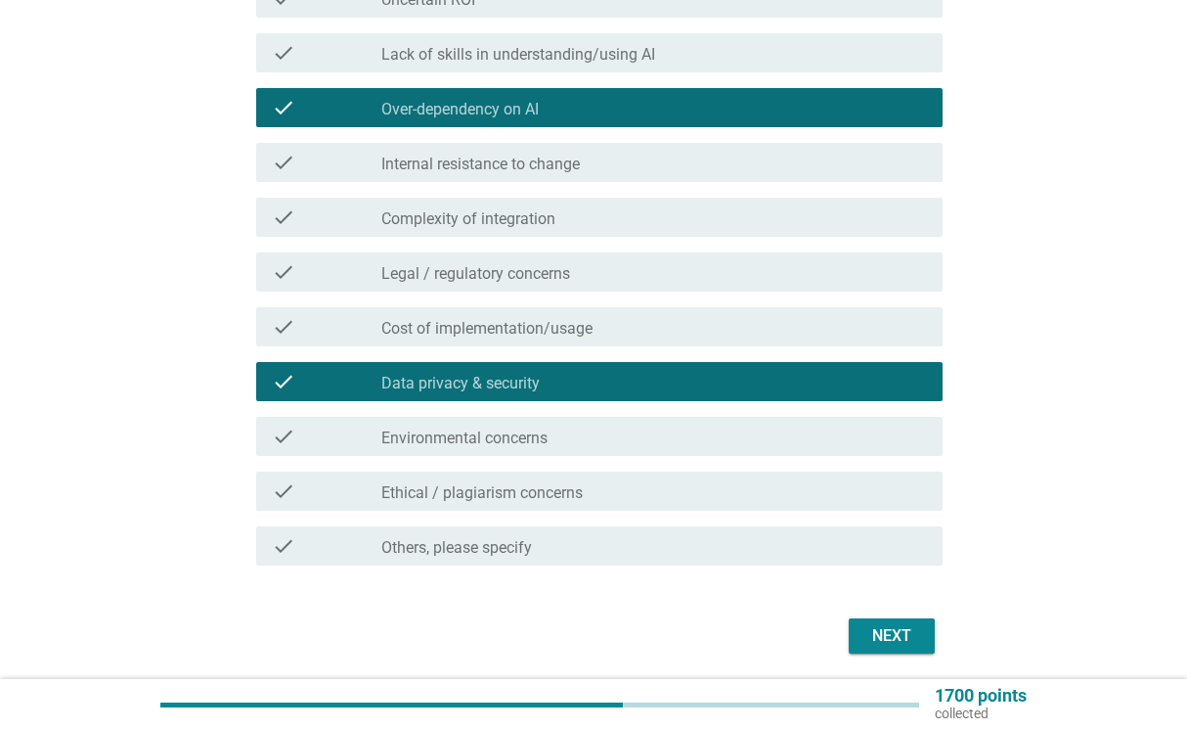
scroll to position [668, 0]
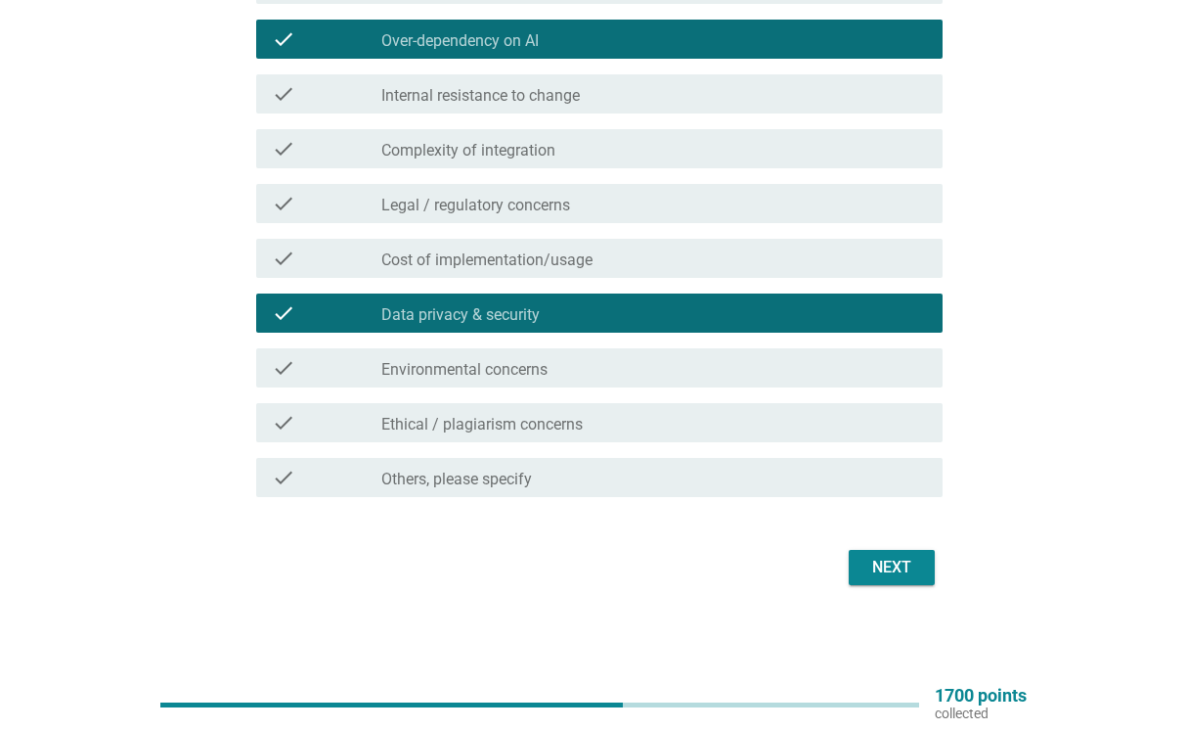
click at [862, 556] on button "Next" at bounding box center [892, 567] width 86 height 35
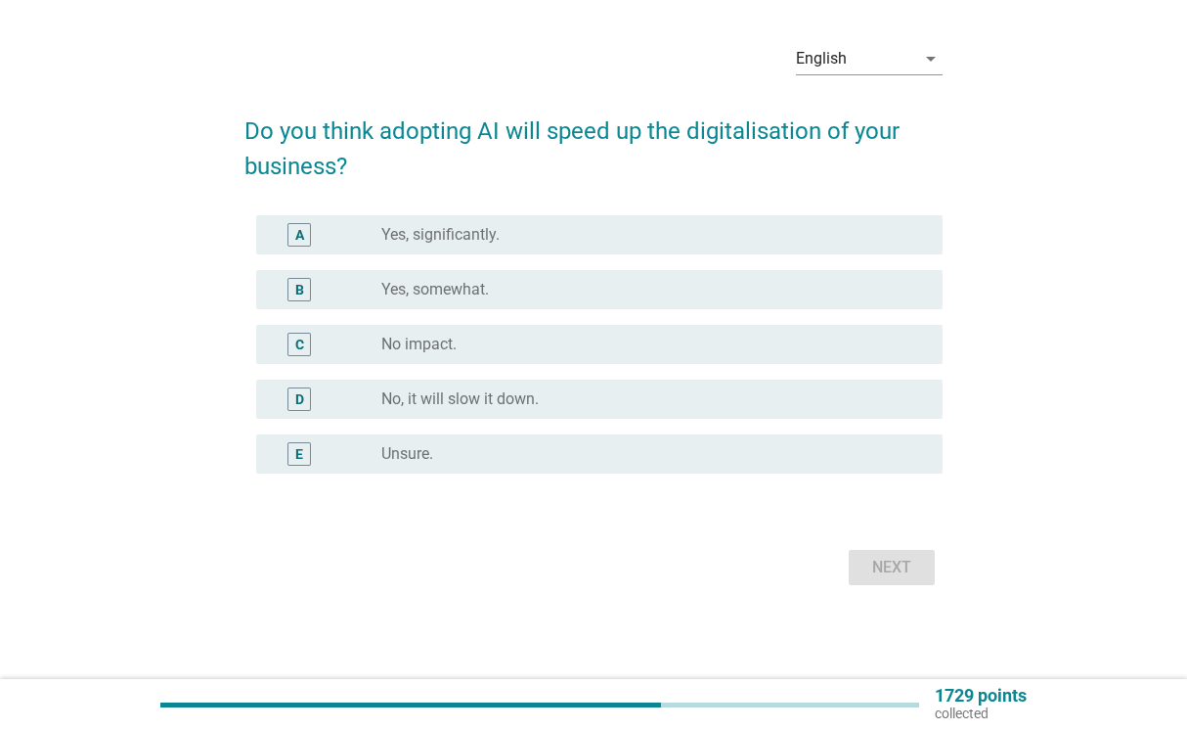
scroll to position [0, 0]
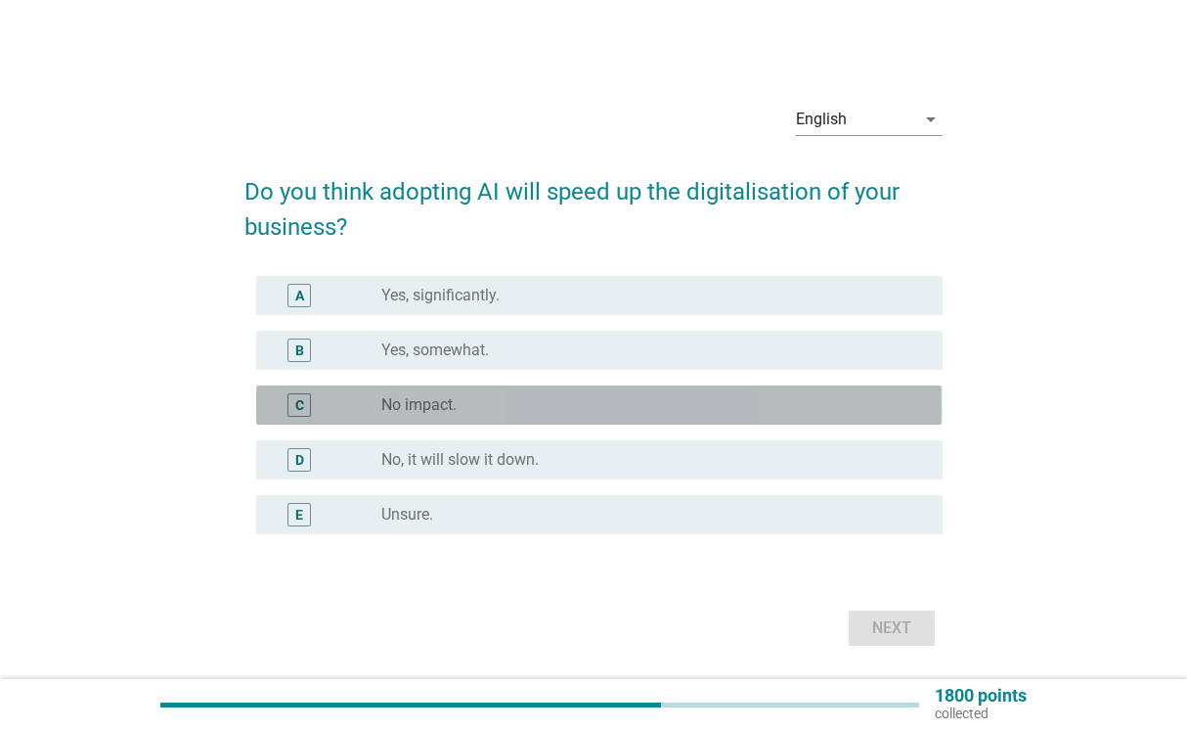
click at [626, 392] on div "C radio_button_unchecked No impact." at bounding box center [599, 404] width 686 height 39
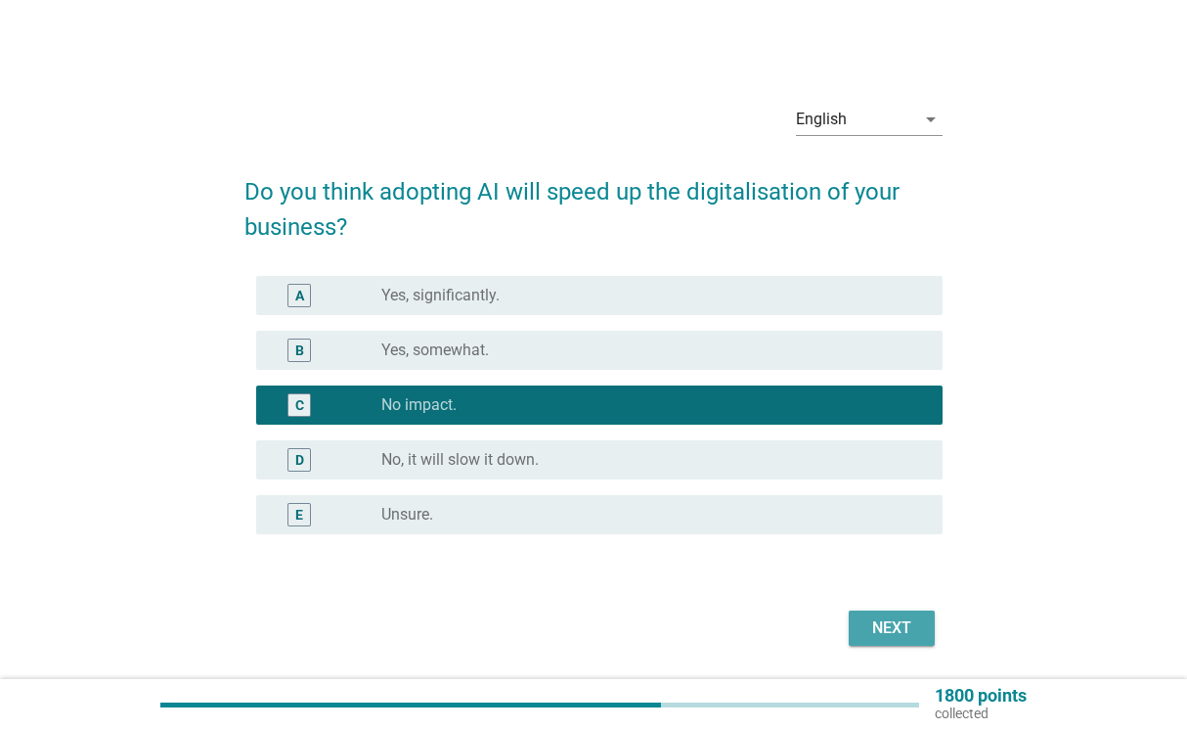
click at [874, 617] on div "Next" at bounding box center [892, 627] width 55 height 23
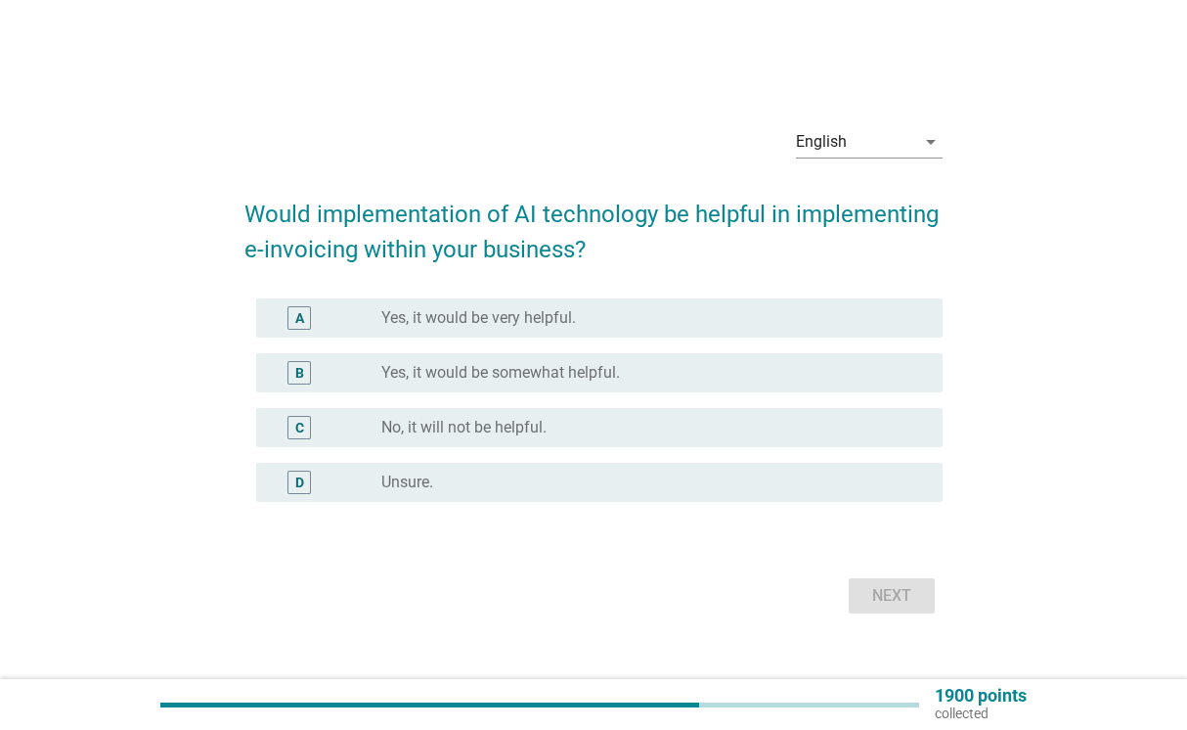
click at [572, 362] on div "radio_button_unchecked Yes, it would be somewhat helpful." at bounding box center [654, 372] width 546 height 23
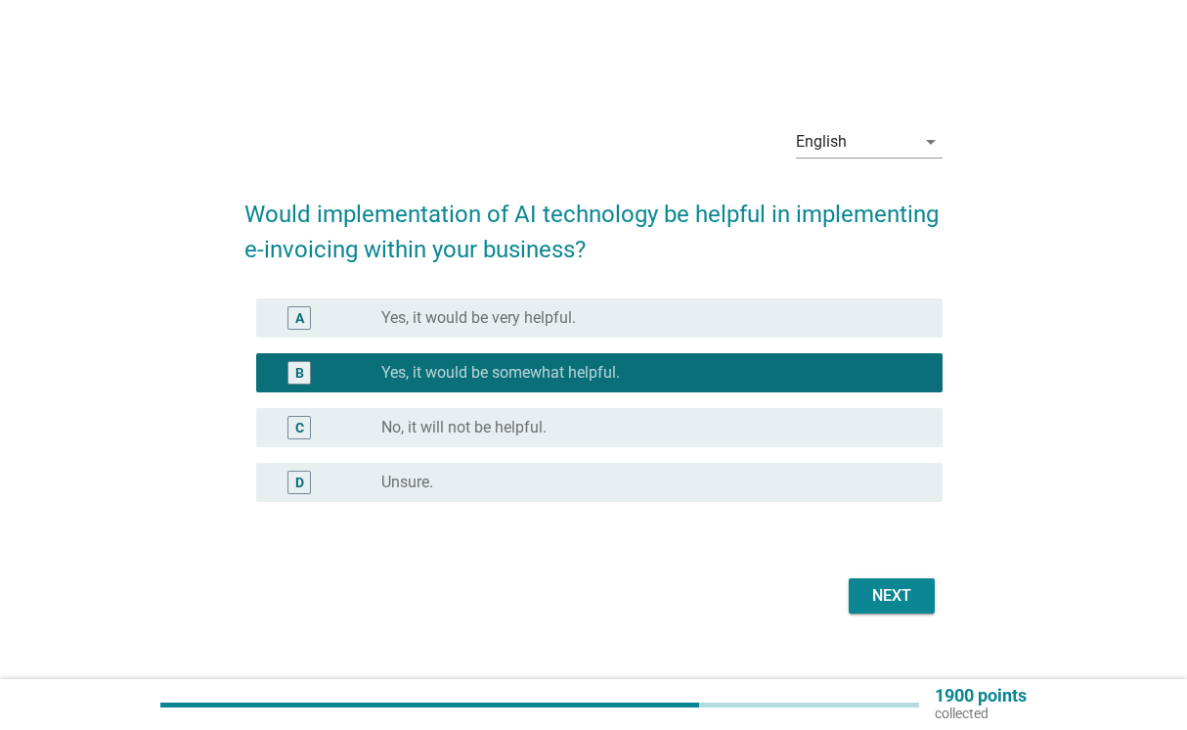
click at [903, 603] on div "Next" at bounding box center [892, 595] width 55 height 23
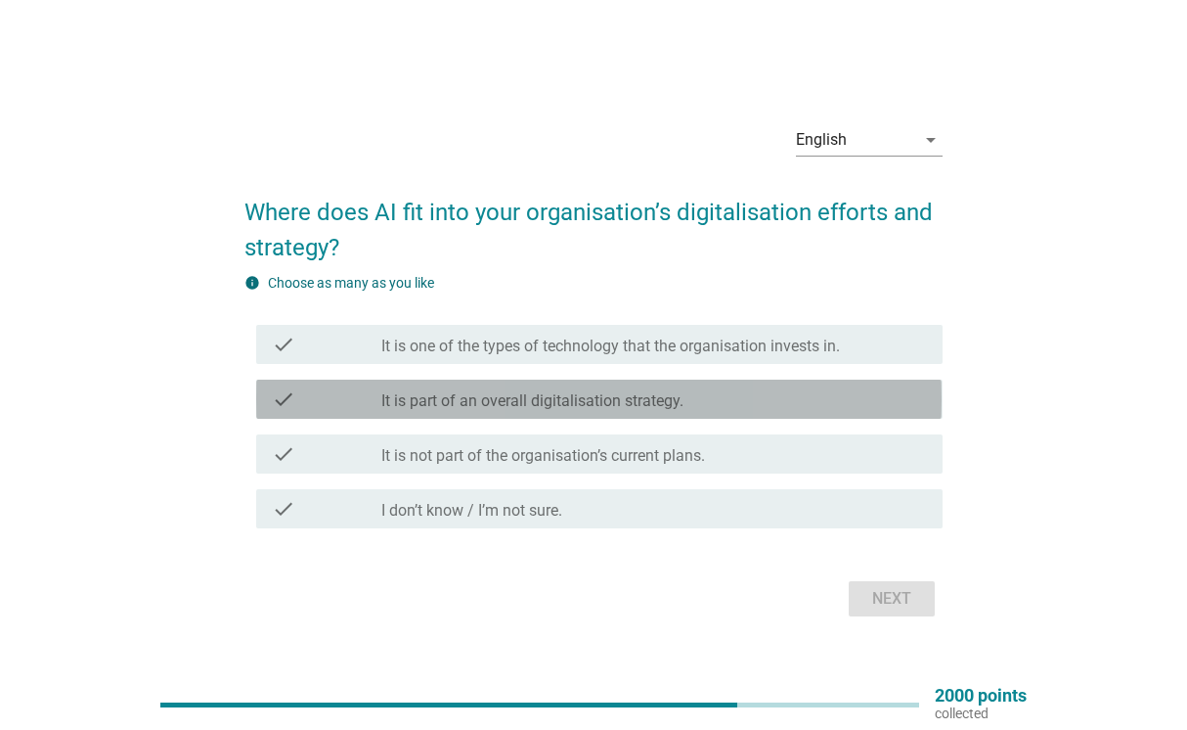
click at [617, 407] on label "It is part of an overall digitalisation strategy." at bounding box center [532, 401] width 302 height 20
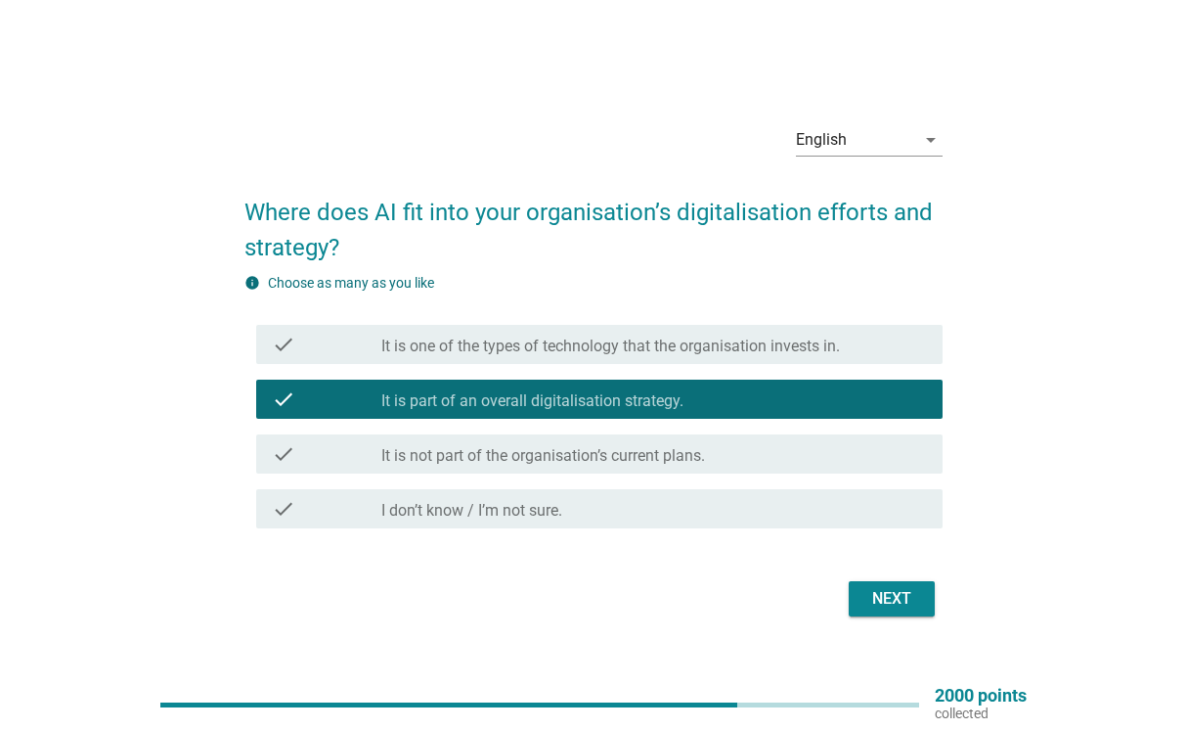
click at [862, 589] on button "Next" at bounding box center [892, 598] width 86 height 35
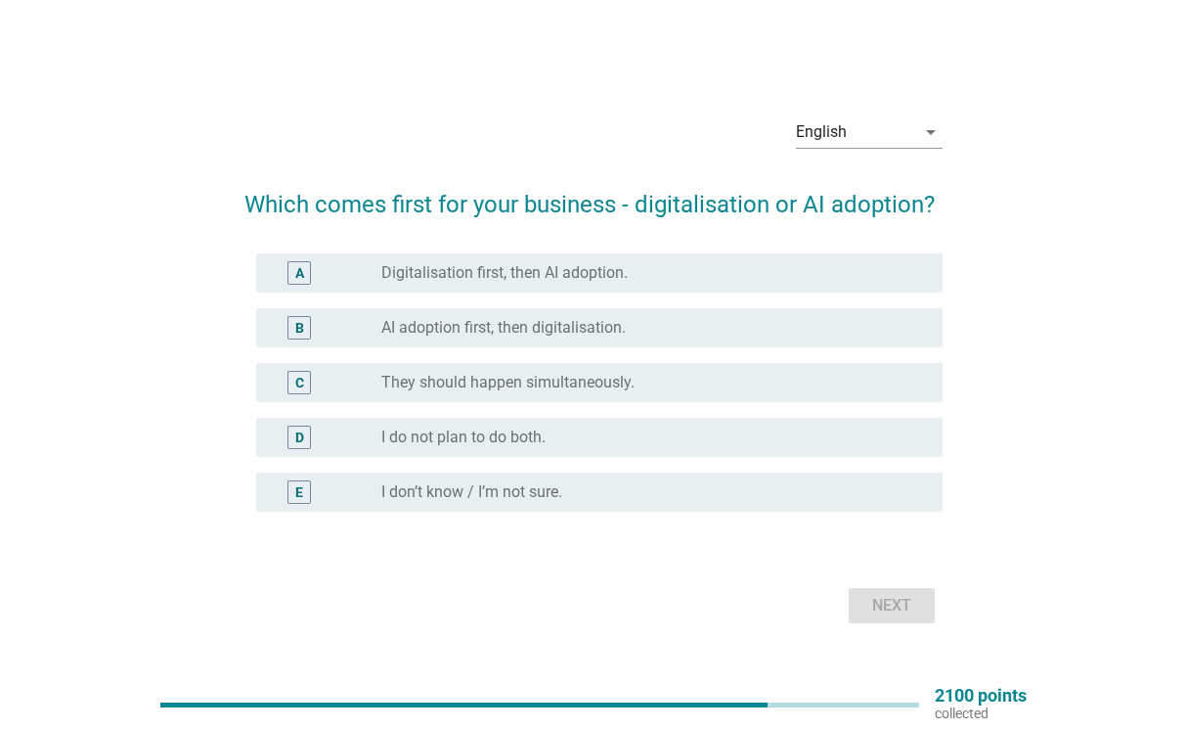
click at [610, 436] on div "radio_button_unchecked I do not plan to do both." at bounding box center [646, 437] width 530 height 20
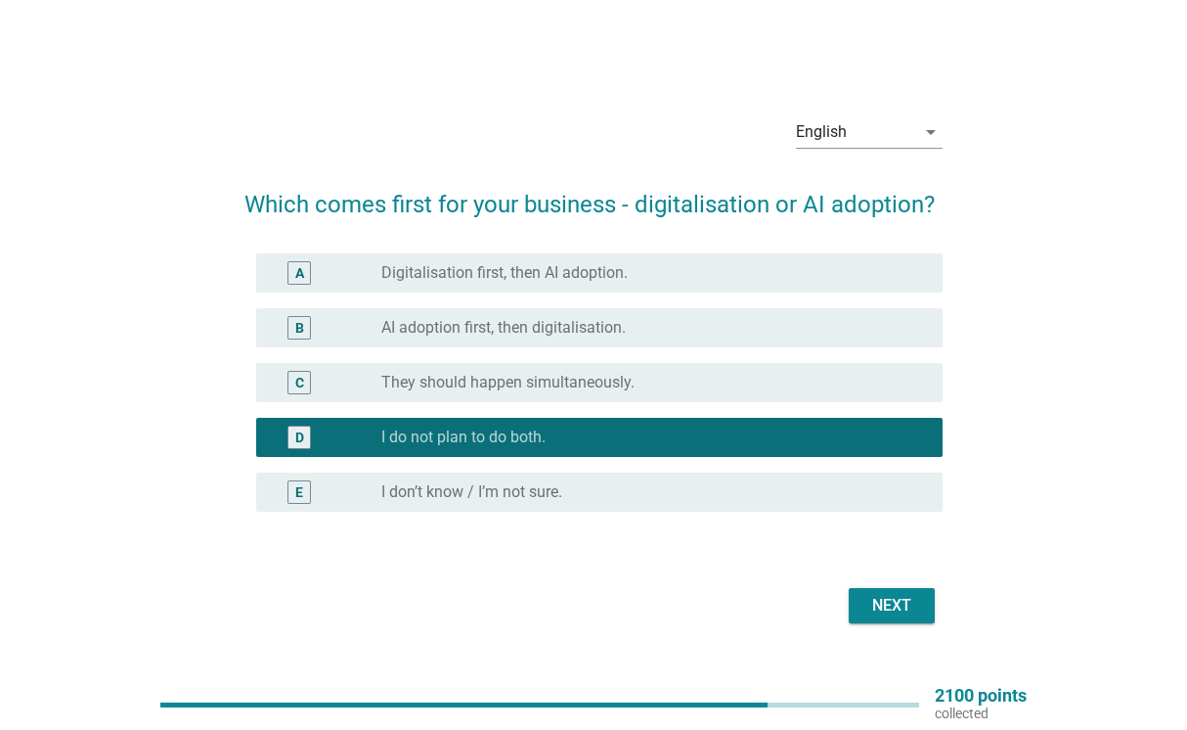
click at [608, 385] on label "They should happen simultaneously." at bounding box center [507, 383] width 253 height 20
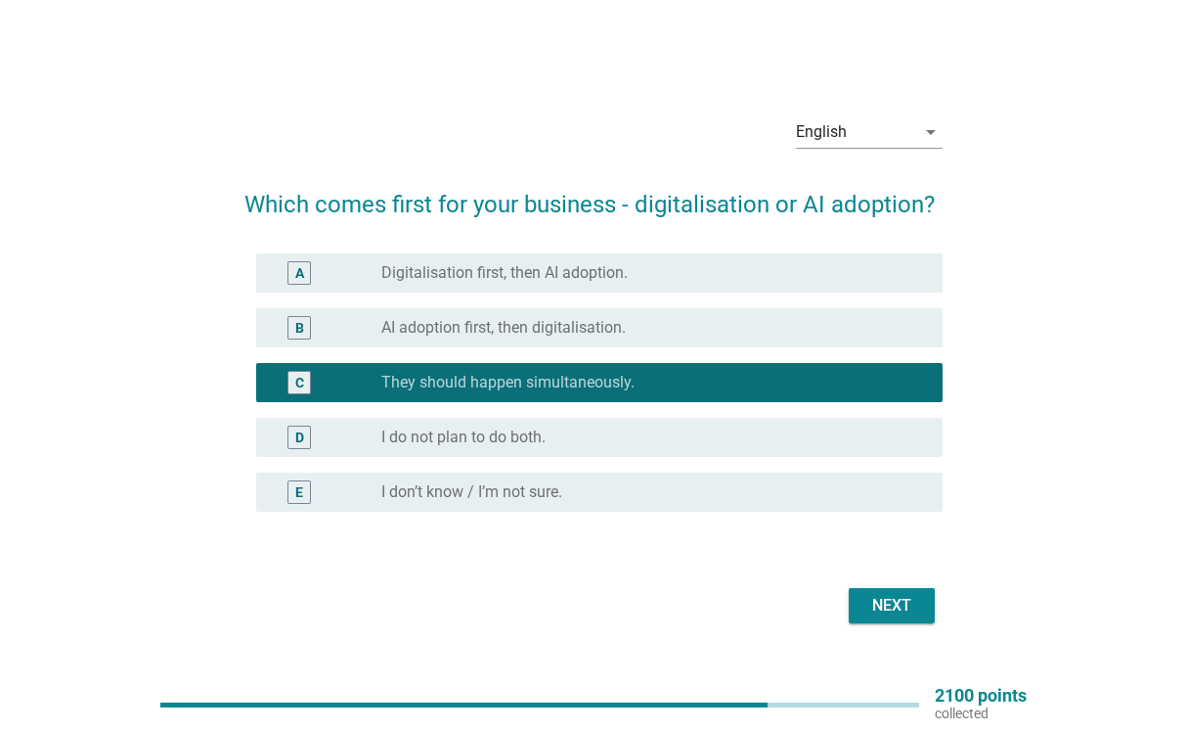
click at [892, 603] on div "Next" at bounding box center [892, 605] width 55 height 23
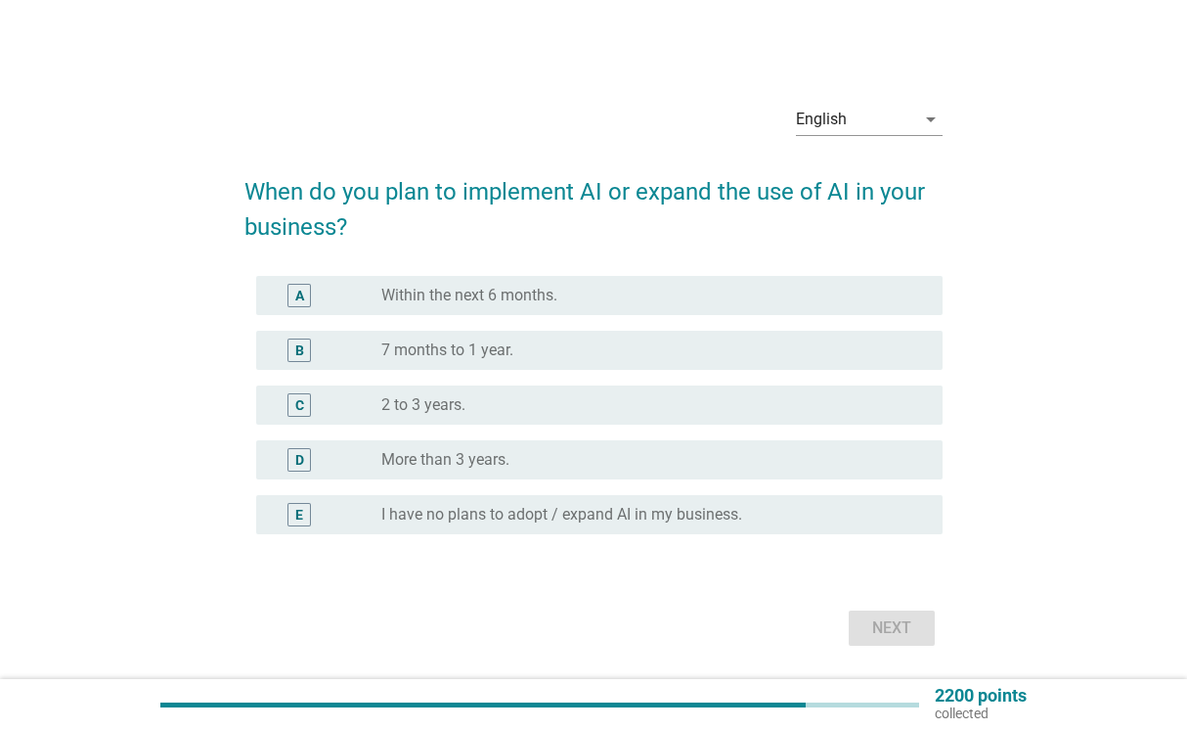
click at [554, 335] on div "B radio_button_unchecked 7 months to 1 year." at bounding box center [599, 350] width 686 height 39
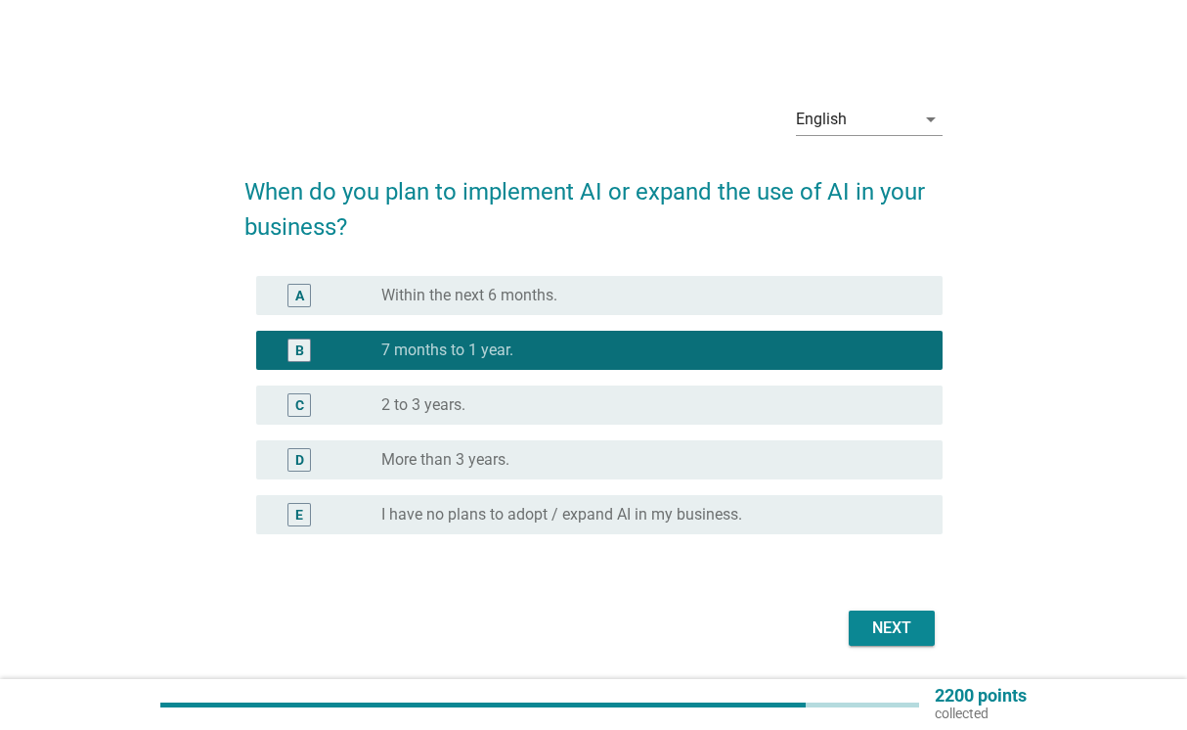
click at [861, 596] on form "When do you plan to implement AI or expand the use of AI in your business? A ra…" at bounding box center [593, 403] width 697 height 497
click at [878, 618] on div "Next" at bounding box center [892, 627] width 55 height 23
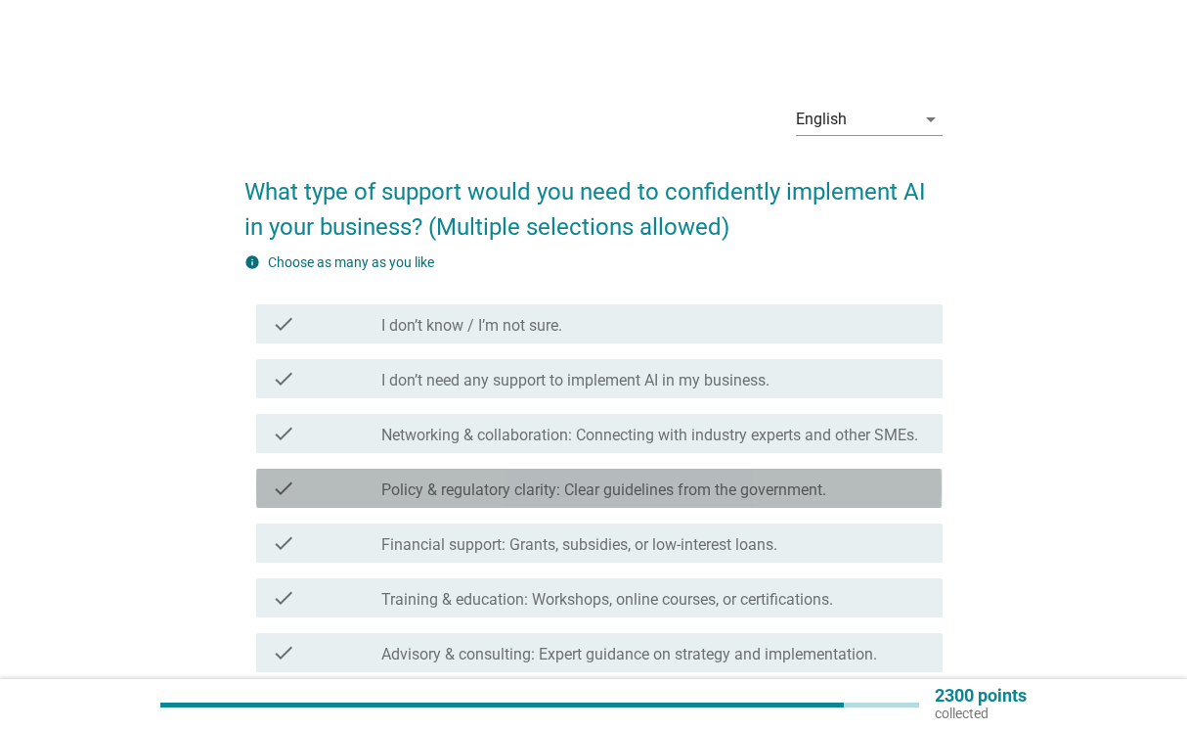
click at [508, 507] on div "check check_box_outline_blank Policy & regulatory clarity: Clear guidelines fro…" at bounding box center [599, 487] width 686 height 39
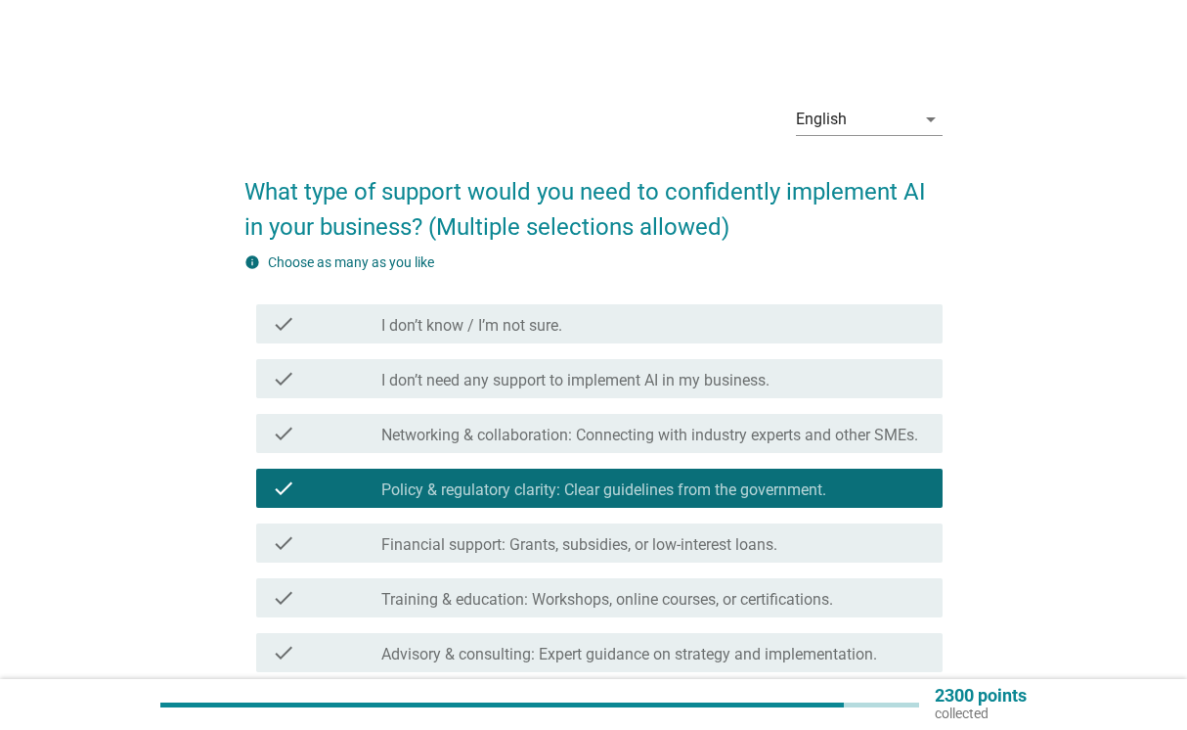
click at [523, 556] on div "check check_box_outline_blank Financial support: Grants, subsidies, or low-inte…" at bounding box center [599, 542] width 686 height 39
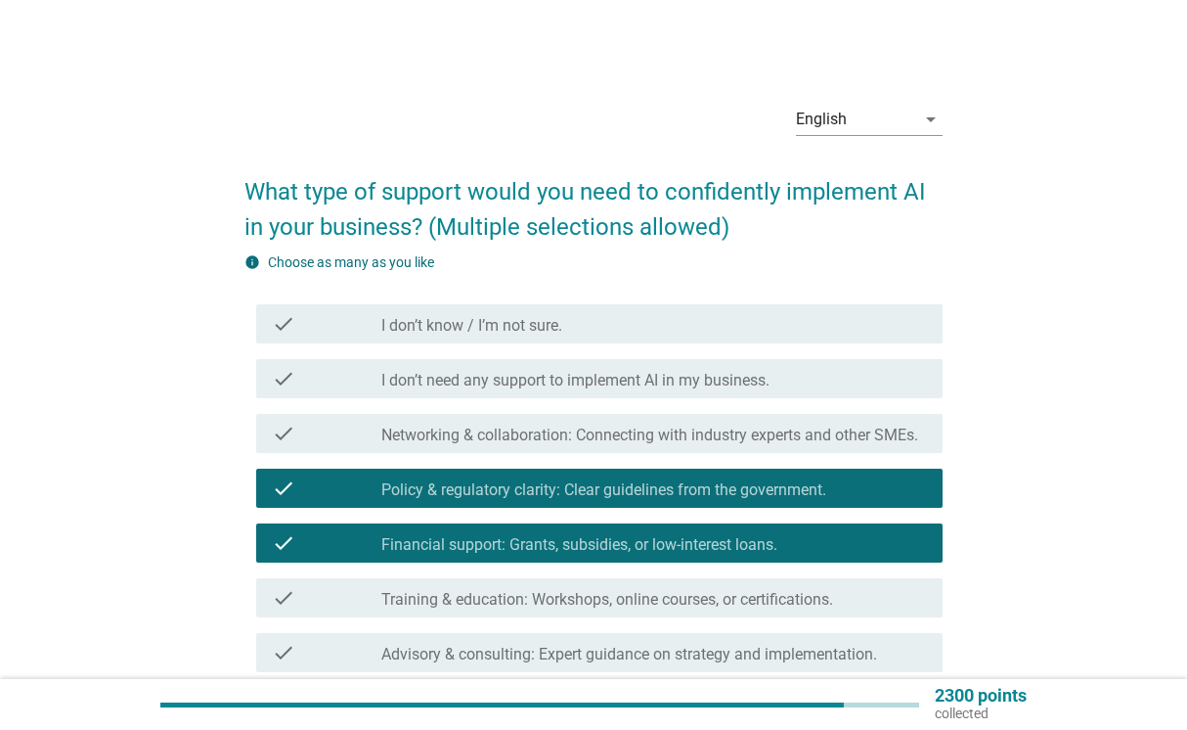
scroll to position [285, 0]
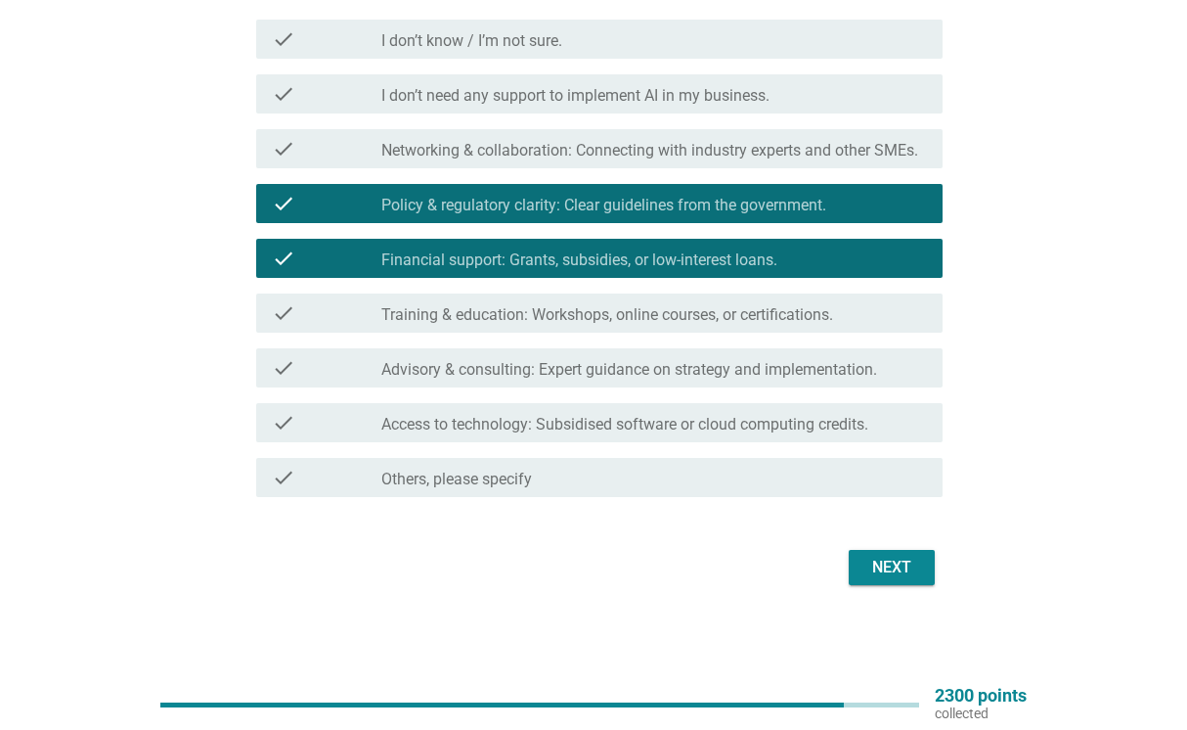
click at [893, 563] on div "Next" at bounding box center [892, 567] width 55 height 23
